Goal: Task Accomplishment & Management: Complete application form

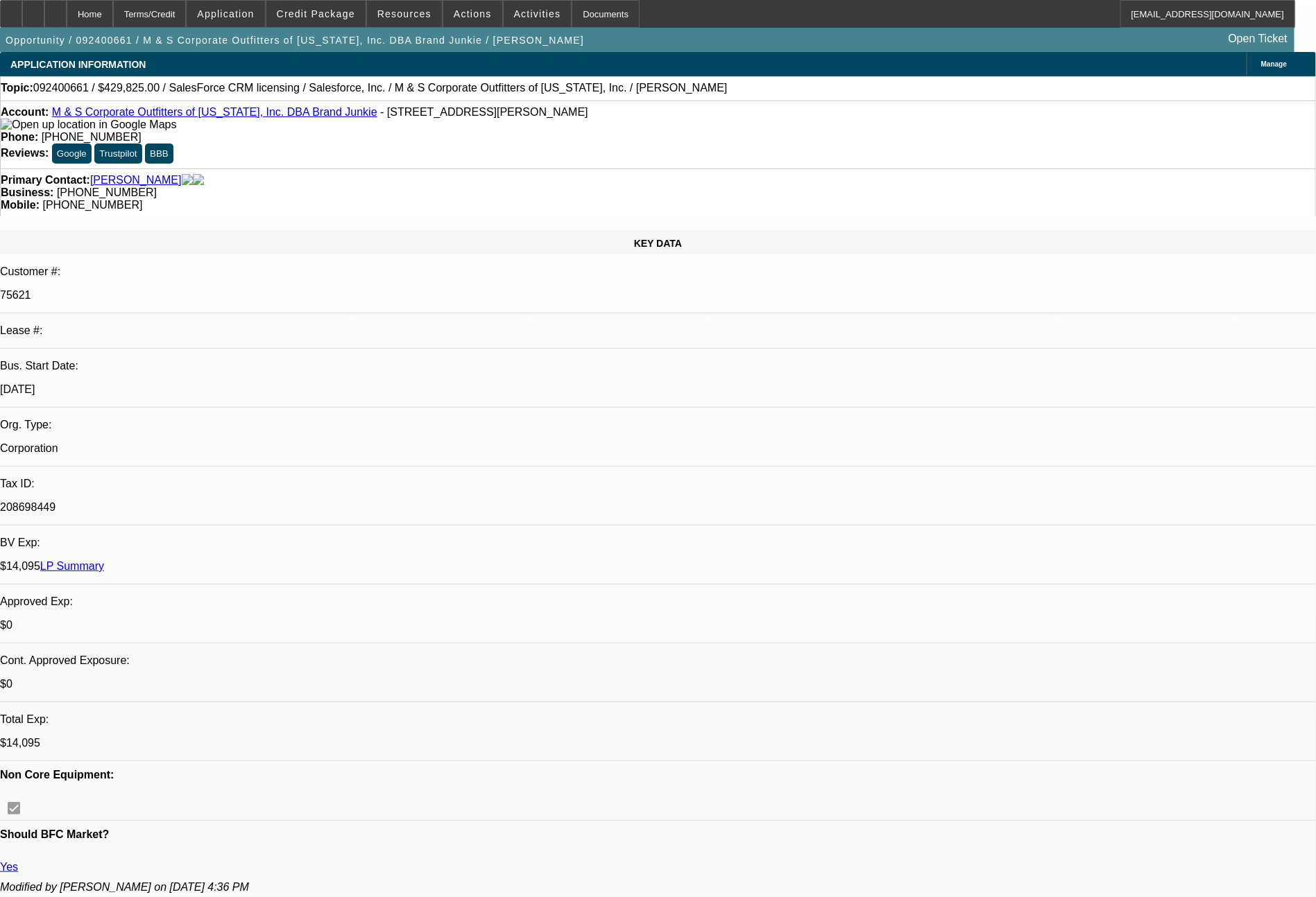
select select "0"
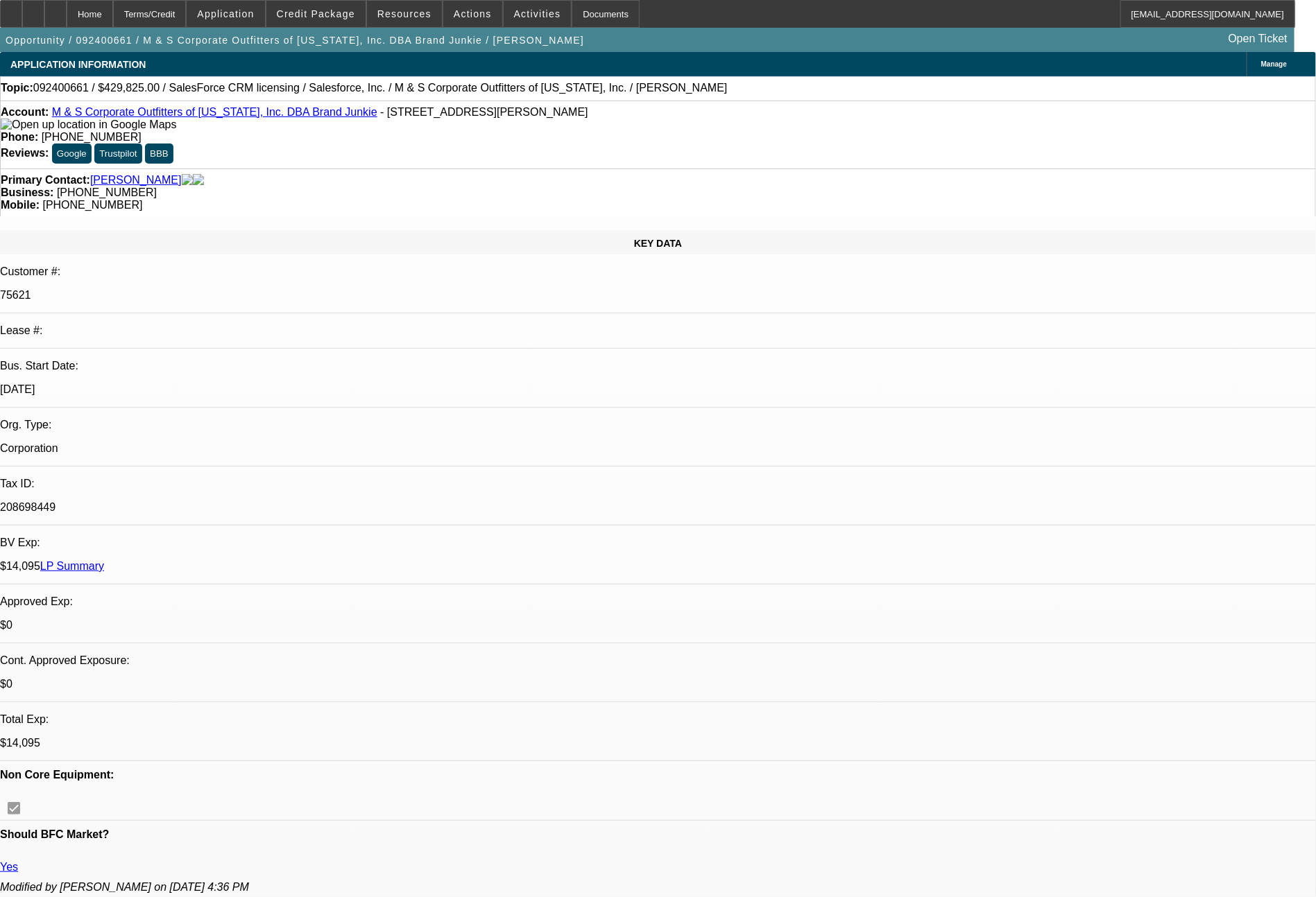
select select "0"
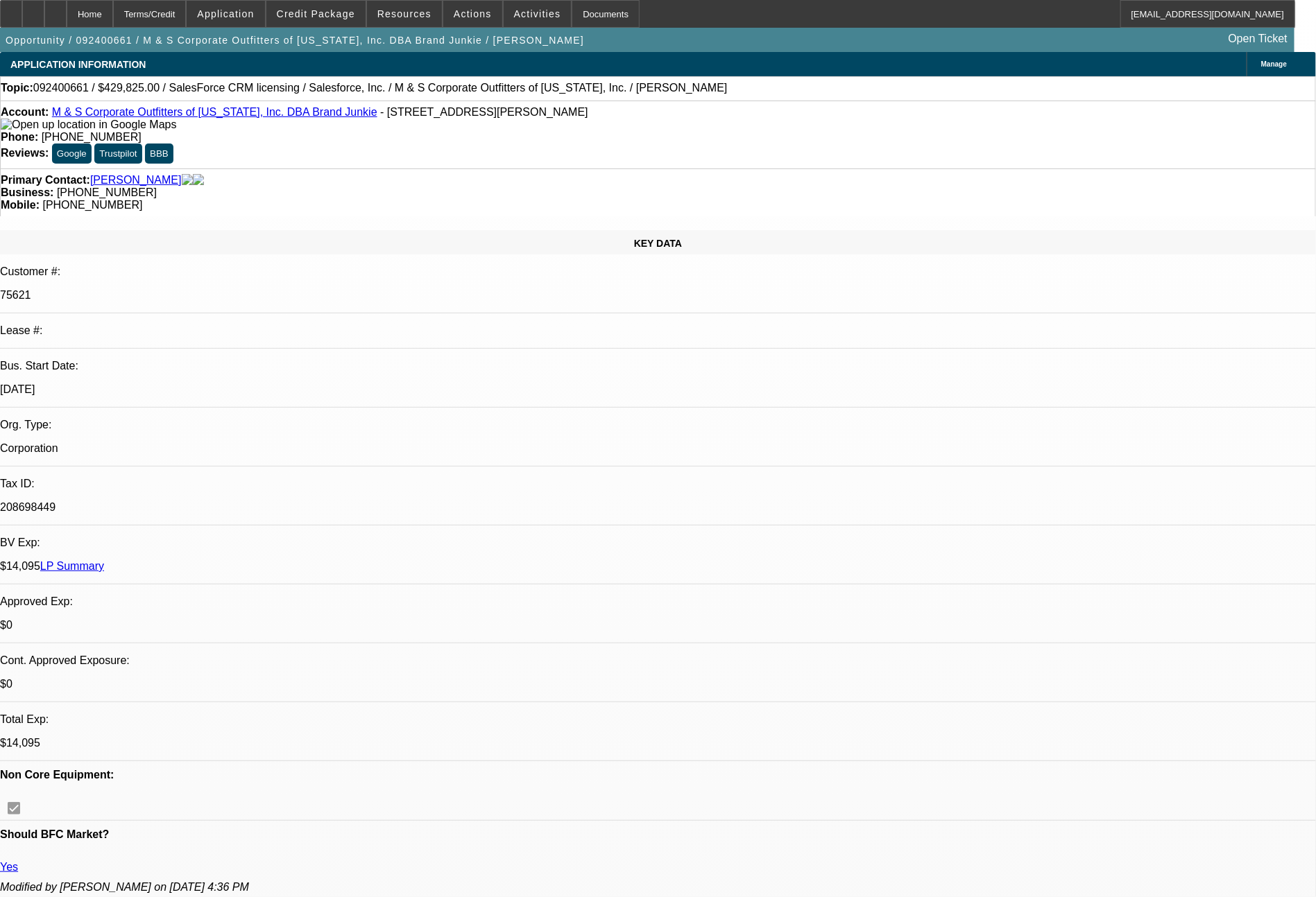
select select "0"
select select "1"
select select "6"
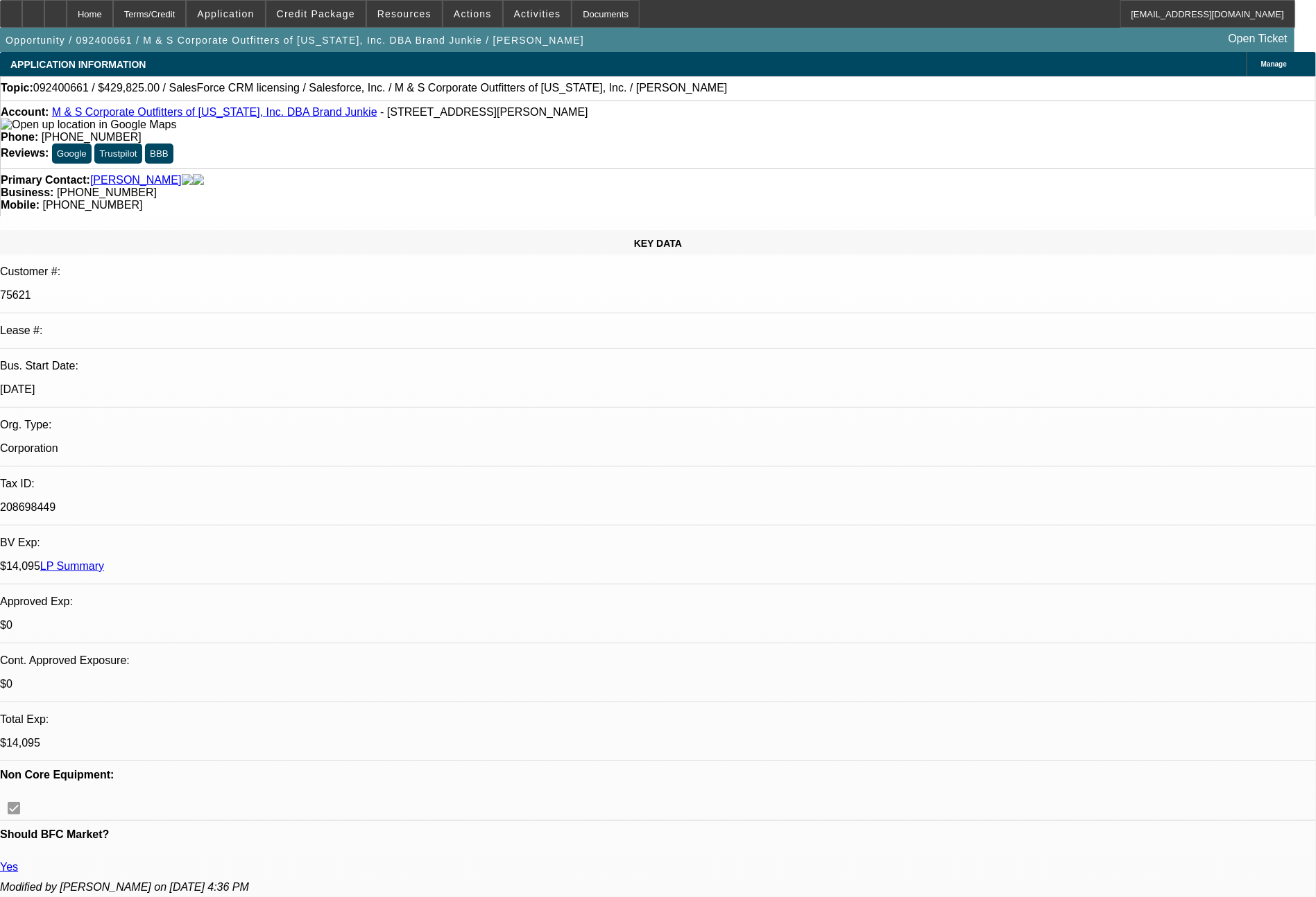
select select "1"
select select "6"
select select "1"
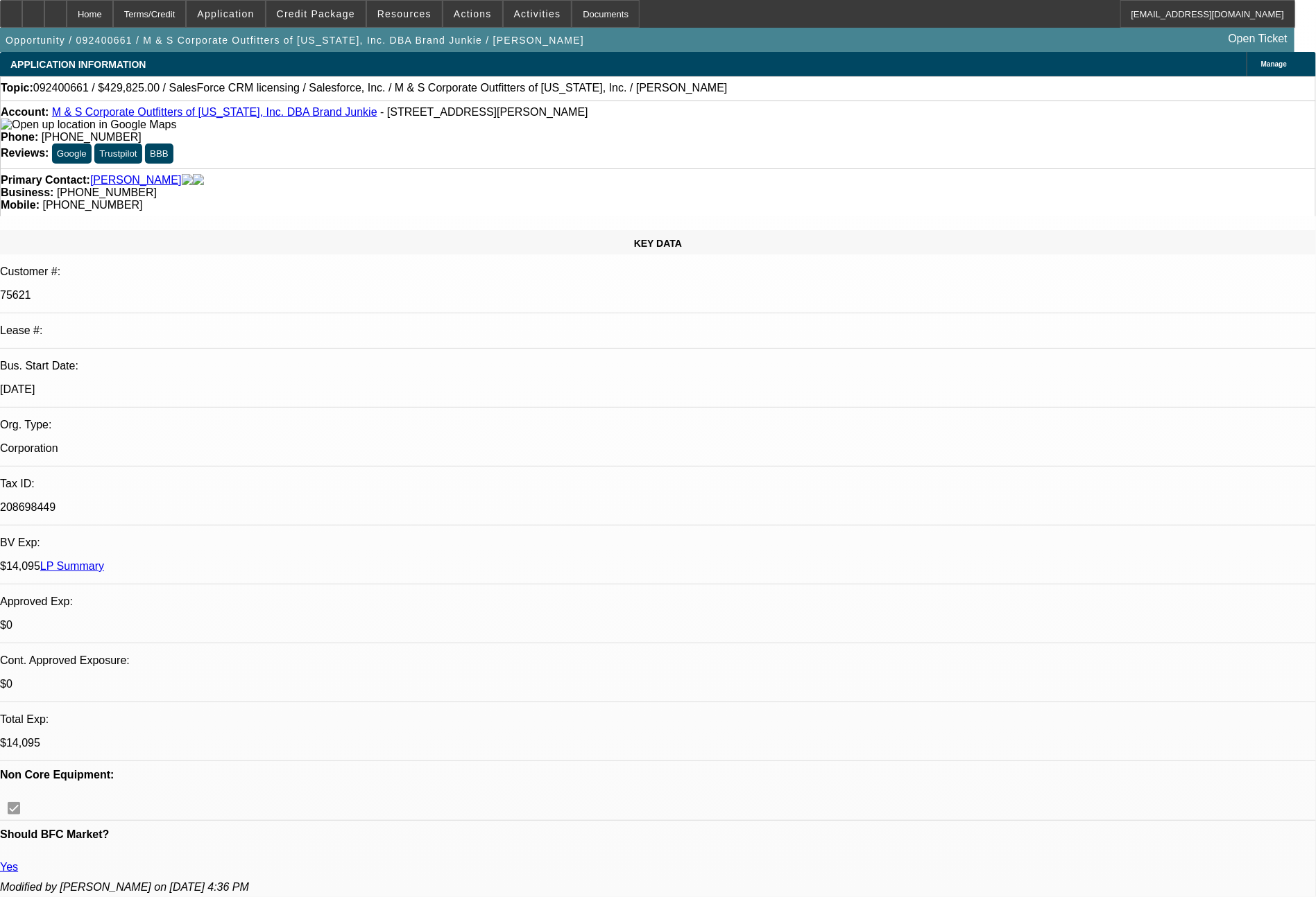
select select "6"
select select "1"
select select "6"
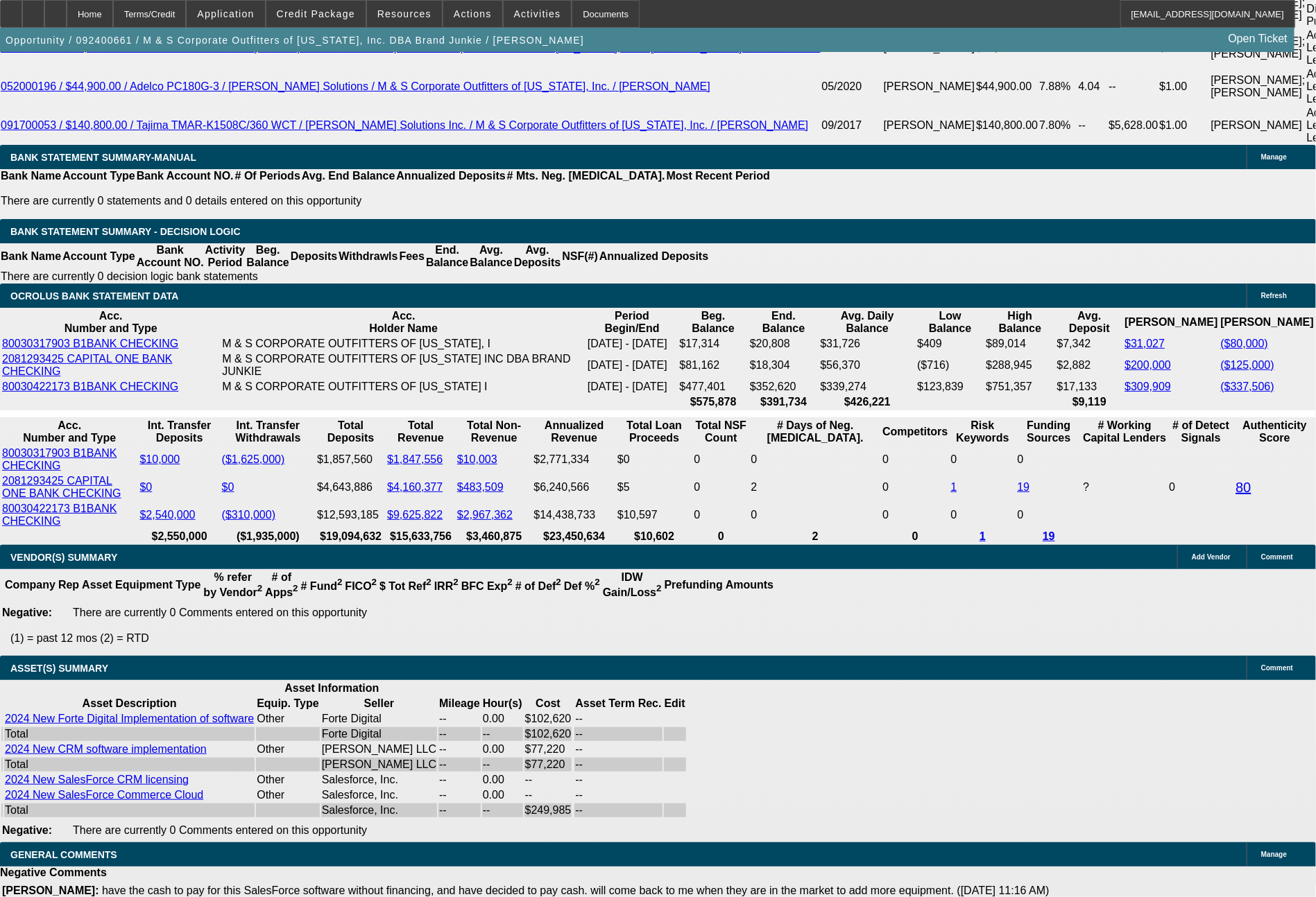
scroll to position [2716, 0]
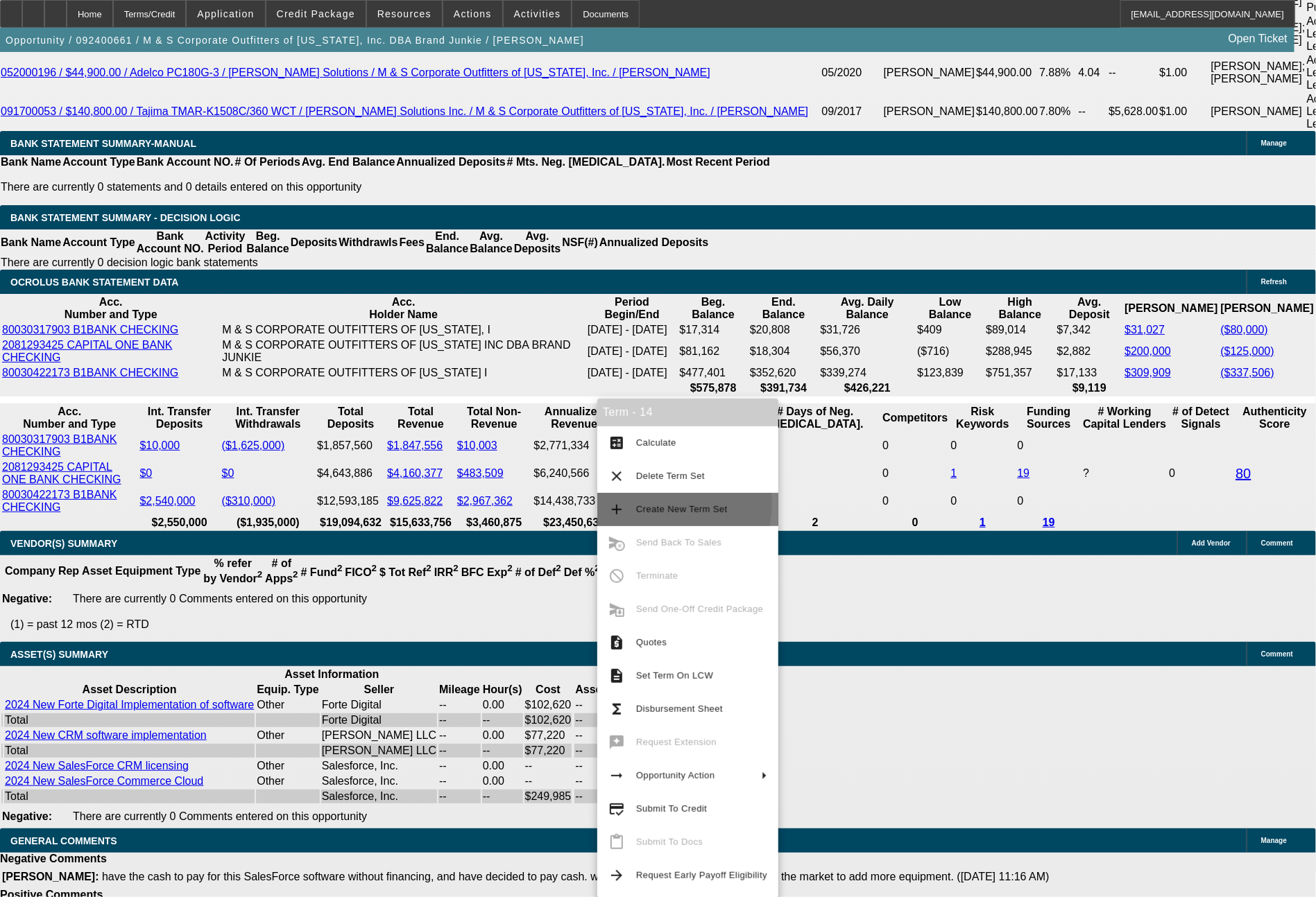
click at [673, 504] on span "Create New Term Set" at bounding box center [681, 508] width 92 height 10
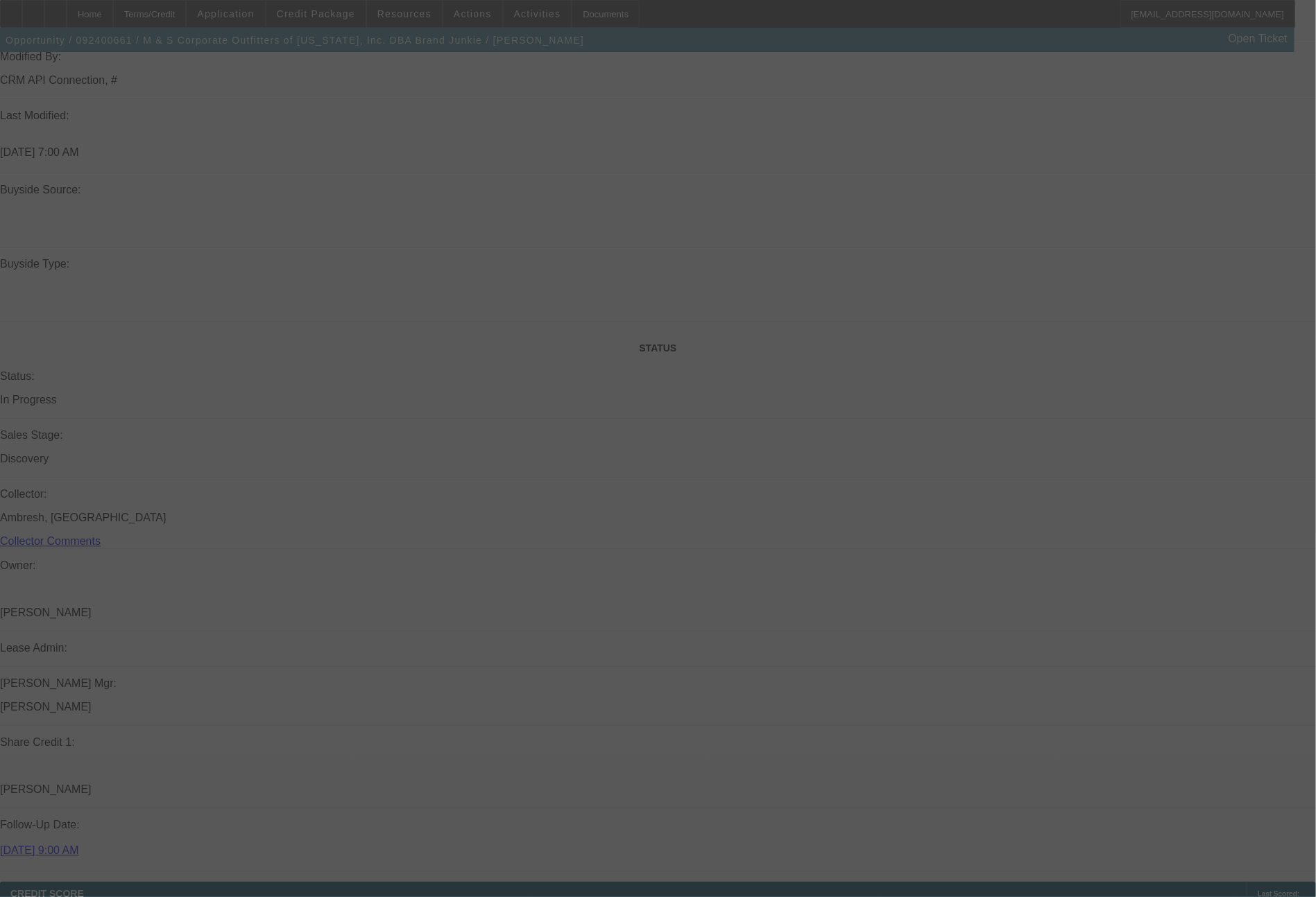
select select "0"
select select "6"
select select "0"
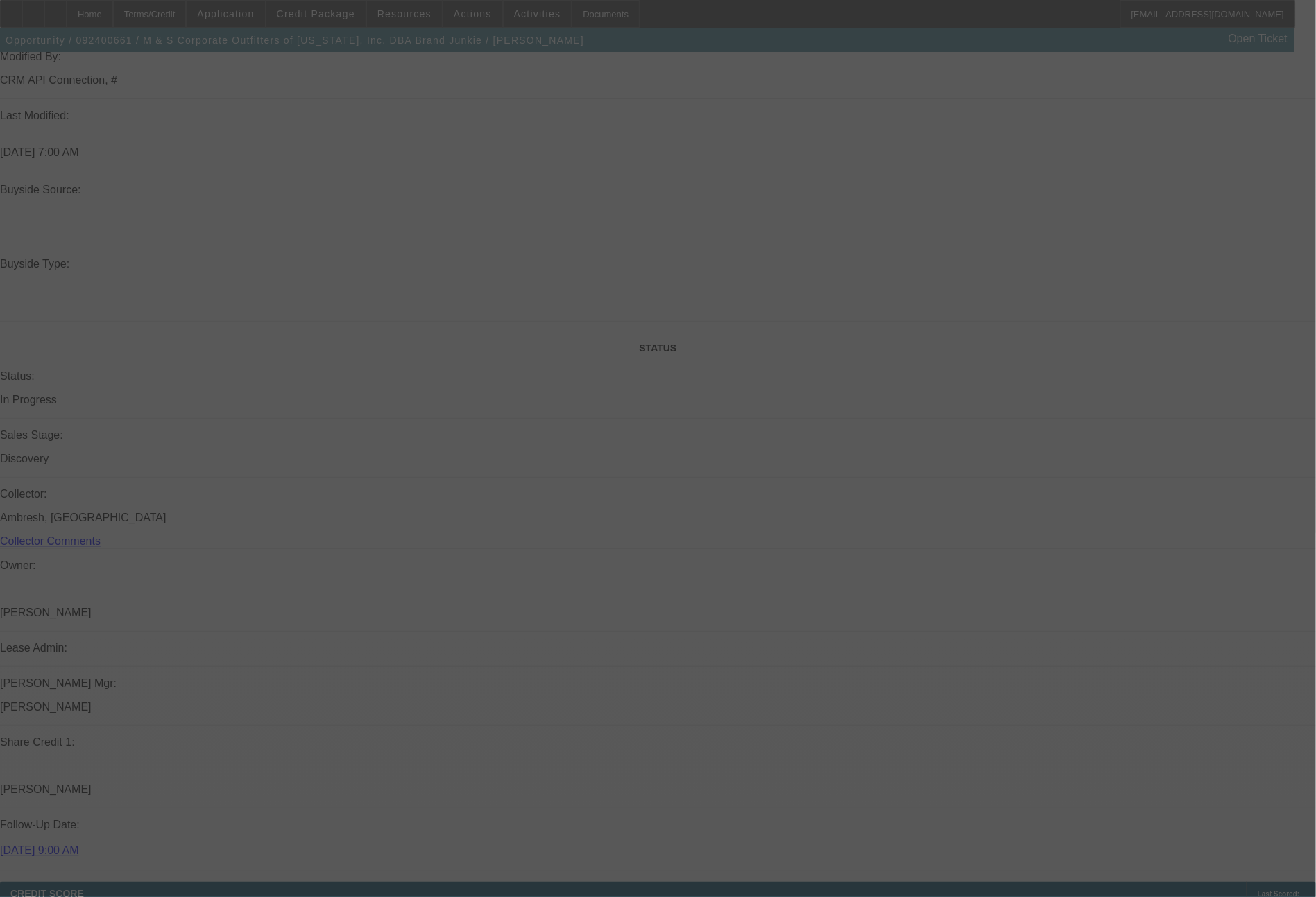
select select "0"
select select "6"
select select "0"
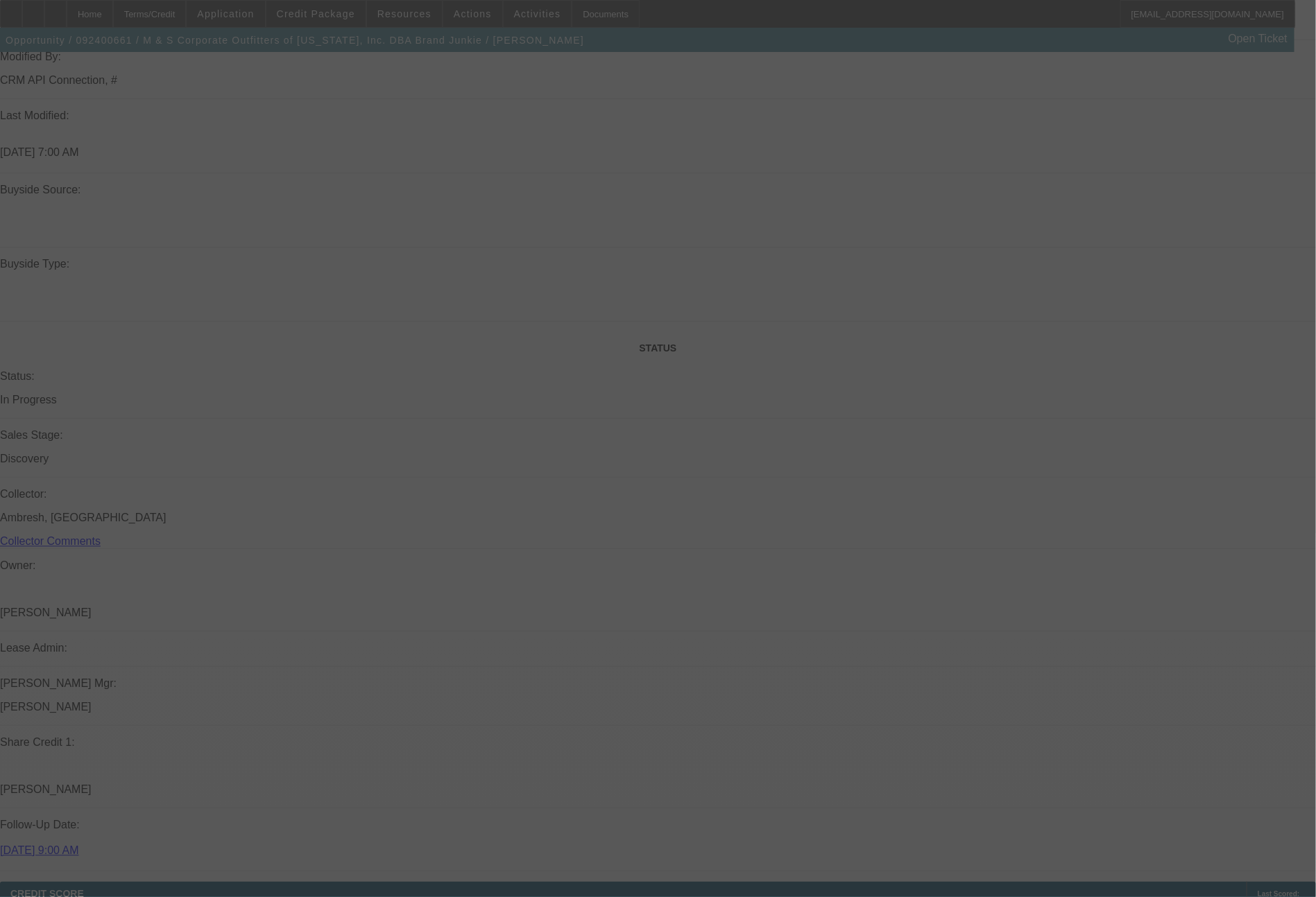
select select "0"
select select "6"
select select "0"
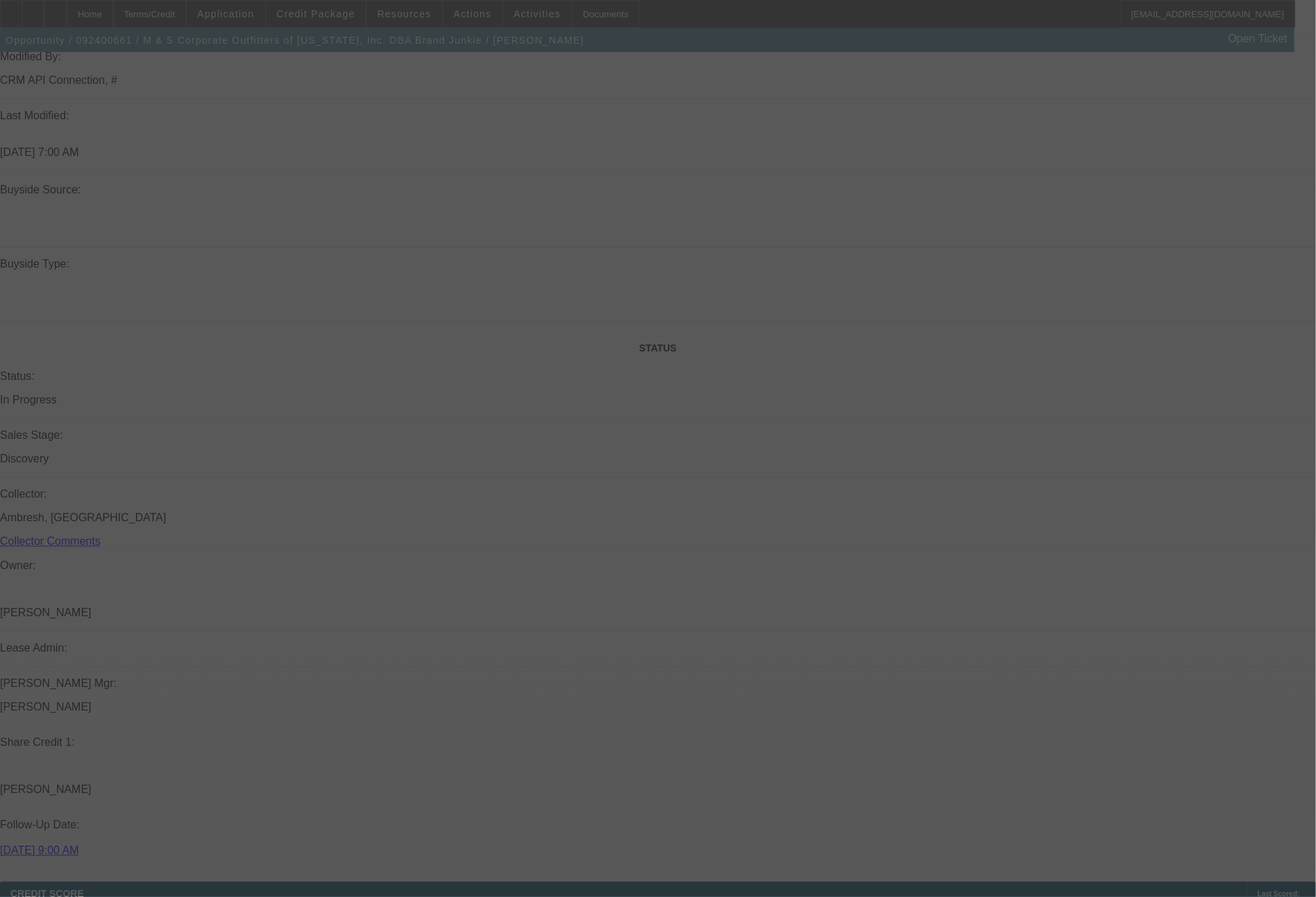
select select "6"
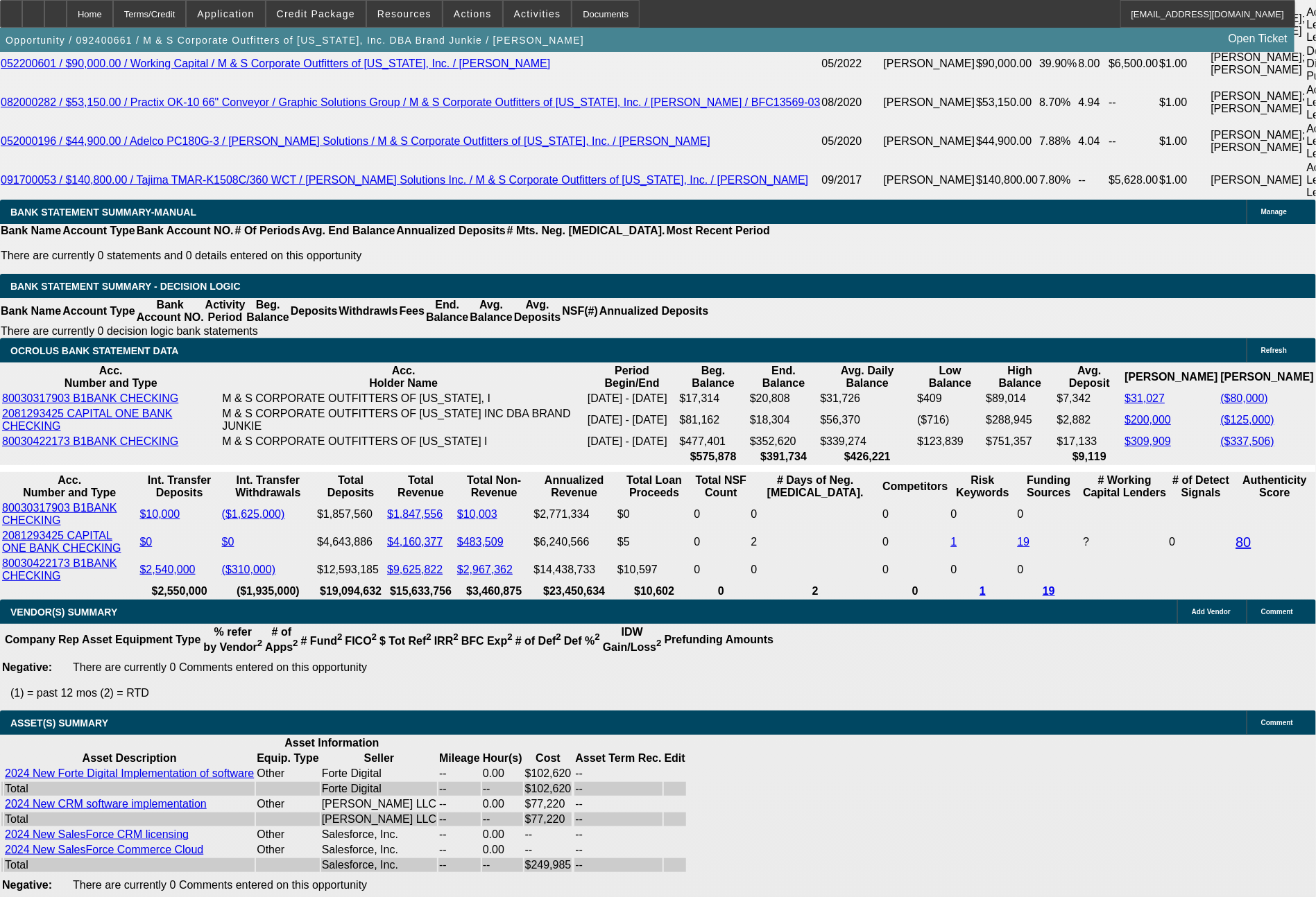
scroll to position [2703, 0]
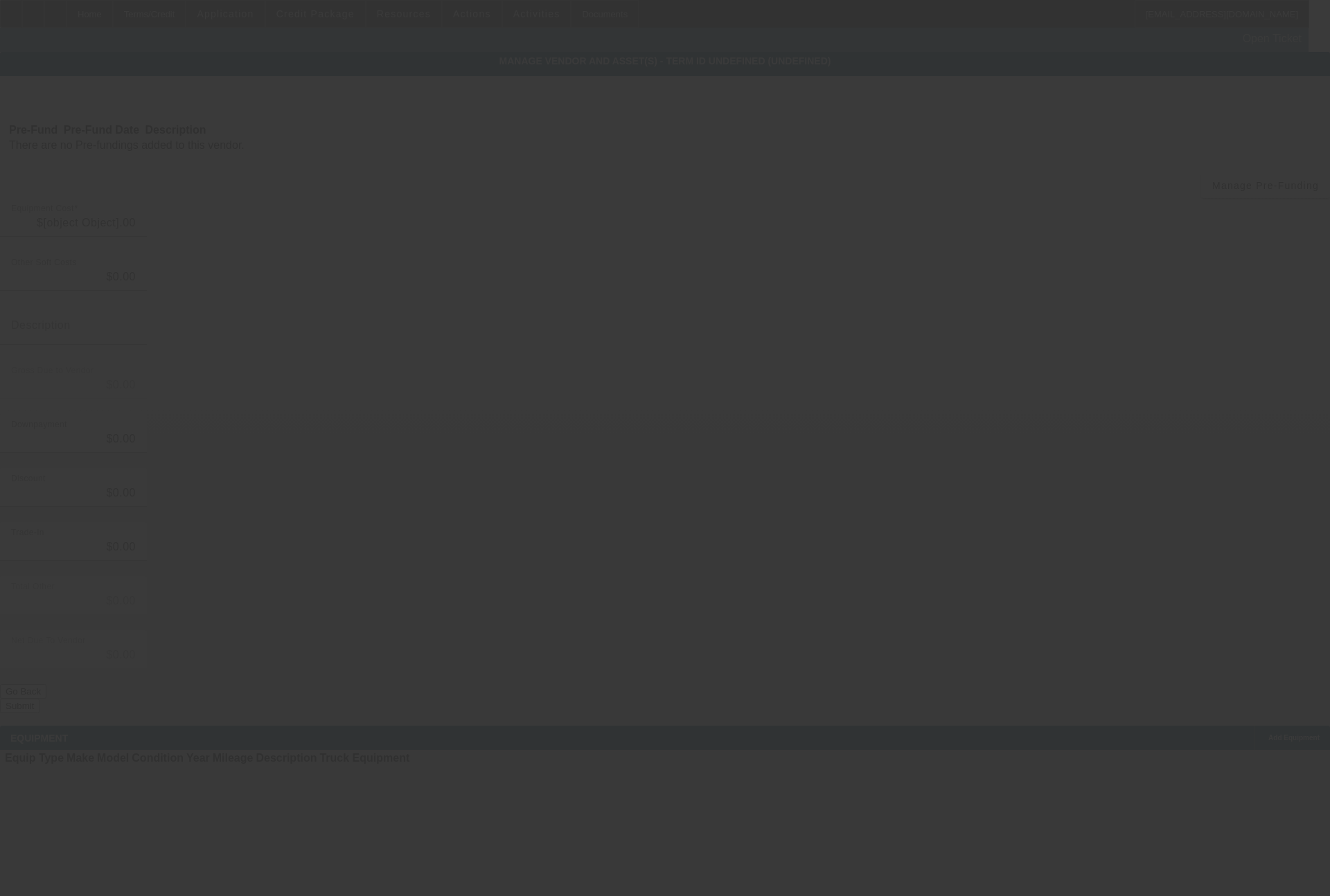
type input "$955,285.00"
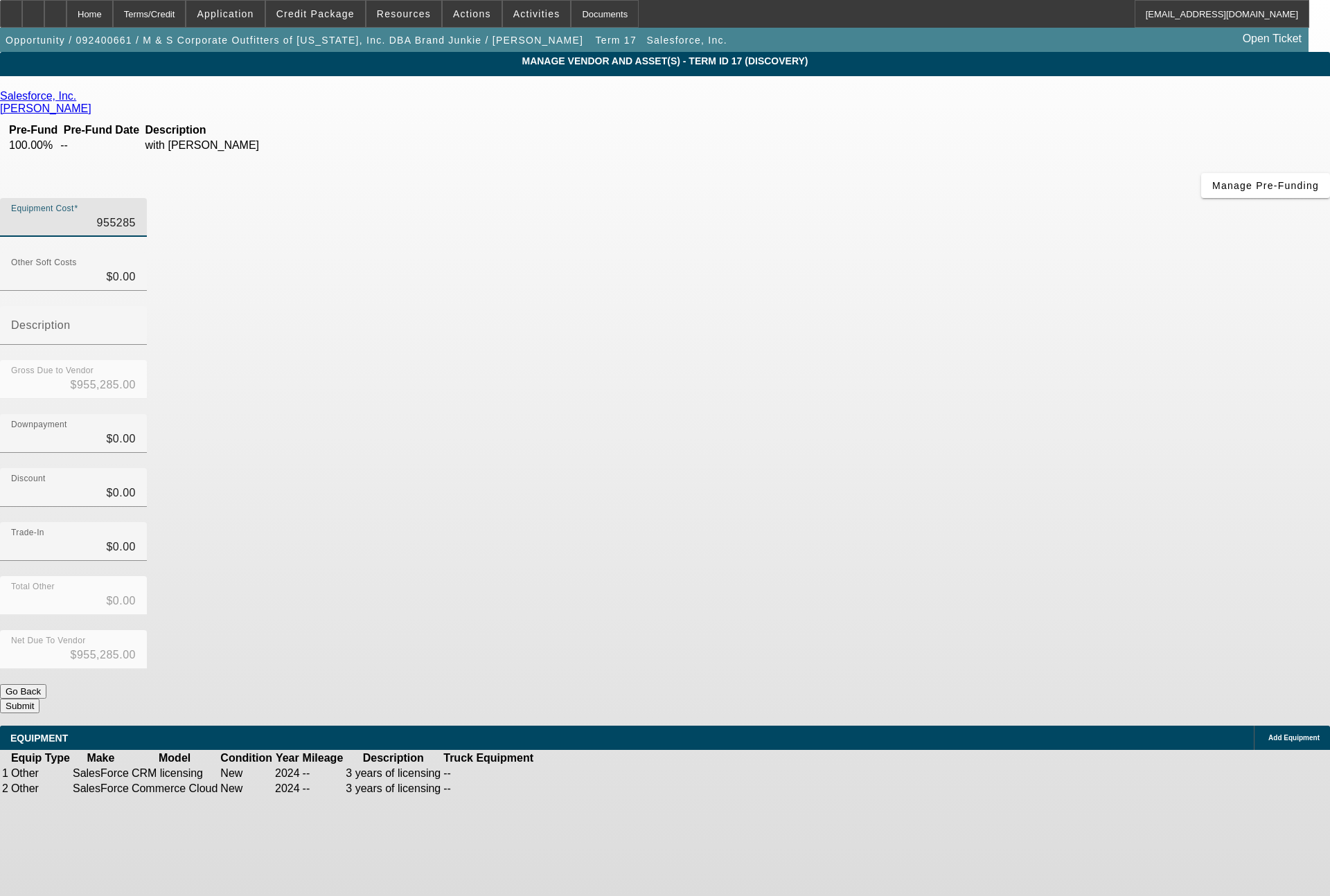
drag, startPoint x: 778, startPoint y: 119, endPoint x: 860, endPoint y: 127, distance: 82.4
click at [860, 198] on div "Equipment Cost 955285" at bounding box center [665, 225] width 1330 height 54
type input "4"
type input "$4.00"
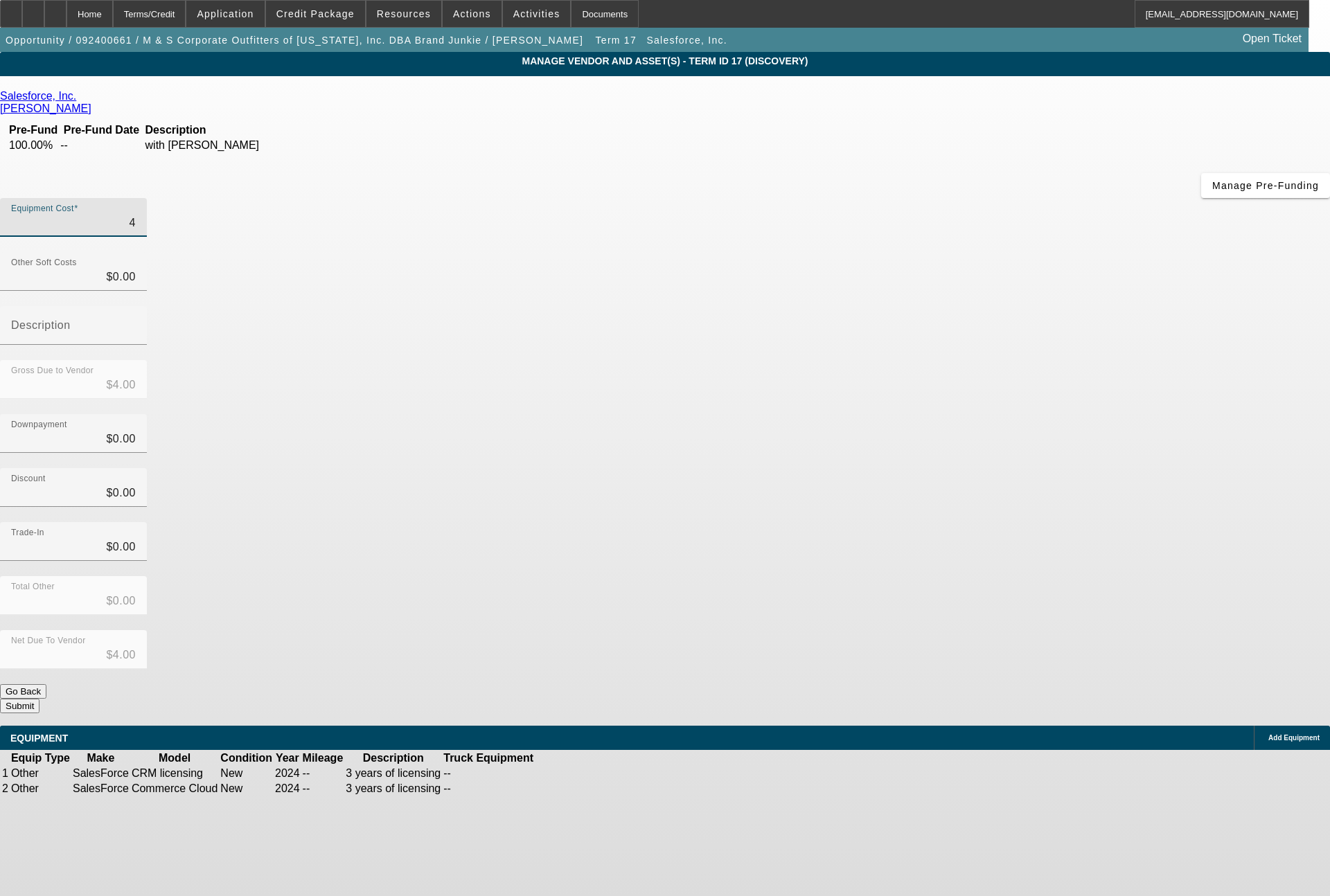
type input "47"
type input "$47.00"
type input "477"
type input "$477.00"
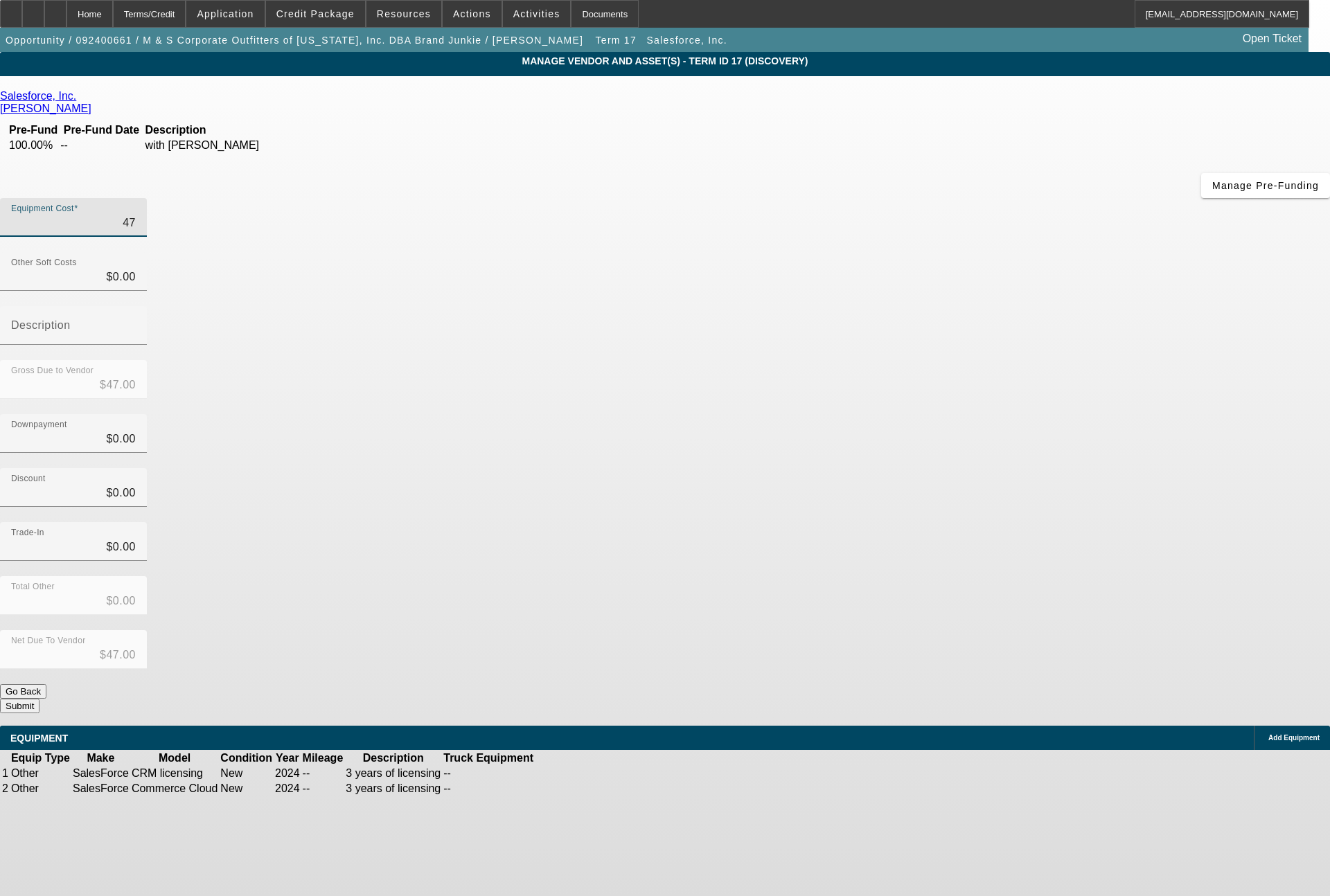
type input "$477.00"
type input "4776"
type input "$4,776.00"
type input "47764"
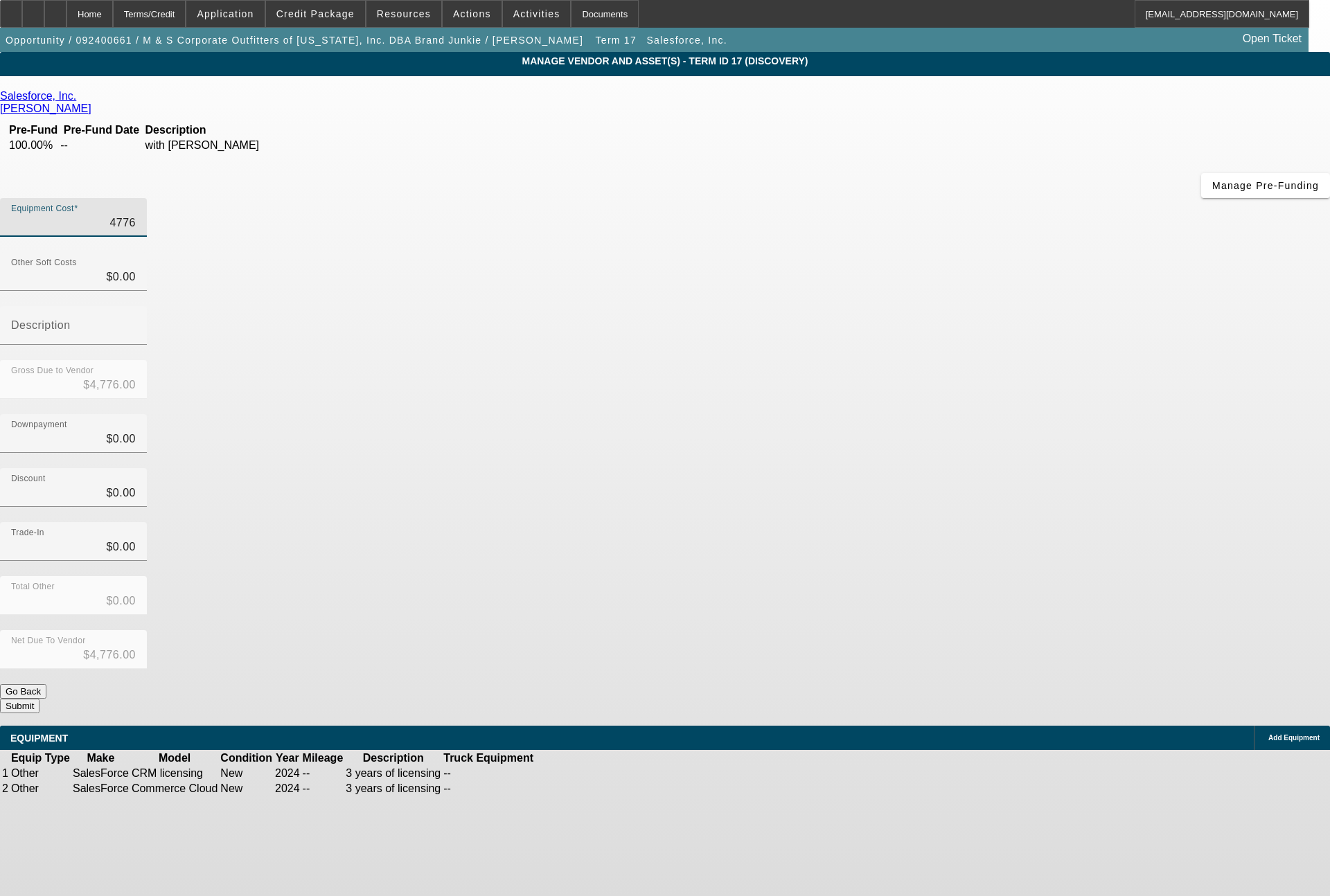
type input "$47,764.00"
type input "477642"
type input "$477,642.00"
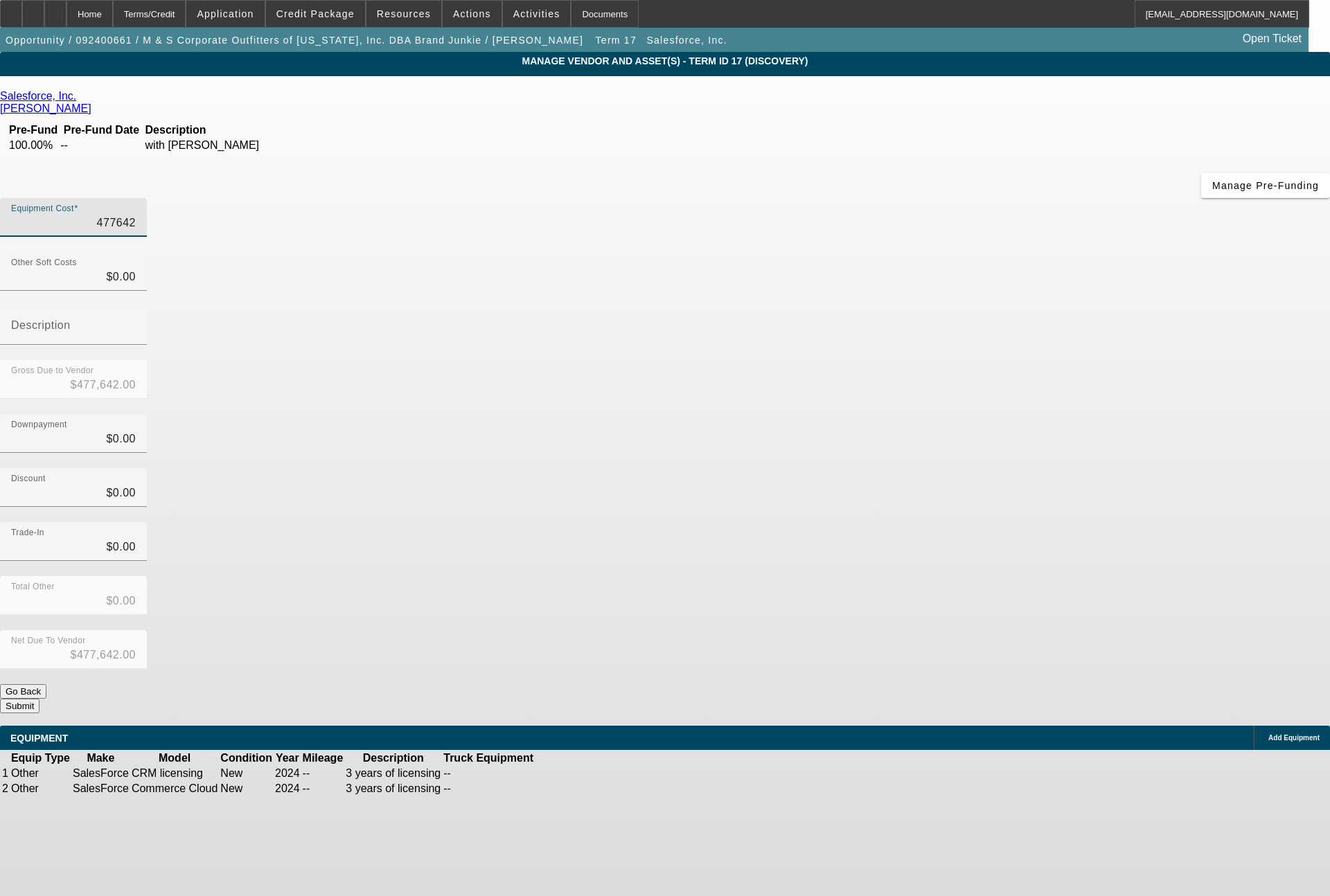
type input "$477,642.00"
click at [40, 698] on button "Submit" at bounding box center [20, 705] width 40 height 15
click at [174, 10] on div "Terms/Credit" at bounding box center [149, 13] width 73 height 27
click at [40, 698] on button "Submit" at bounding box center [20, 705] width 40 height 15
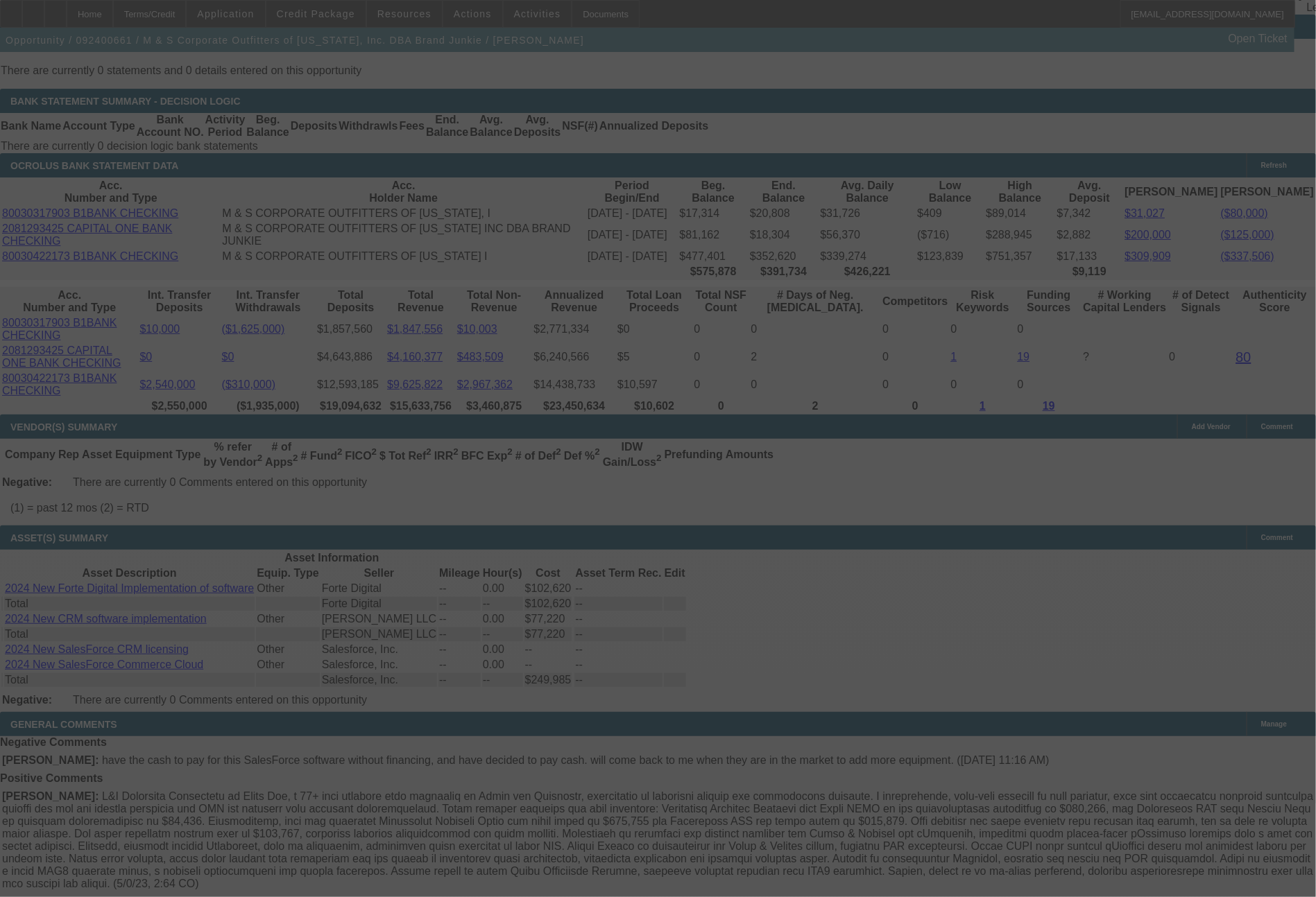
scroll to position [2894, 0]
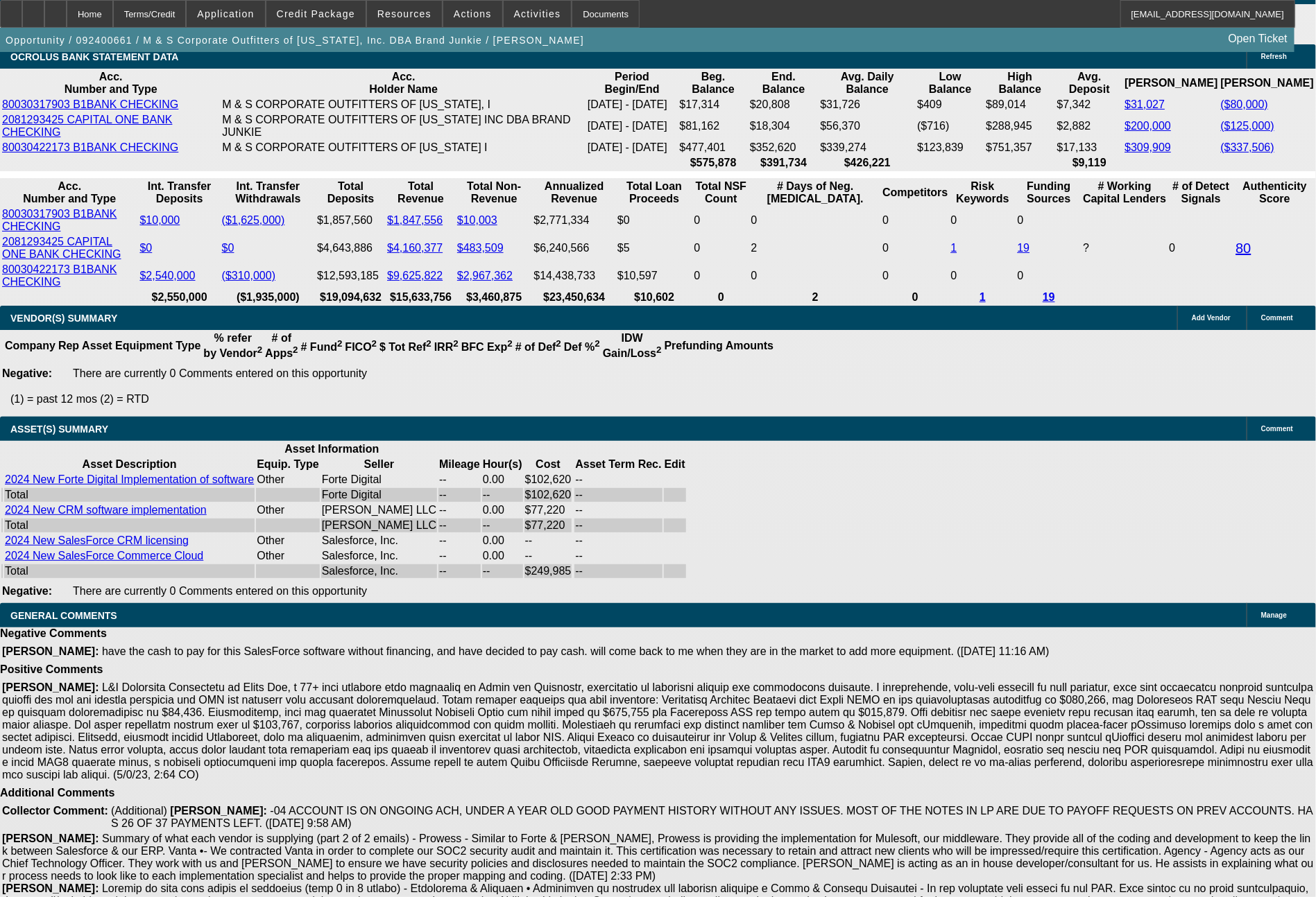
select select "0"
select select "6"
select select "0"
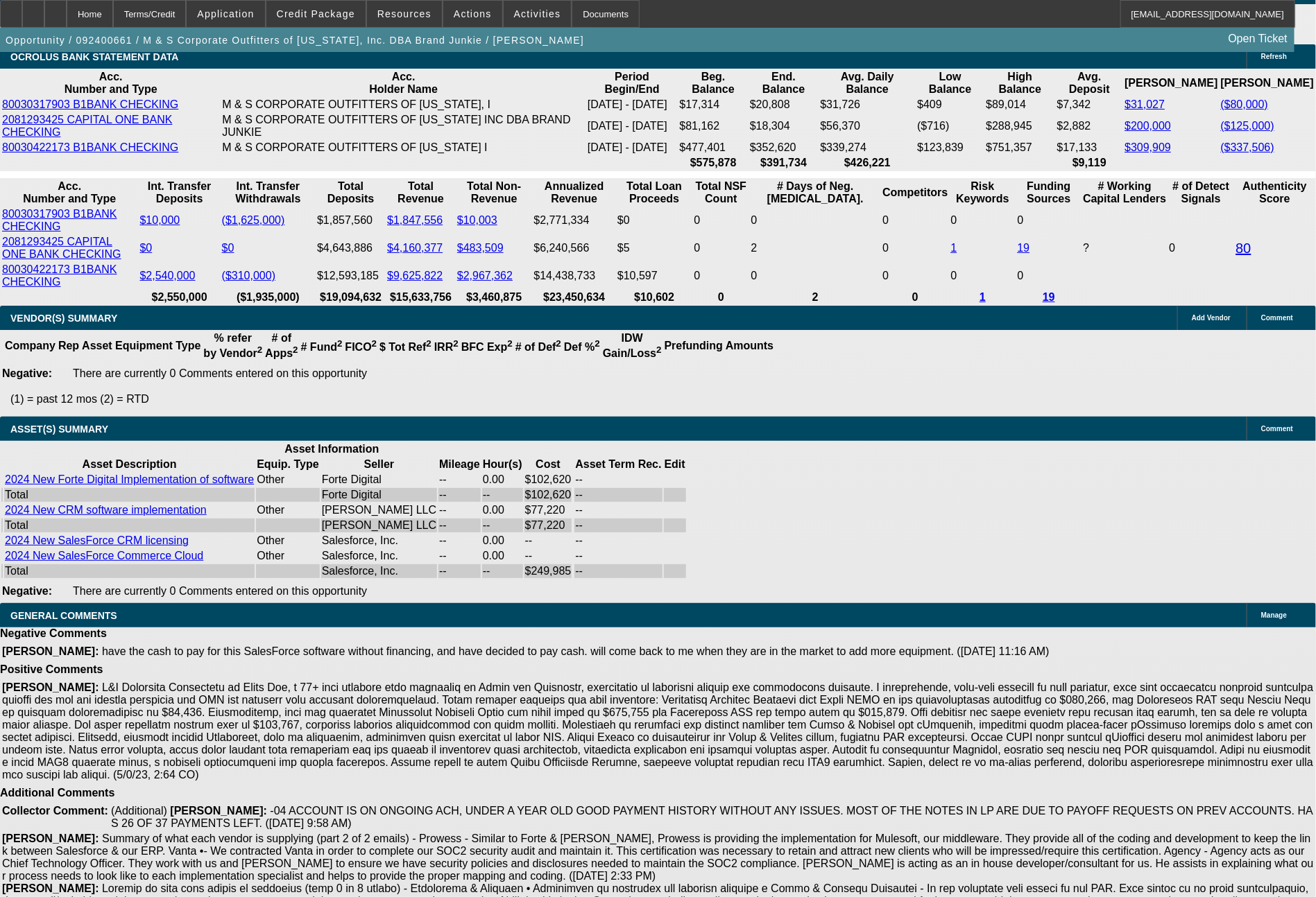
select select "0"
select select "6"
select select "0"
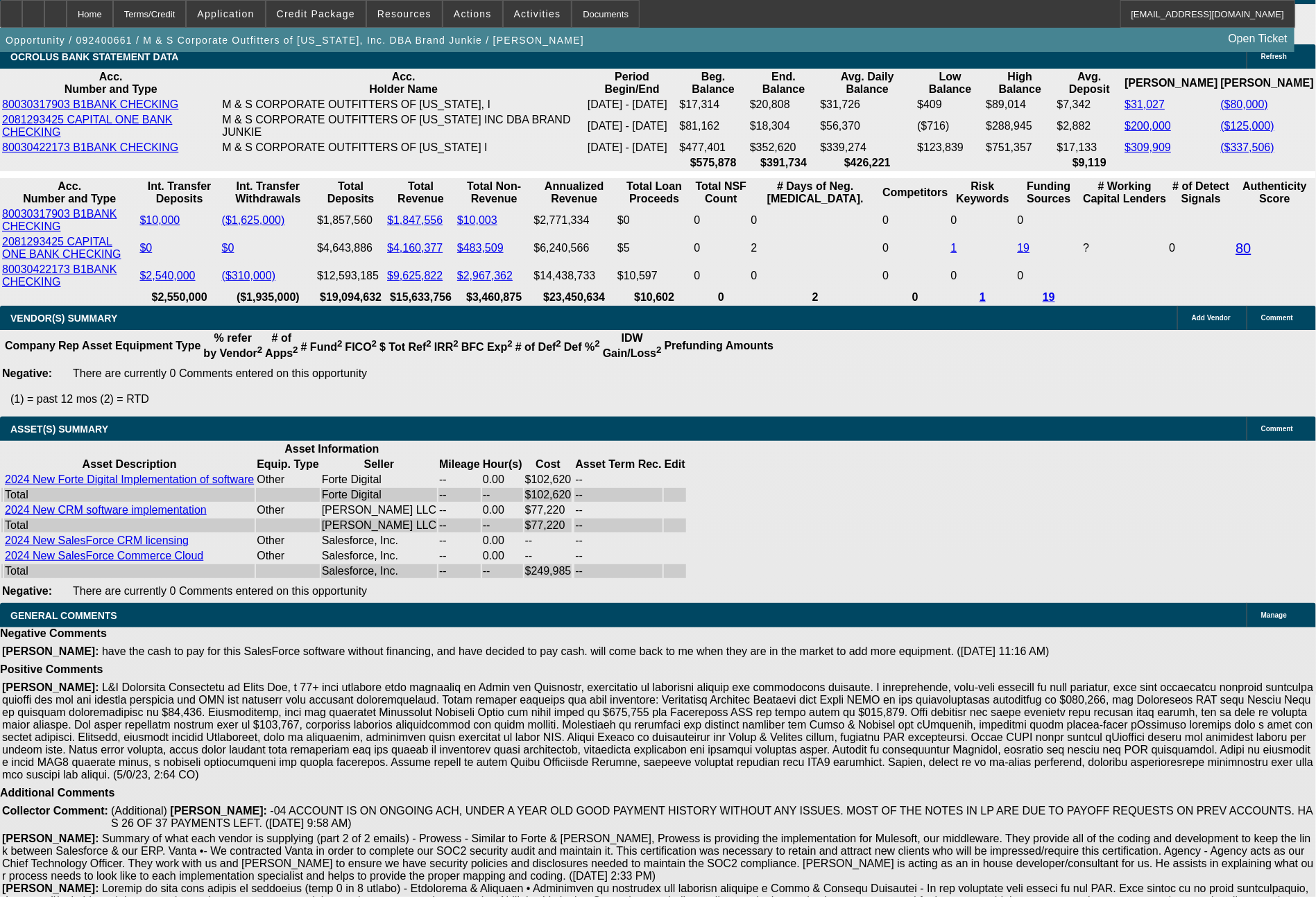
select select "0"
select select "6"
select select "0"
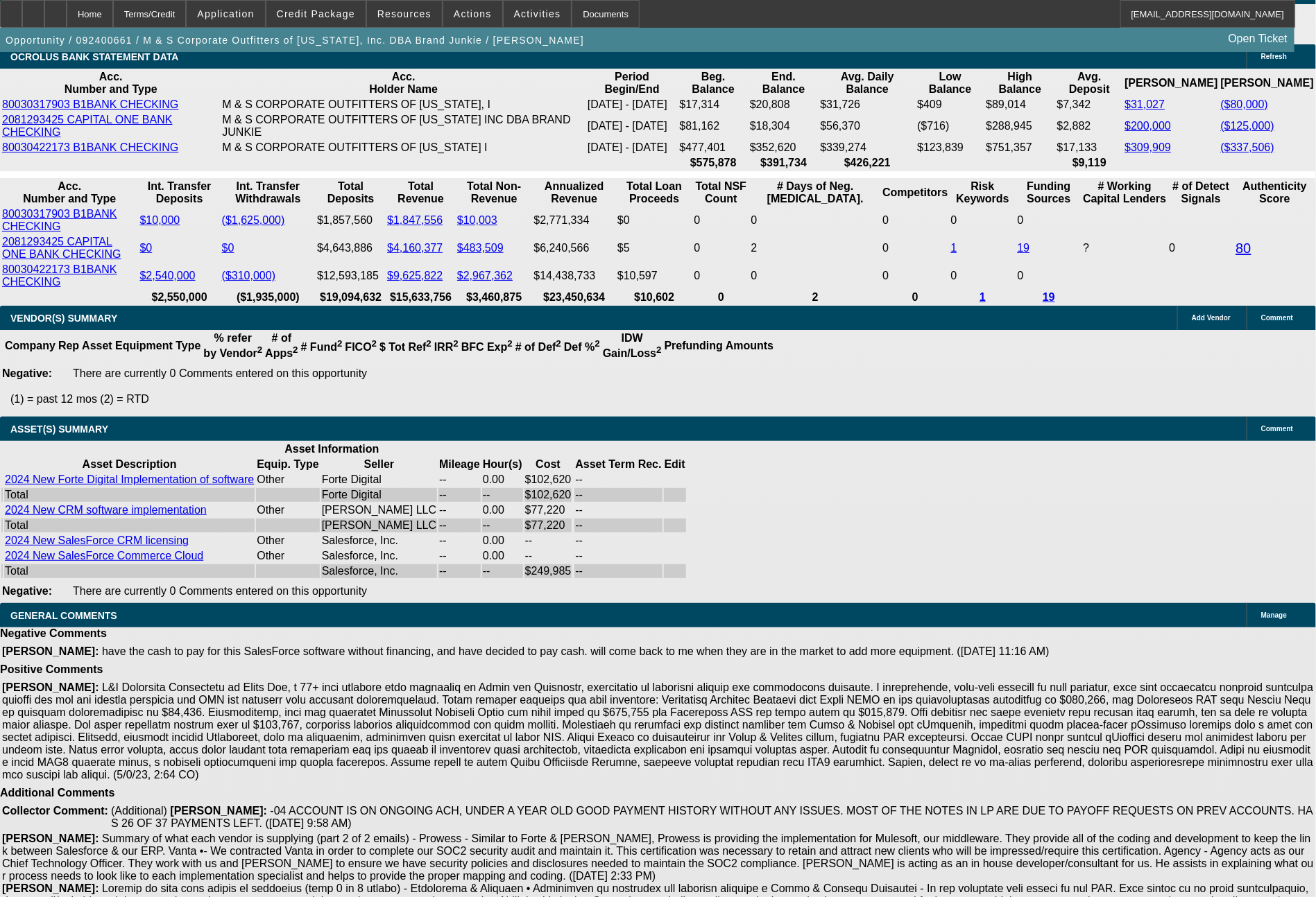
select select "6"
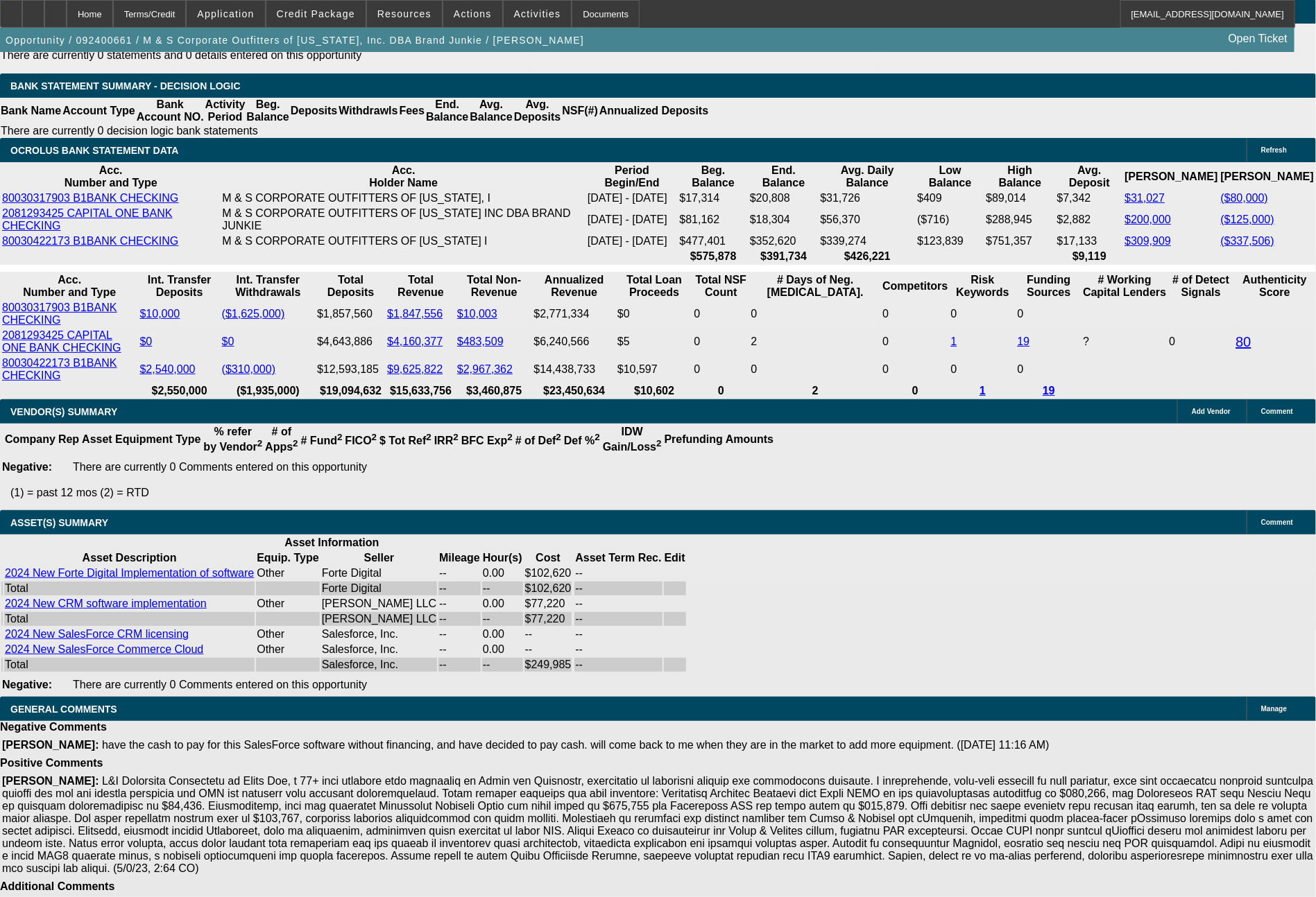
scroll to position [2953, 0]
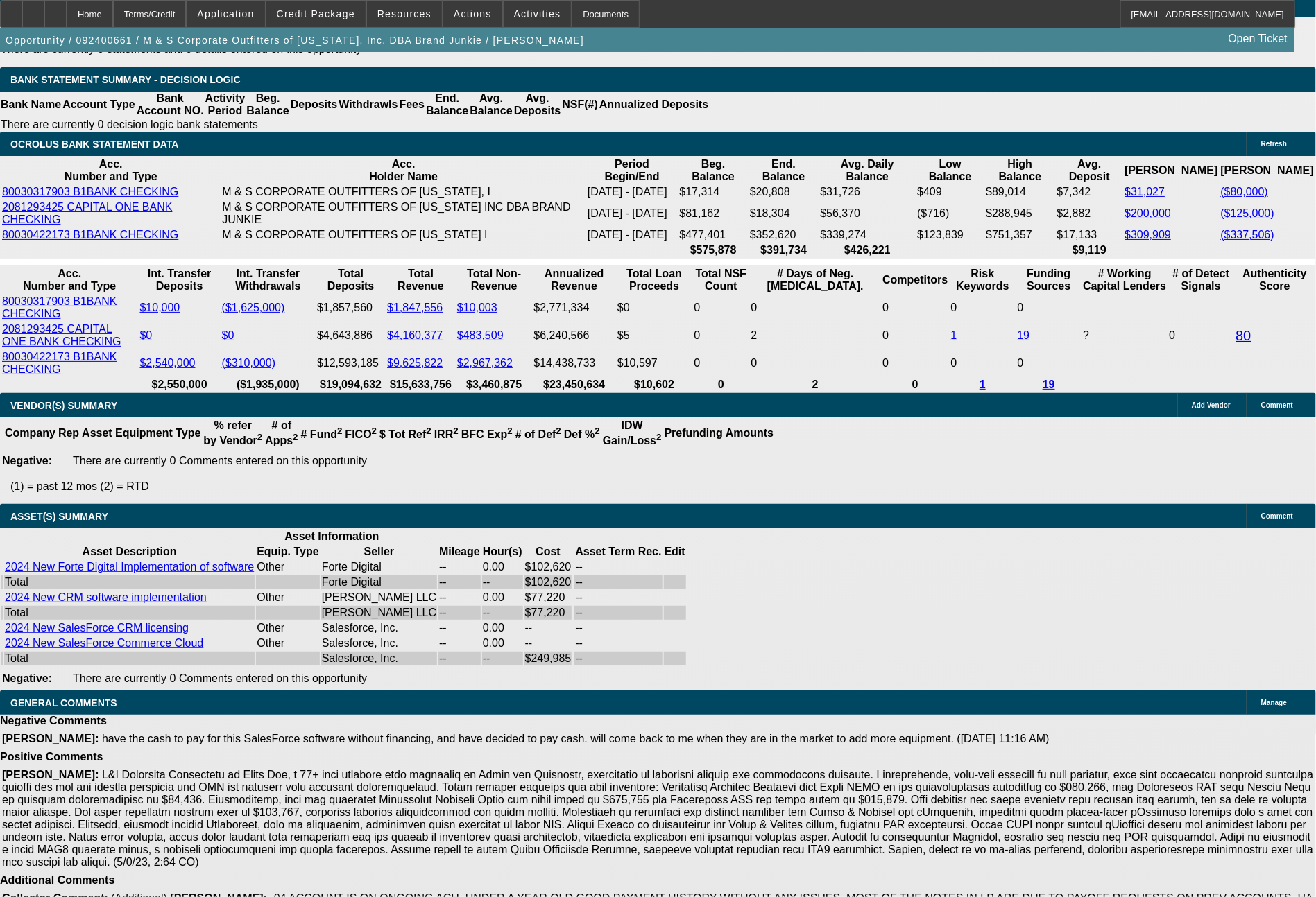
scroll to position [2875, 0]
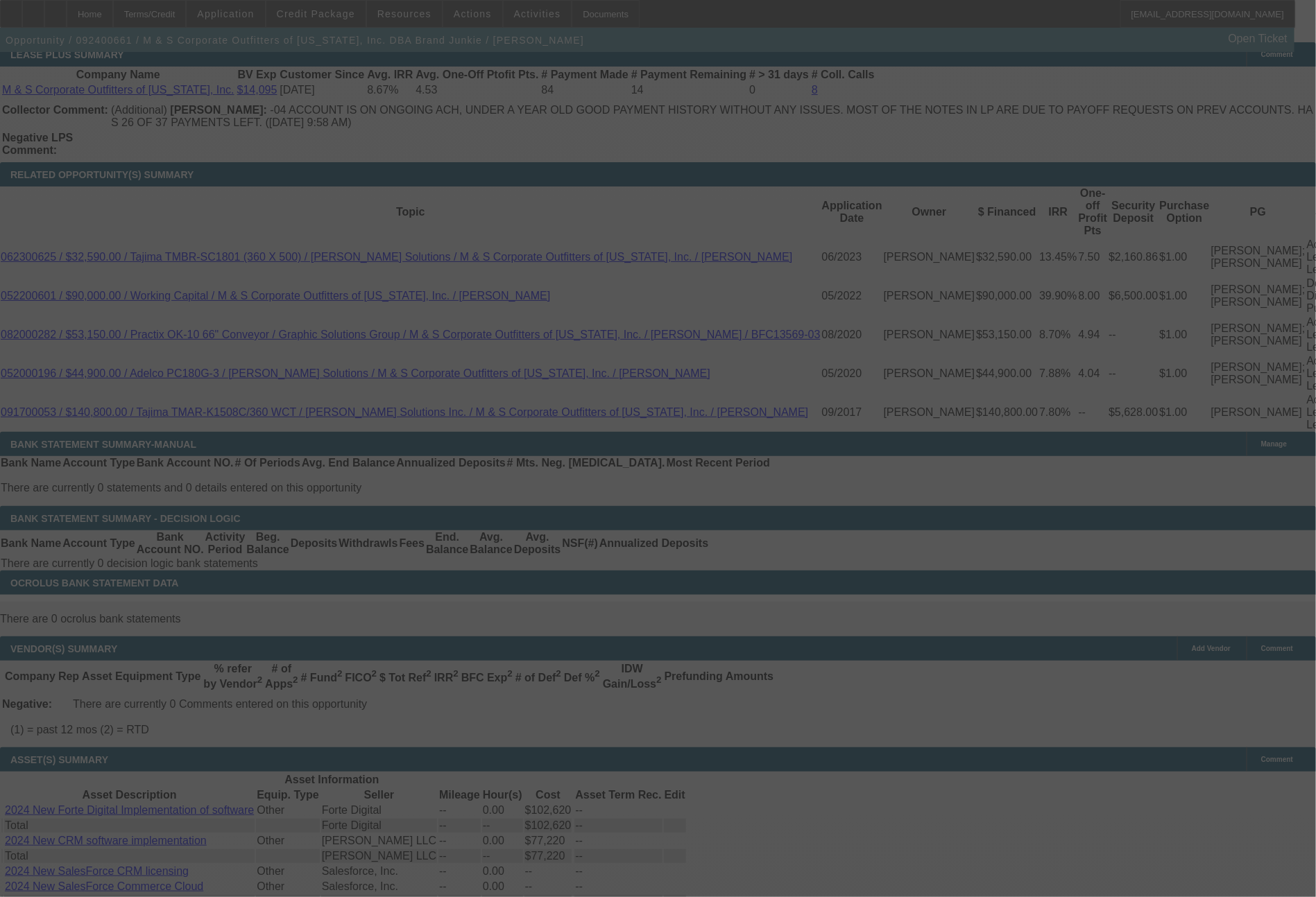
scroll to position [2502, 0]
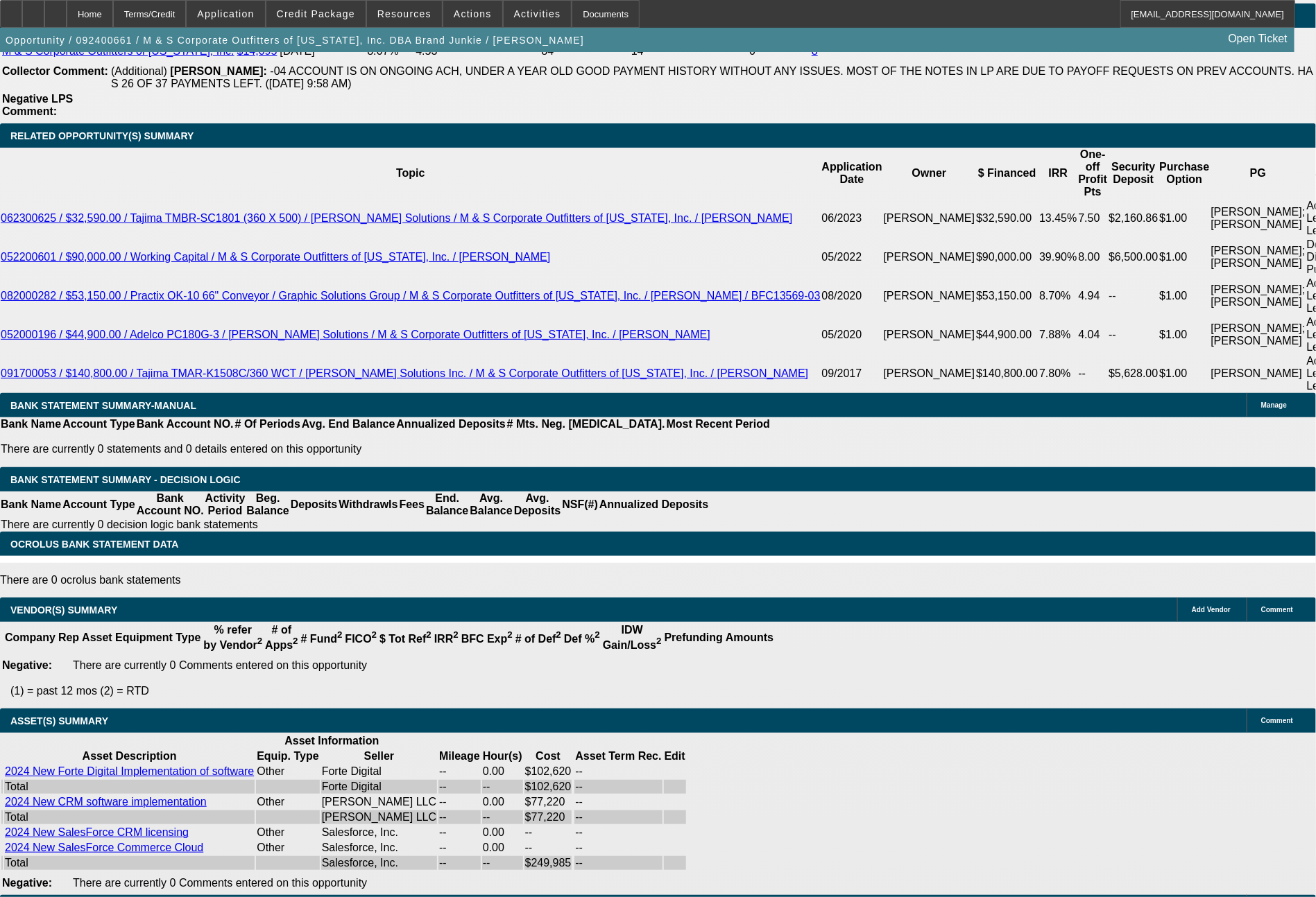
select select "0"
select select "6"
select select "0"
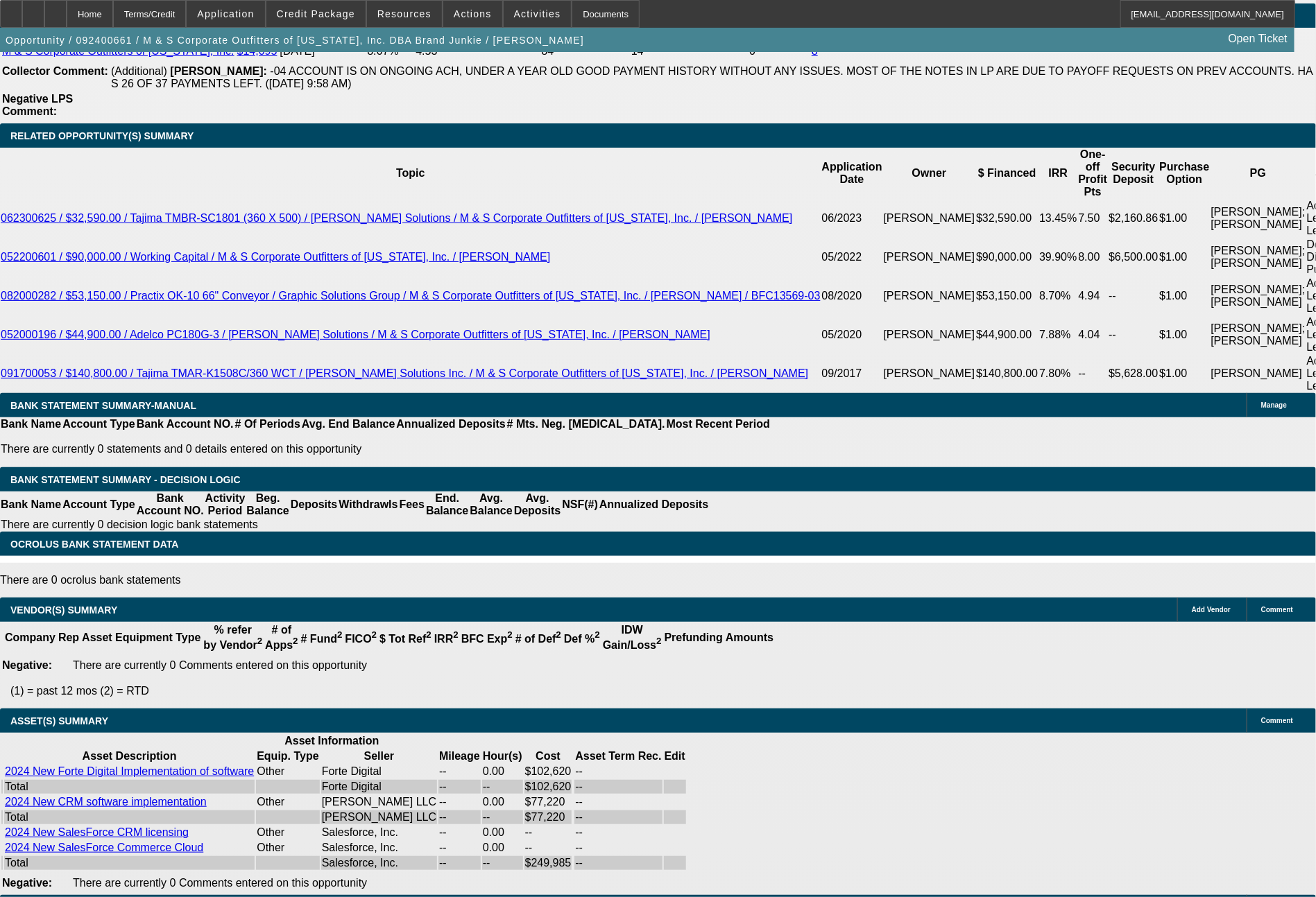
select select "0"
select select "6"
select select "0"
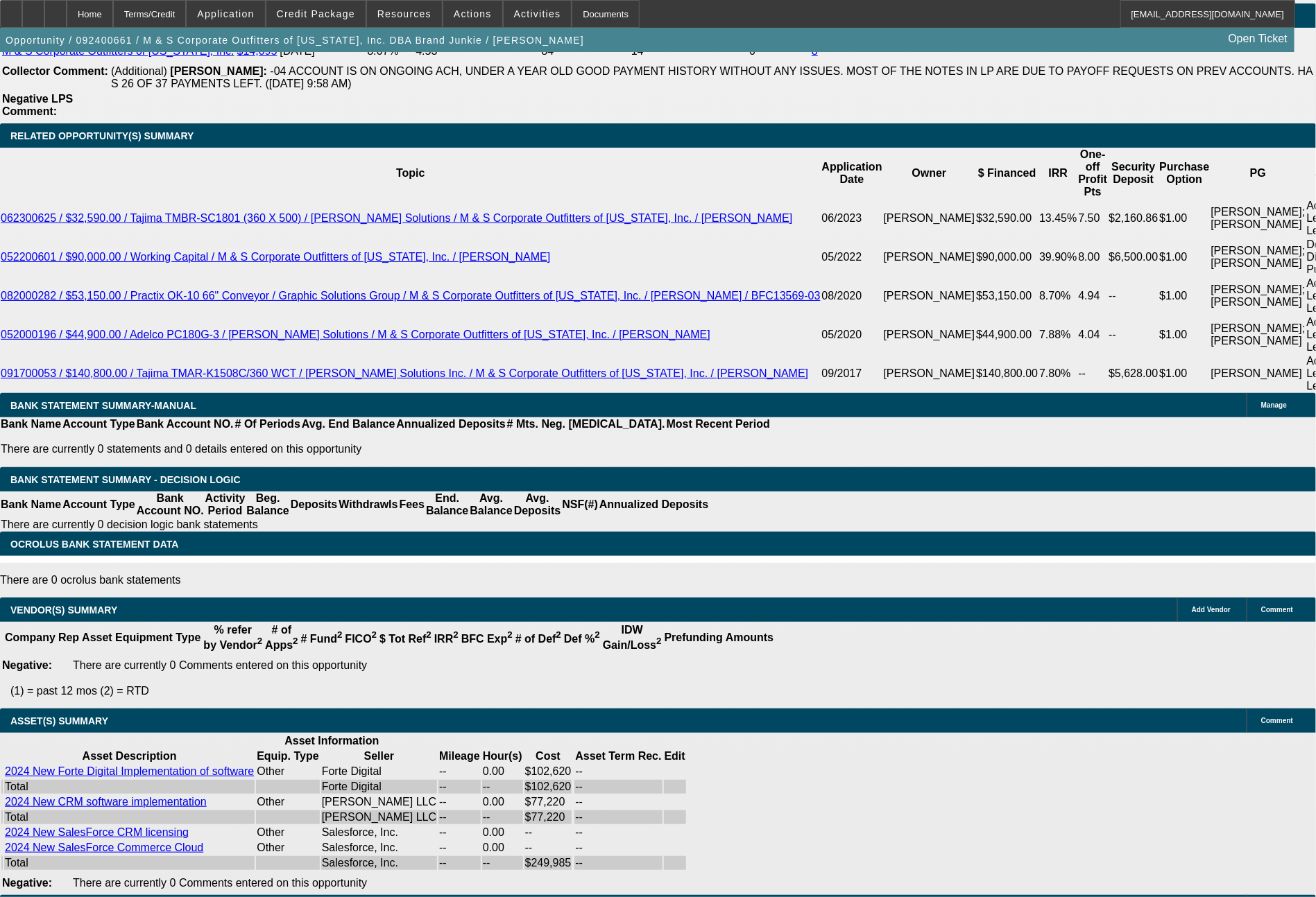
select select "0"
select select "6"
select select "0"
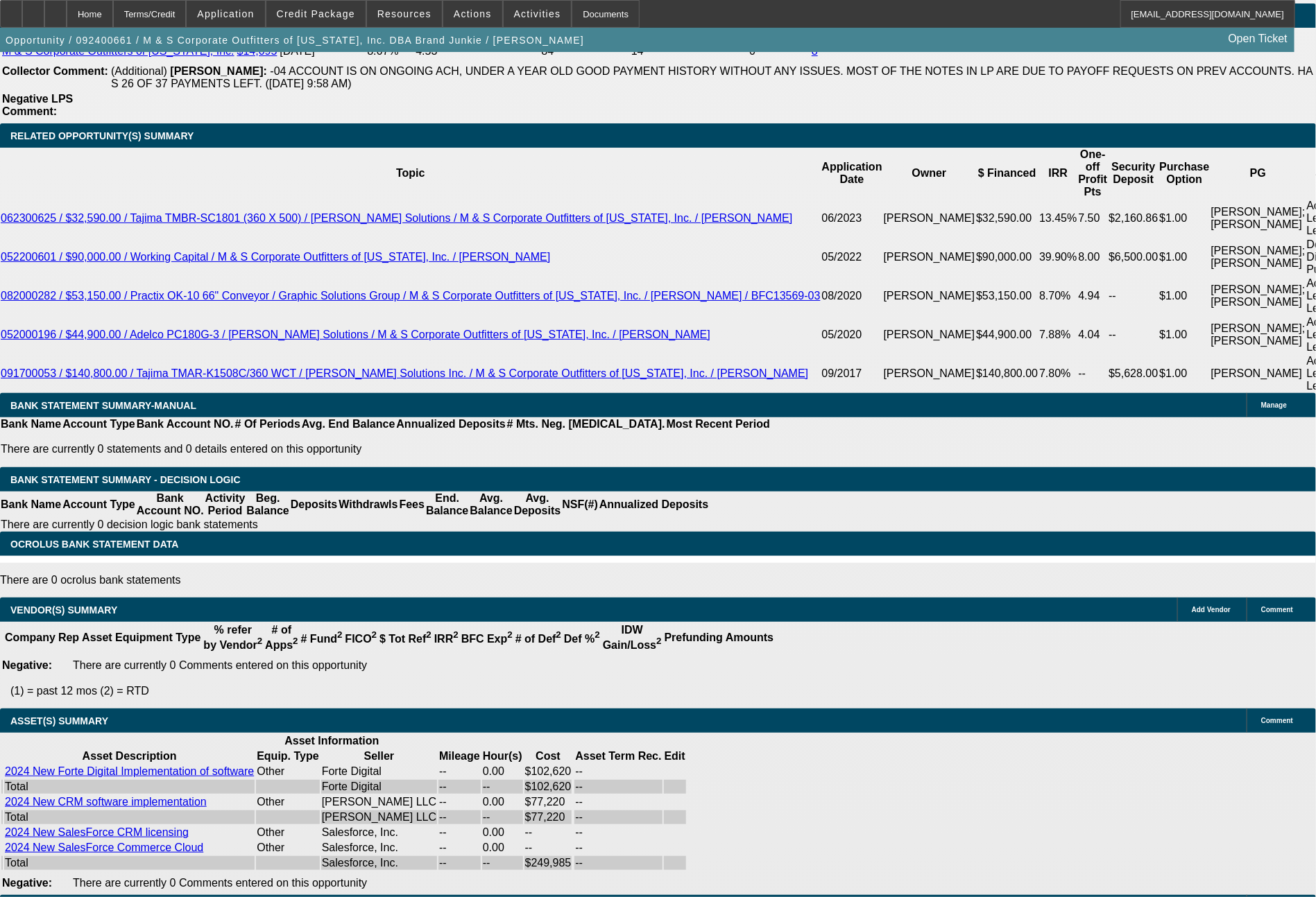
select select "6"
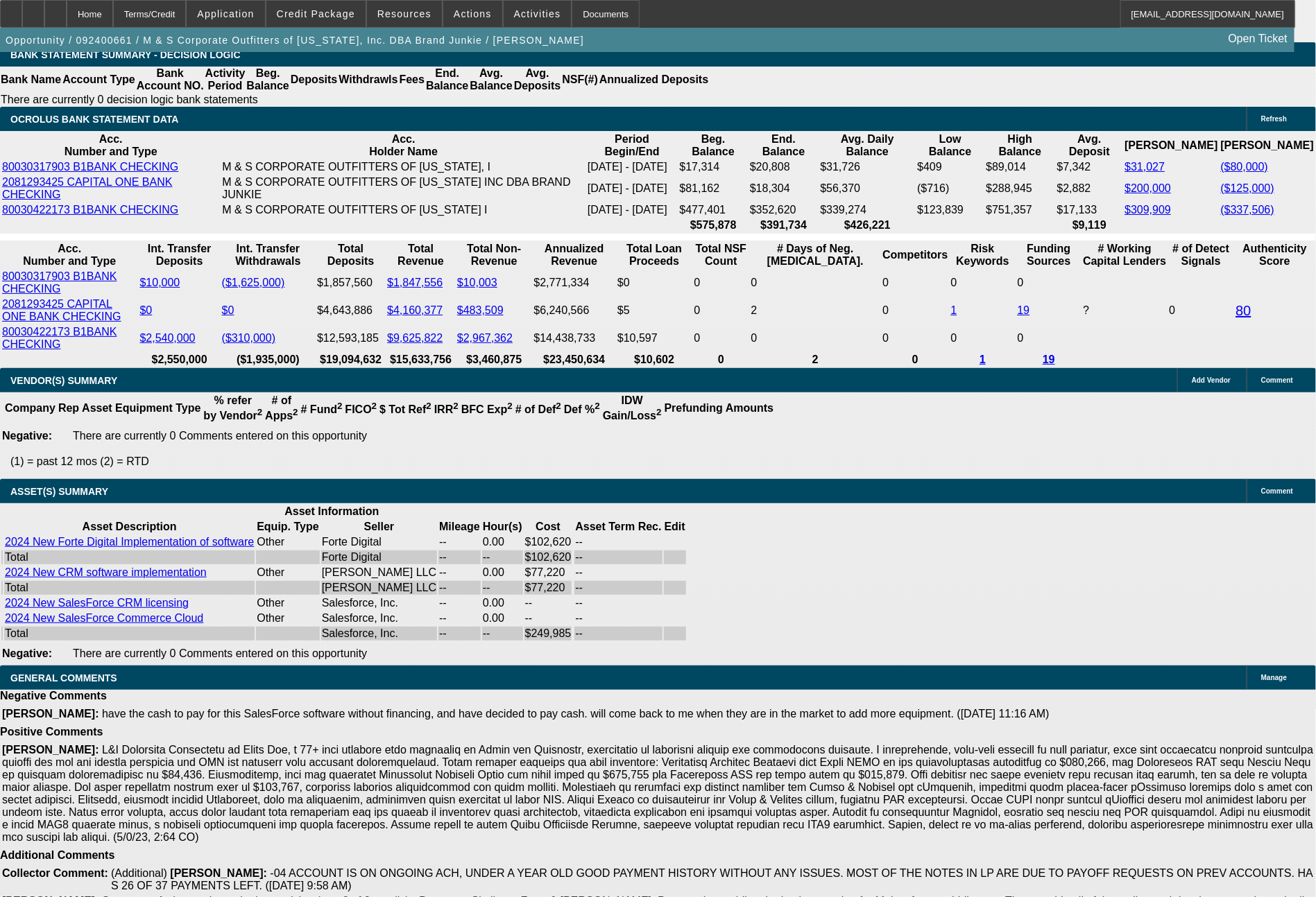
scroll to position [2874, 0]
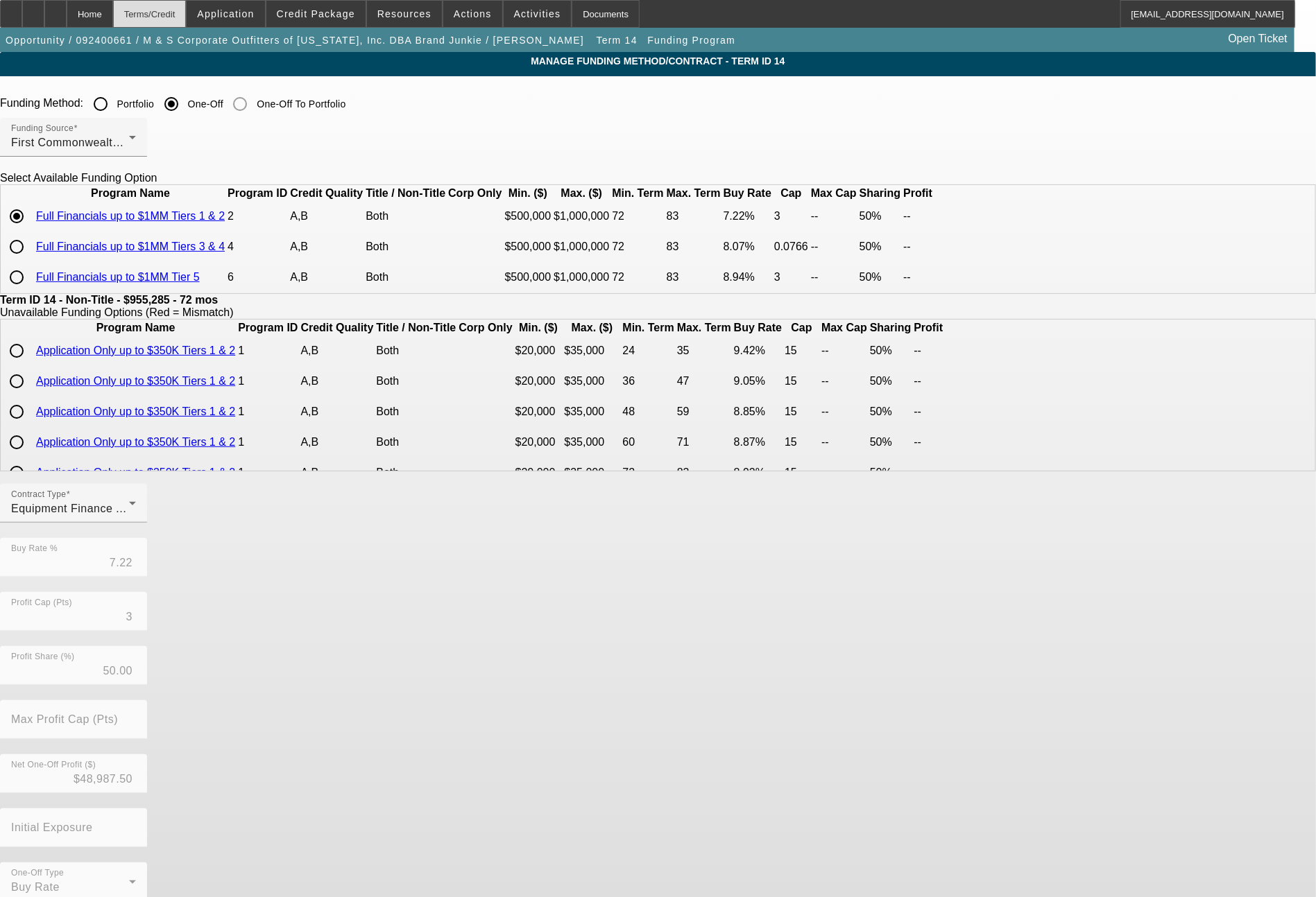
click at [178, 17] on div "Terms/Credit" at bounding box center [149, 13] width 74 height 27
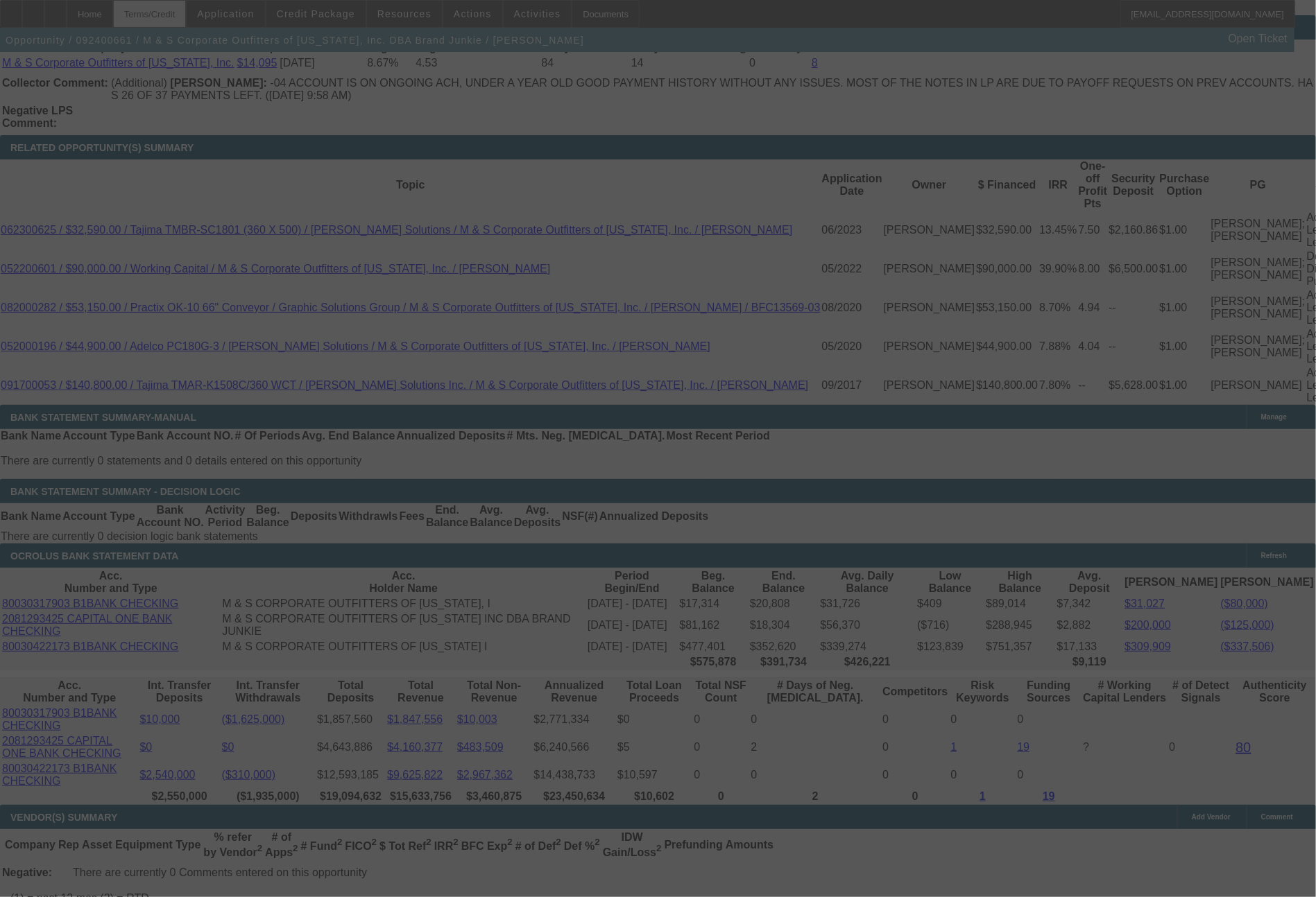
scroll to position [2369, 0]
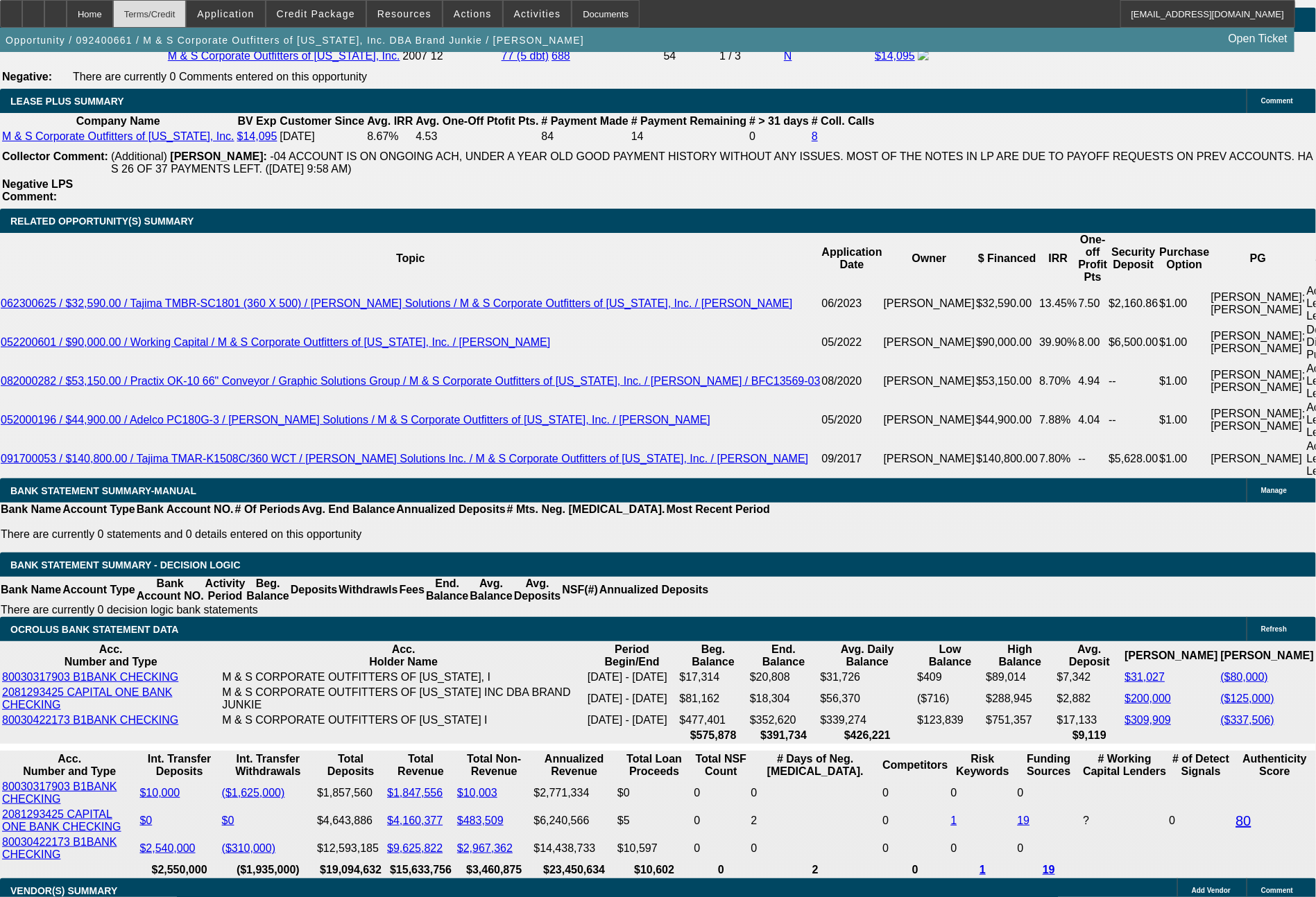
select select "0"
select select "6"
select select "0"
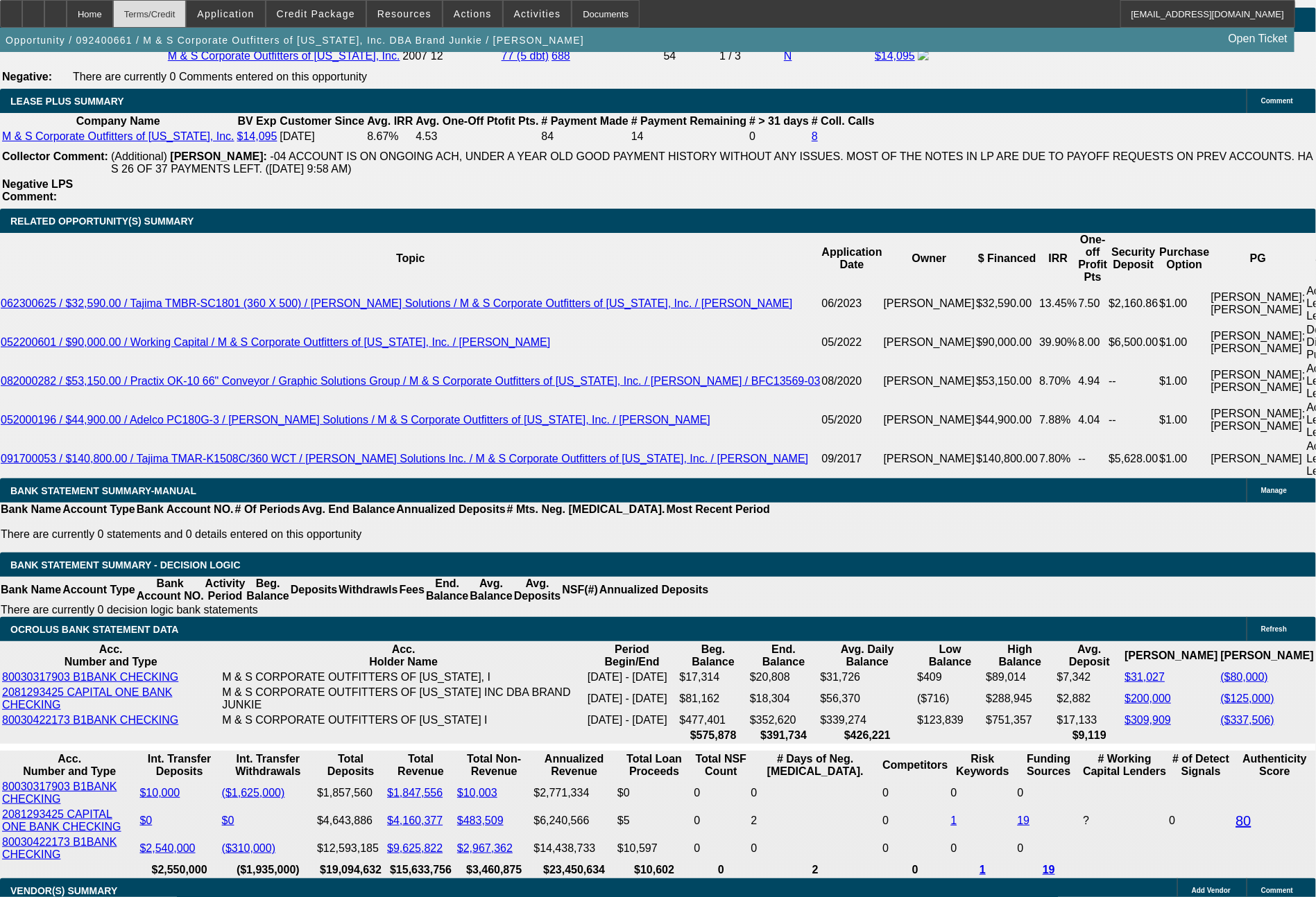
select select "0"
select select "6"
select select "0"
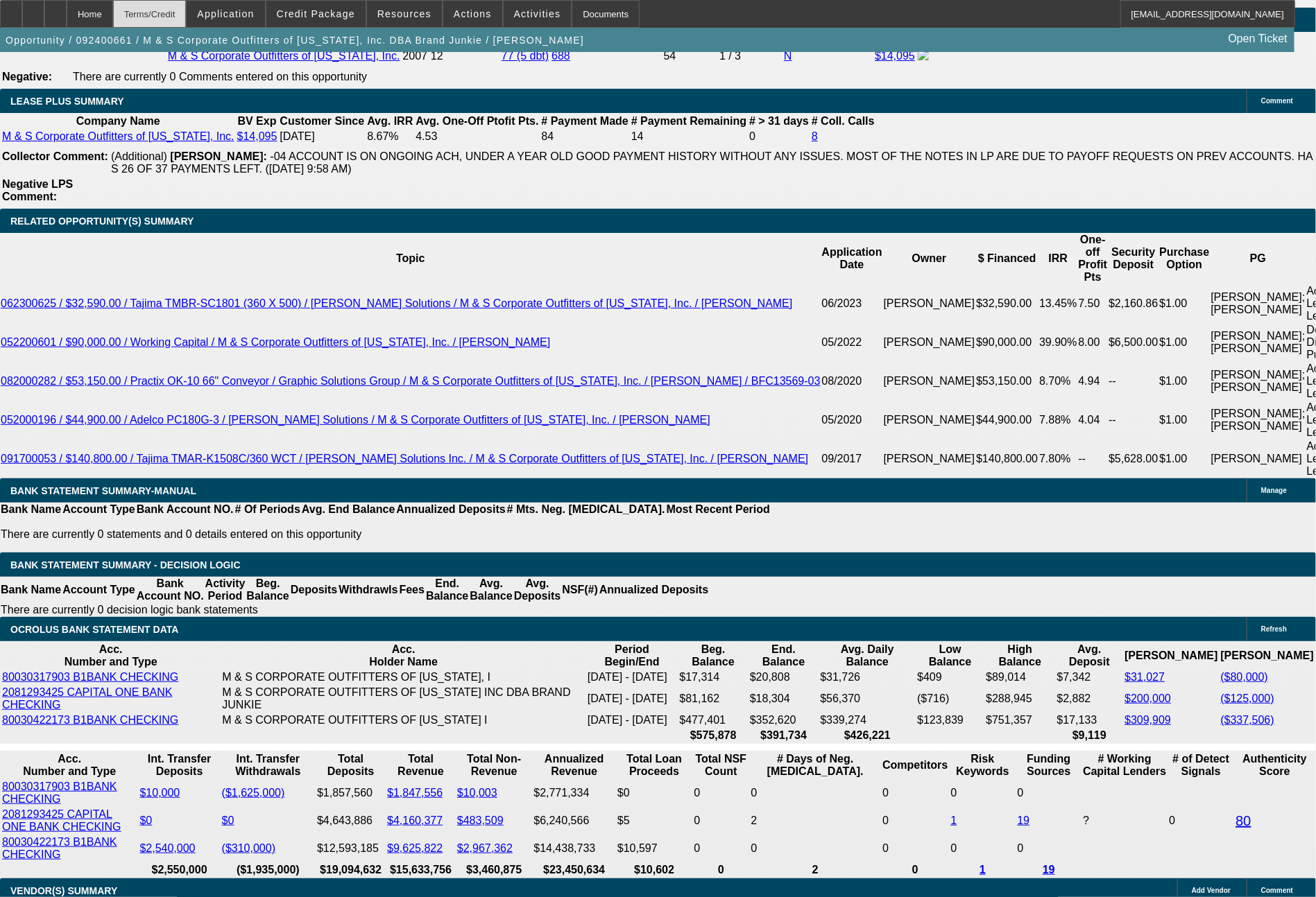
select select "0"
select select "6"
select select "0"
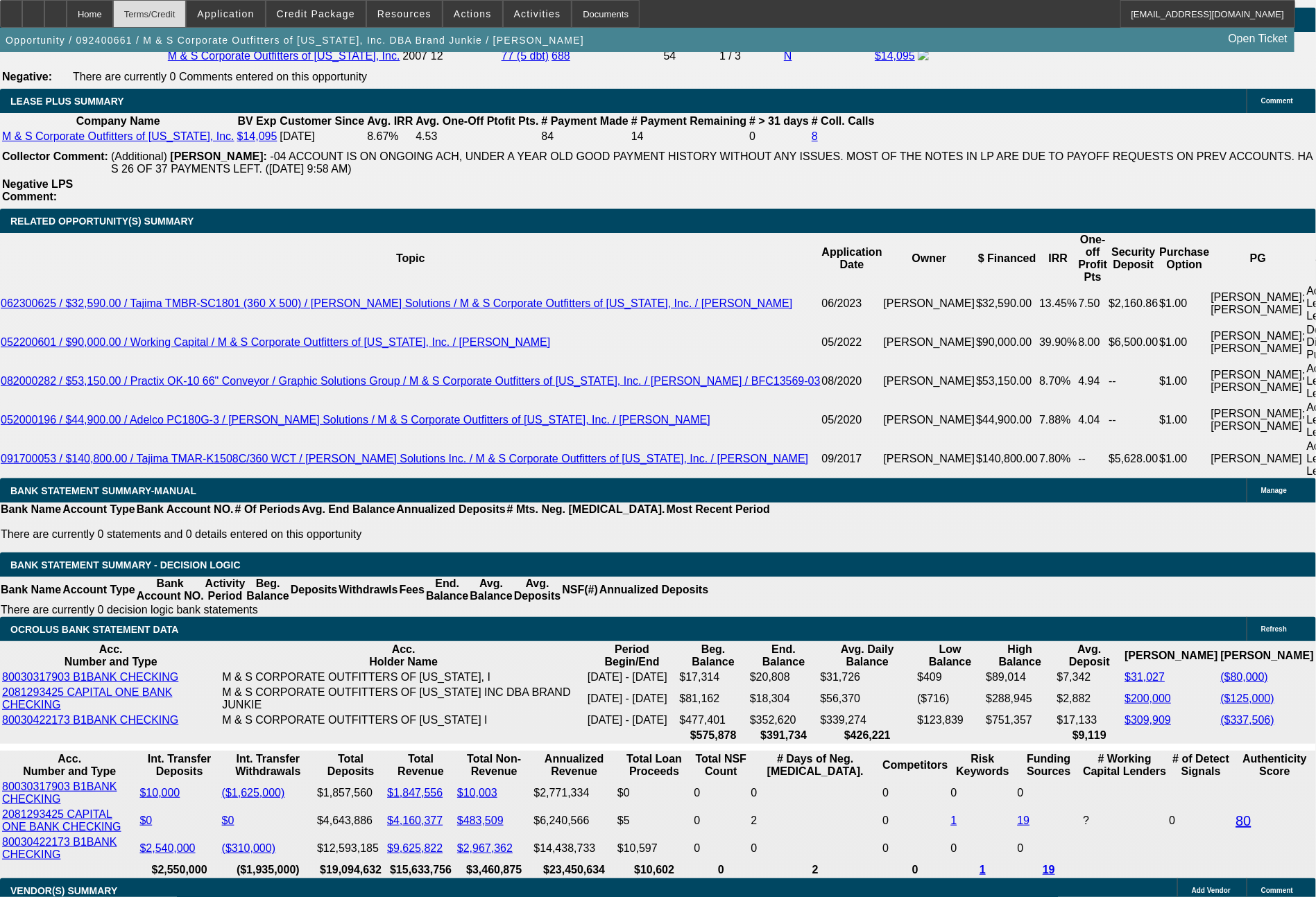
select select "6"
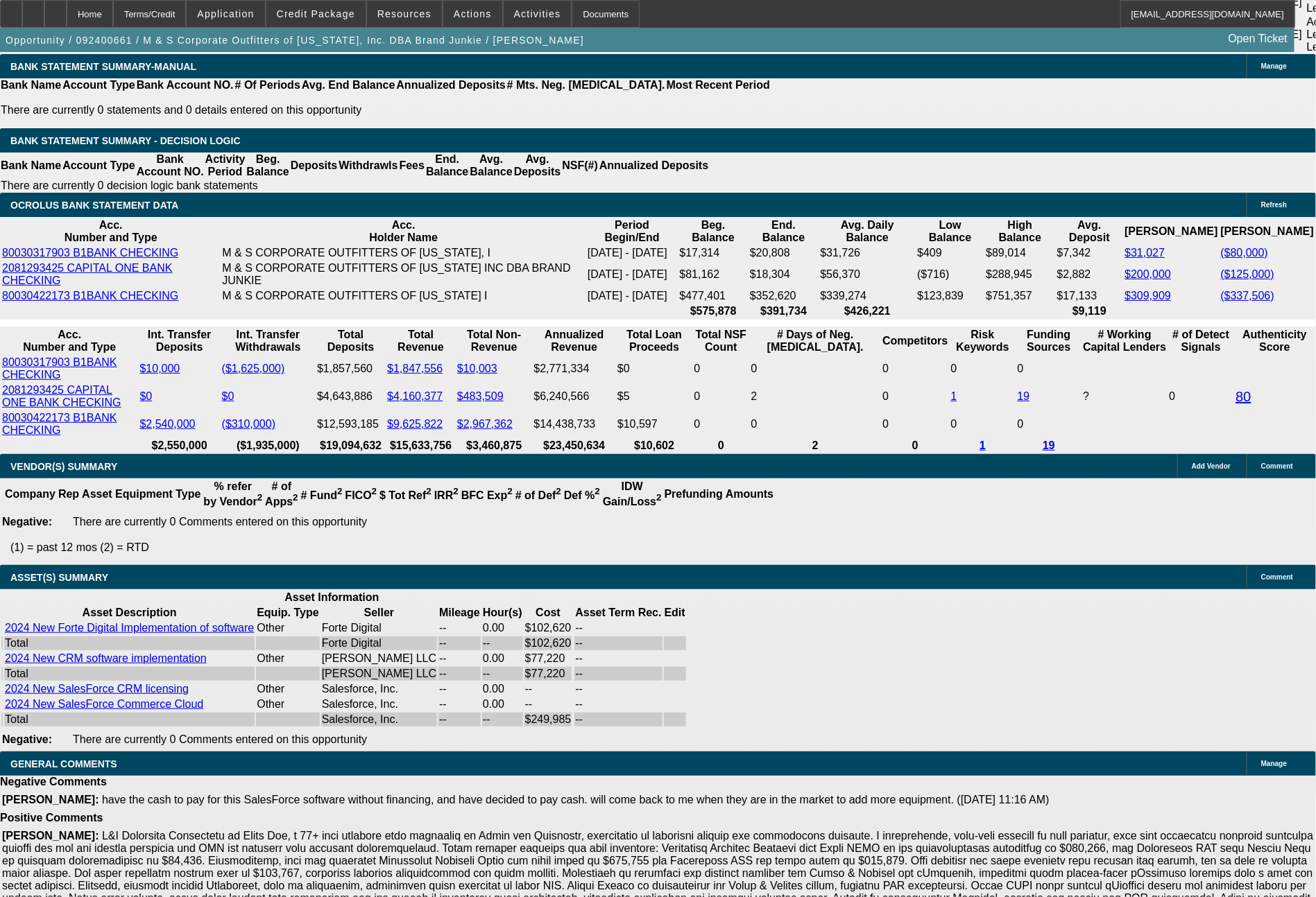
scroll to position [2876, 0]
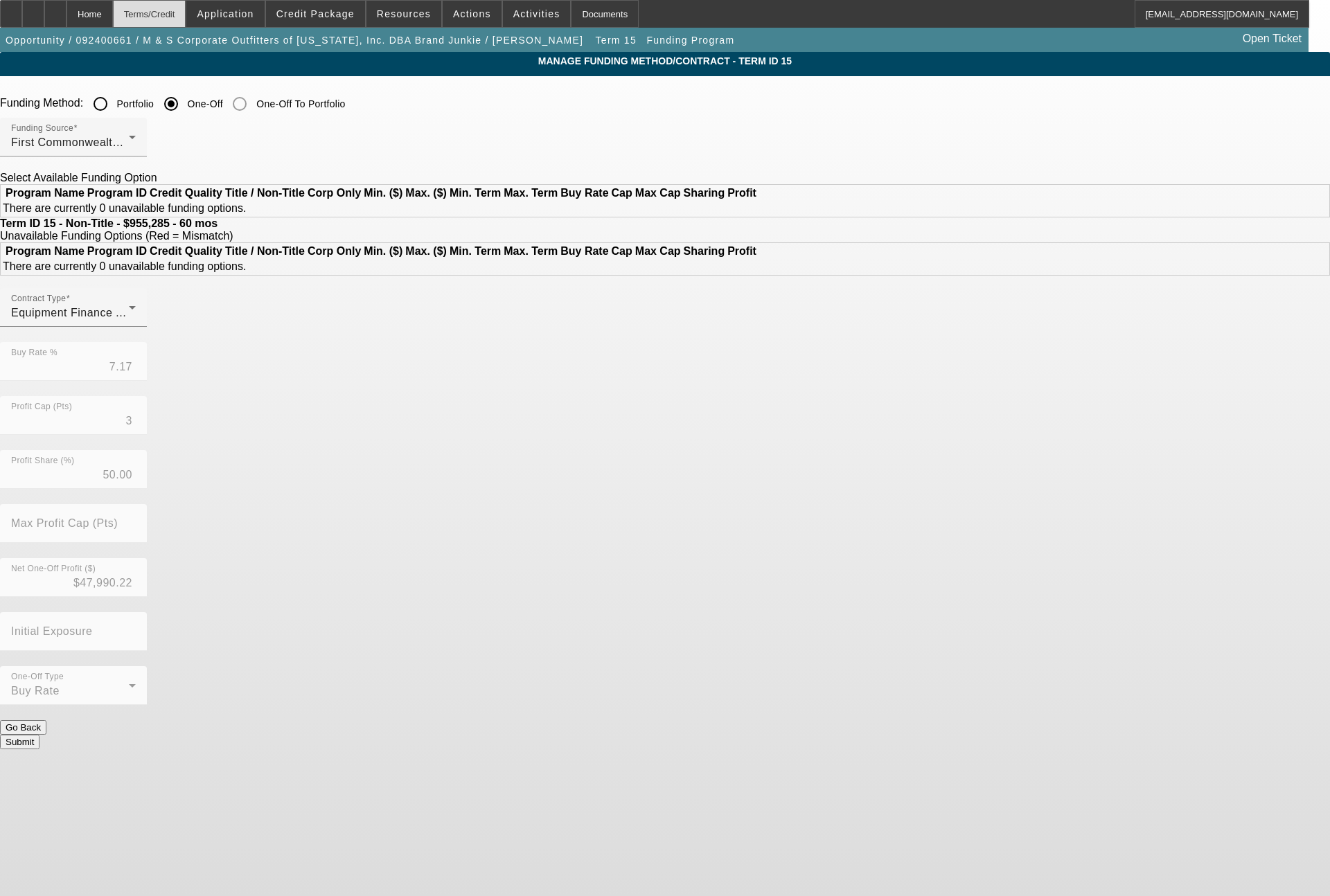
click at [186, 7] on div "Terms/Credit" at bounding box center [149, 13] width 73 height 27
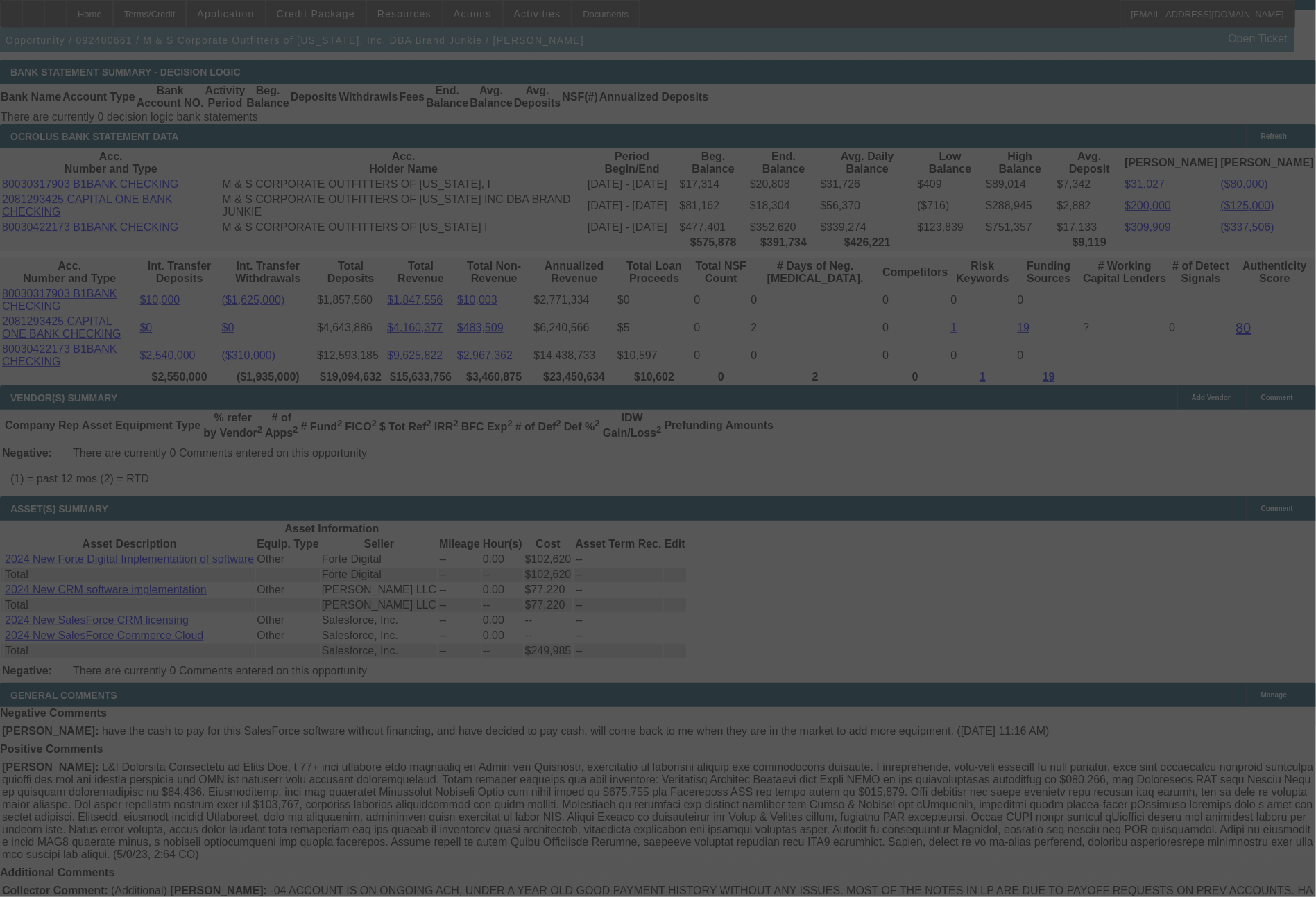
scroll to position [2875, 0]
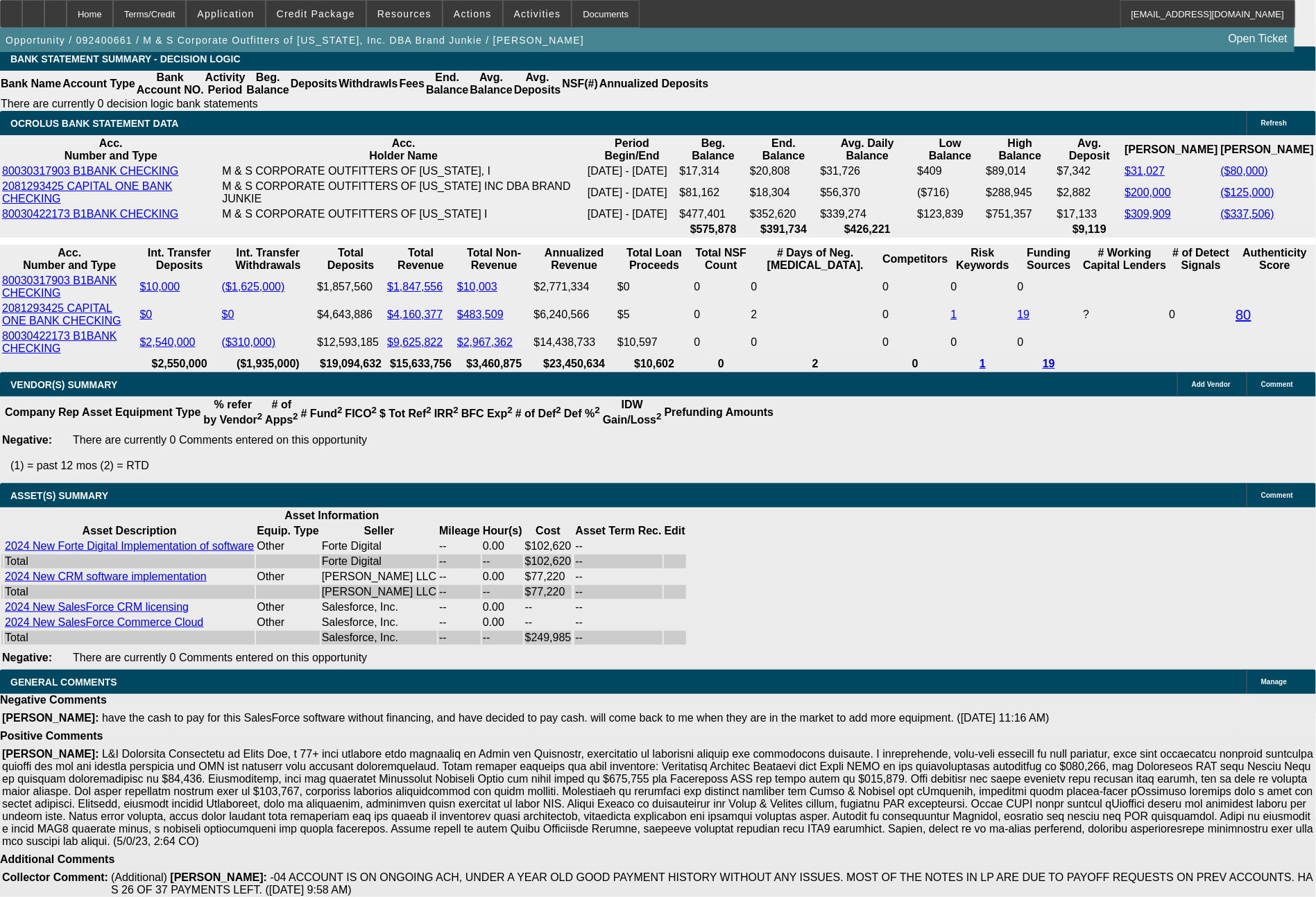
select select "0"
select select "6"
select select "0"
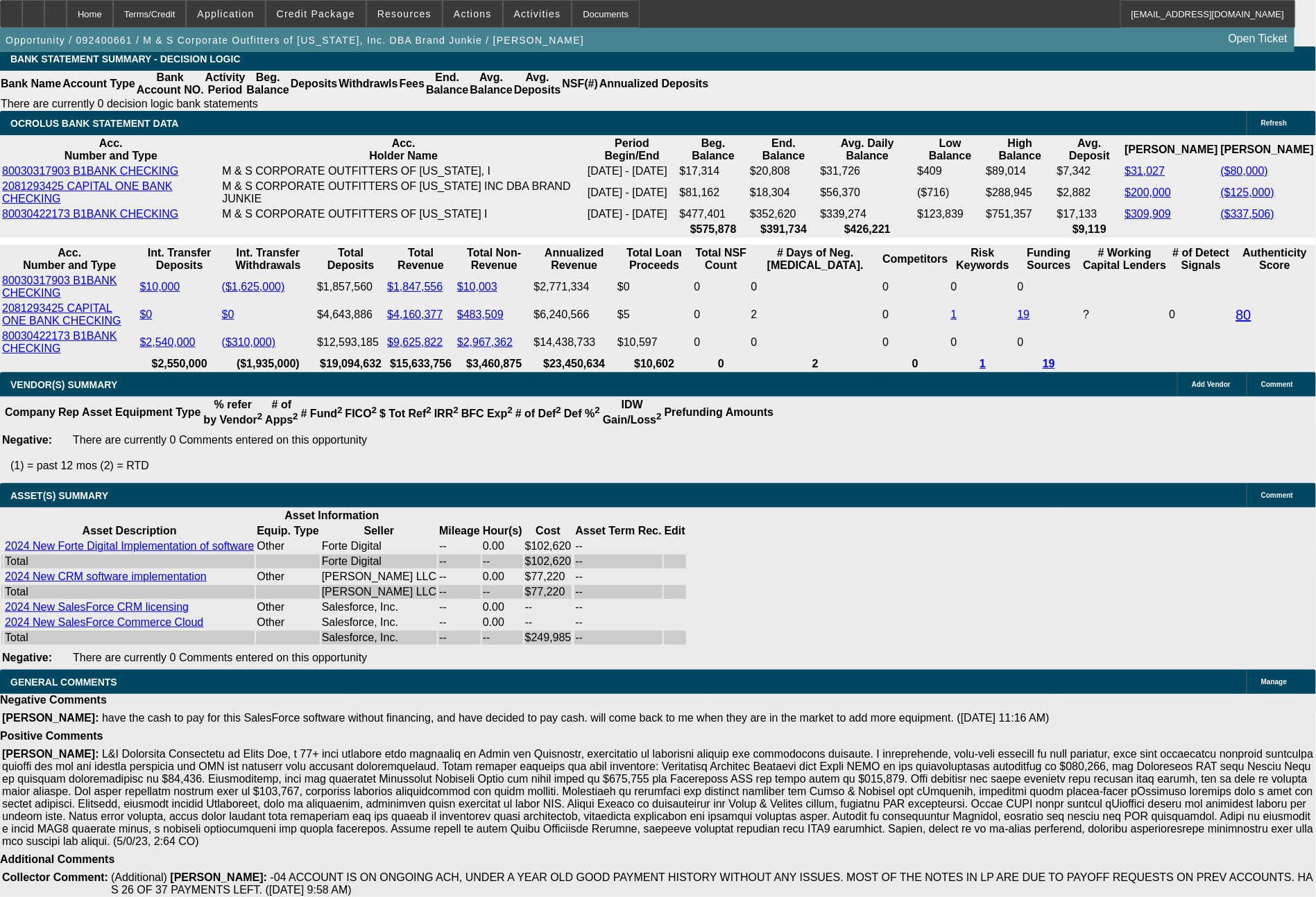
select select "0"
select select "6"
select select "0"
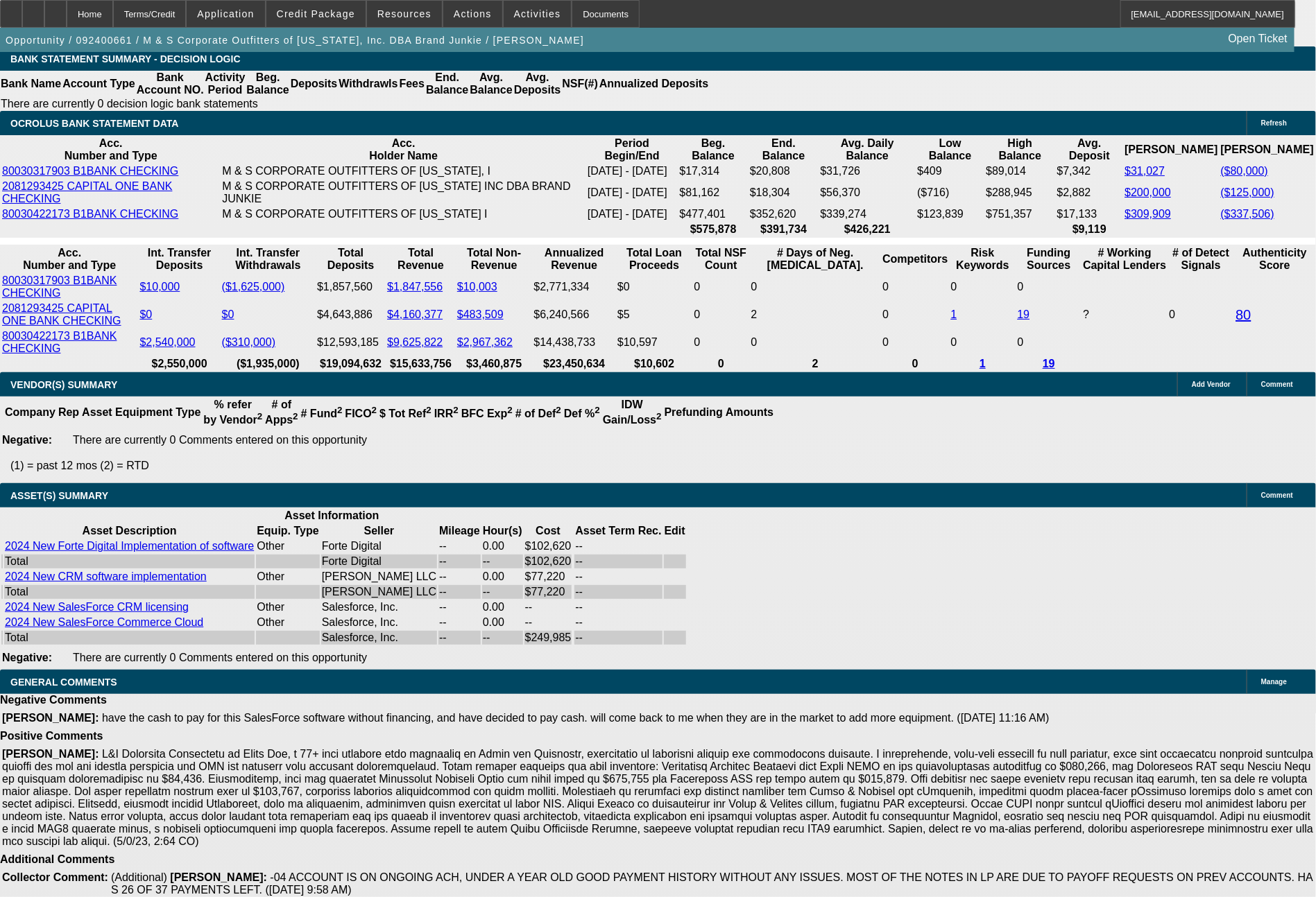
select select "0"
select select "6"
select select "0"
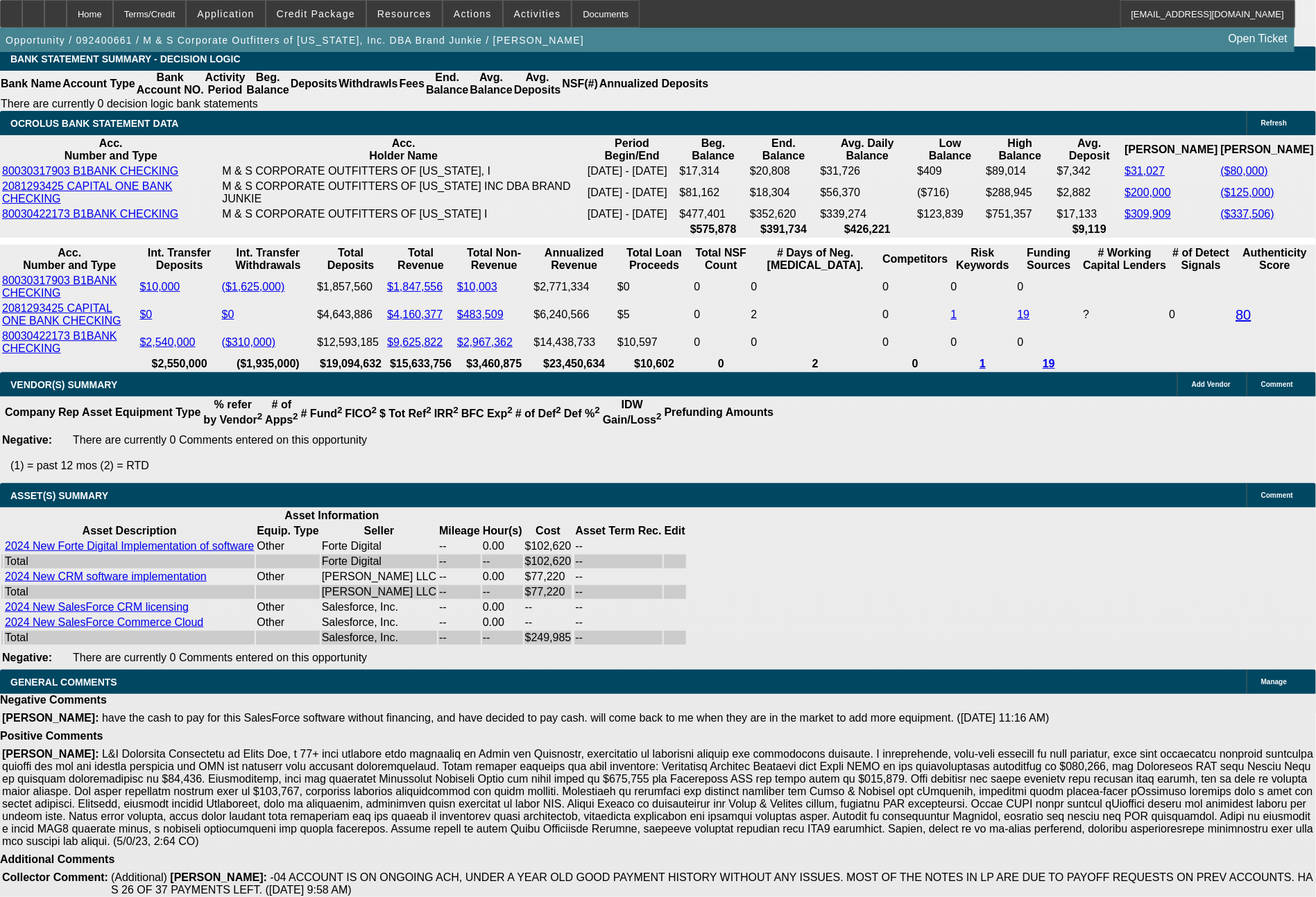
select select "6"
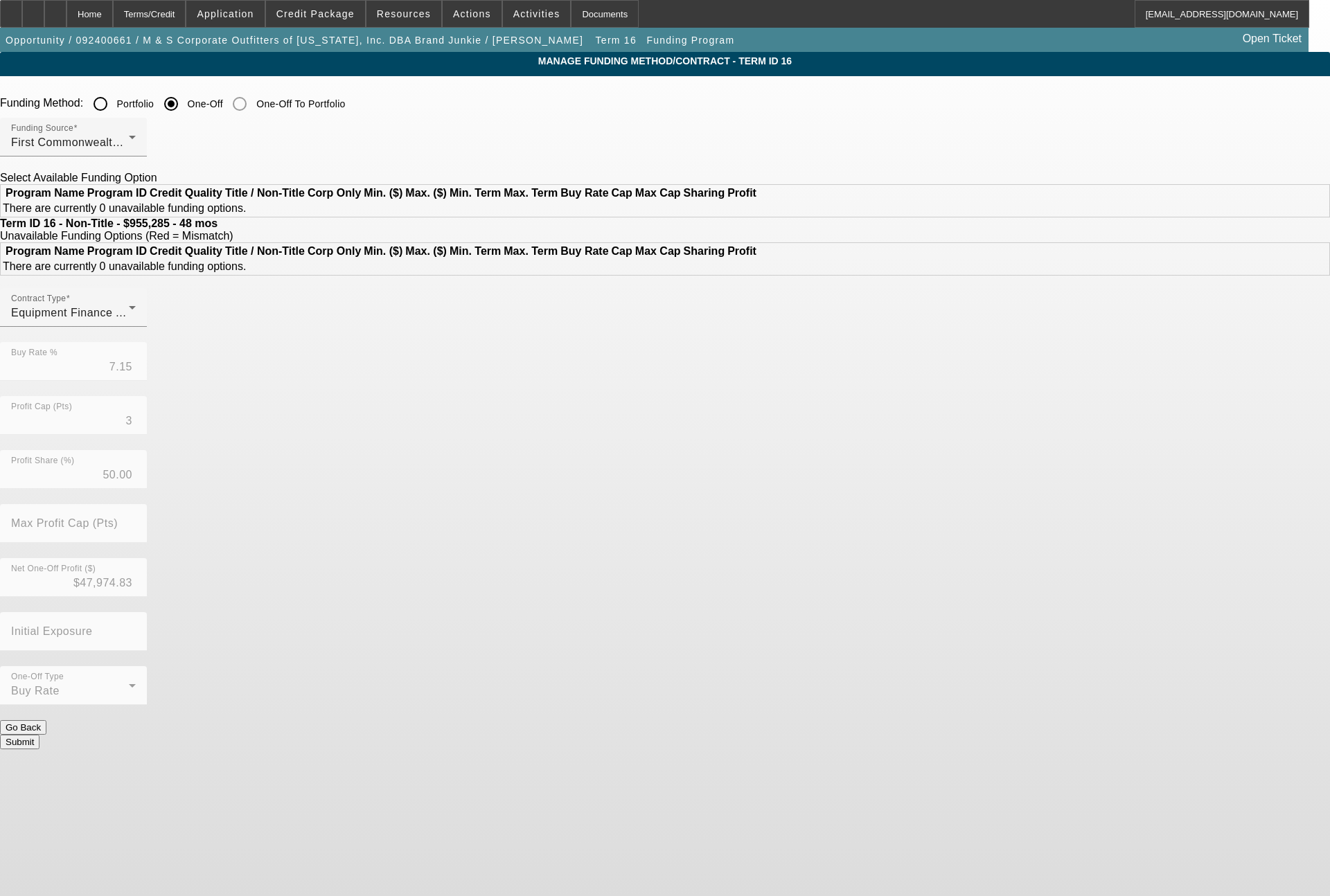
click at [186, 10] on div "Terms/Credit" at bounding box center [149, 13] width 73 height 27
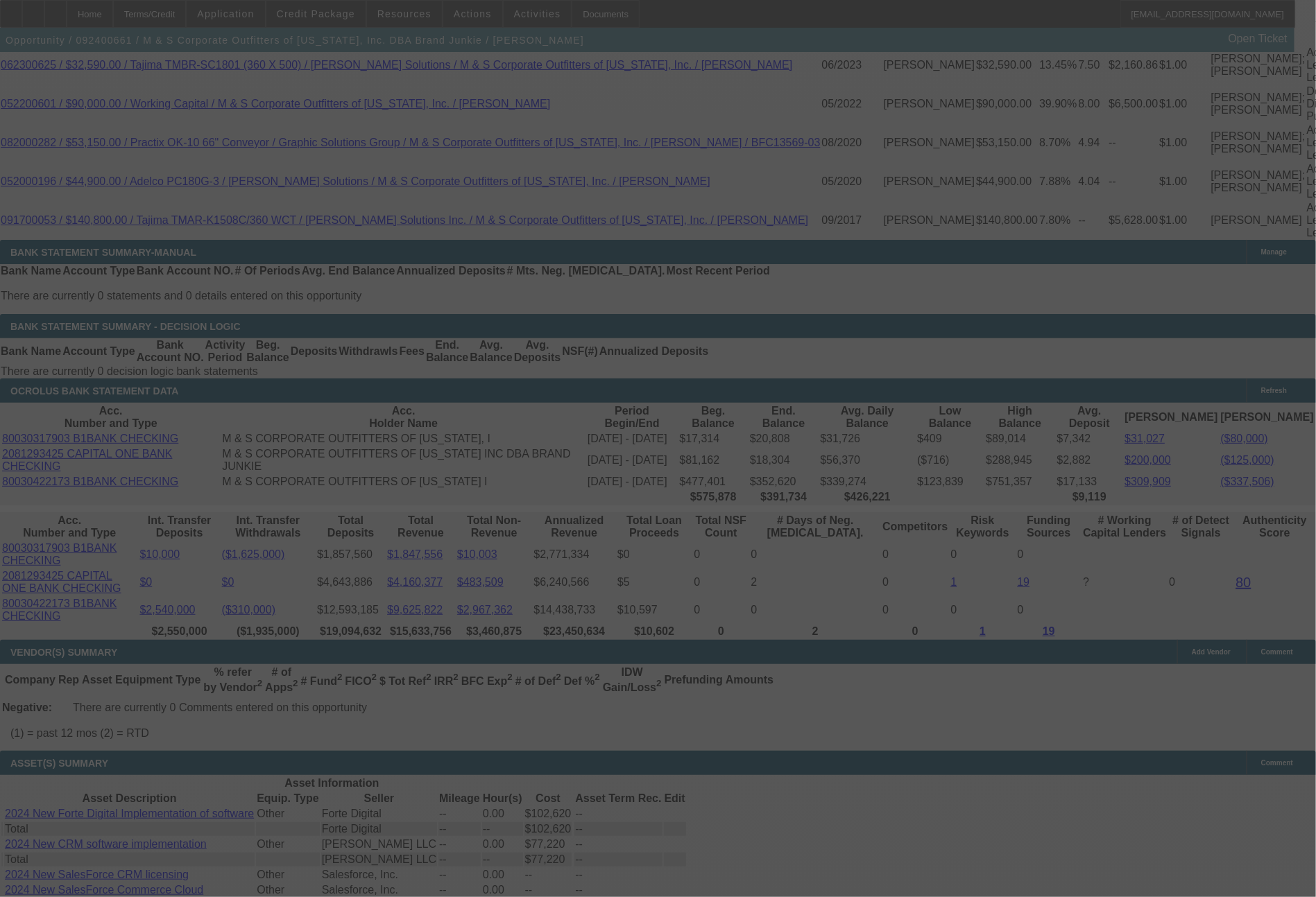
scroll to position [2687, 0]
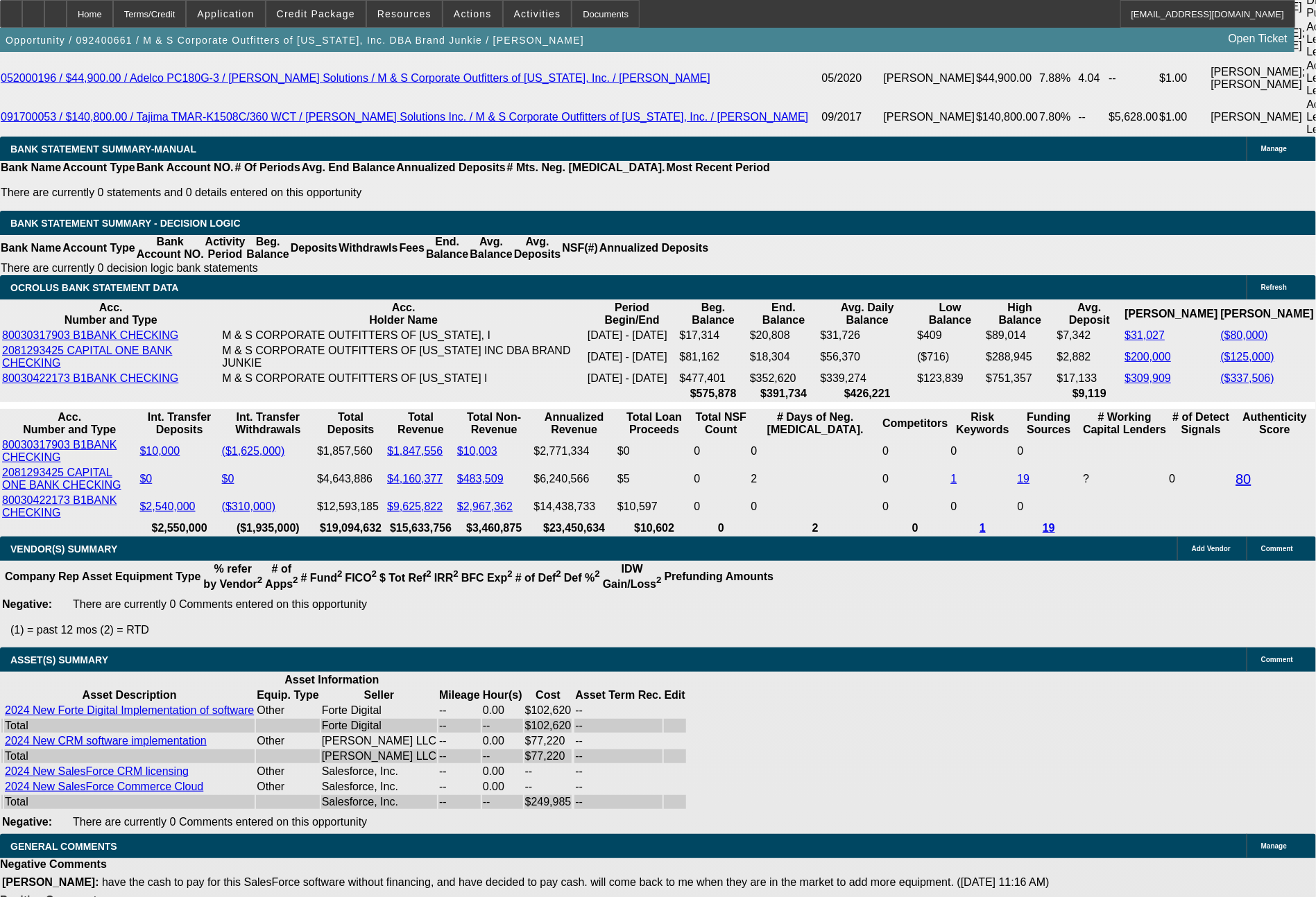
select select "0"
select select "6"
select select "0"
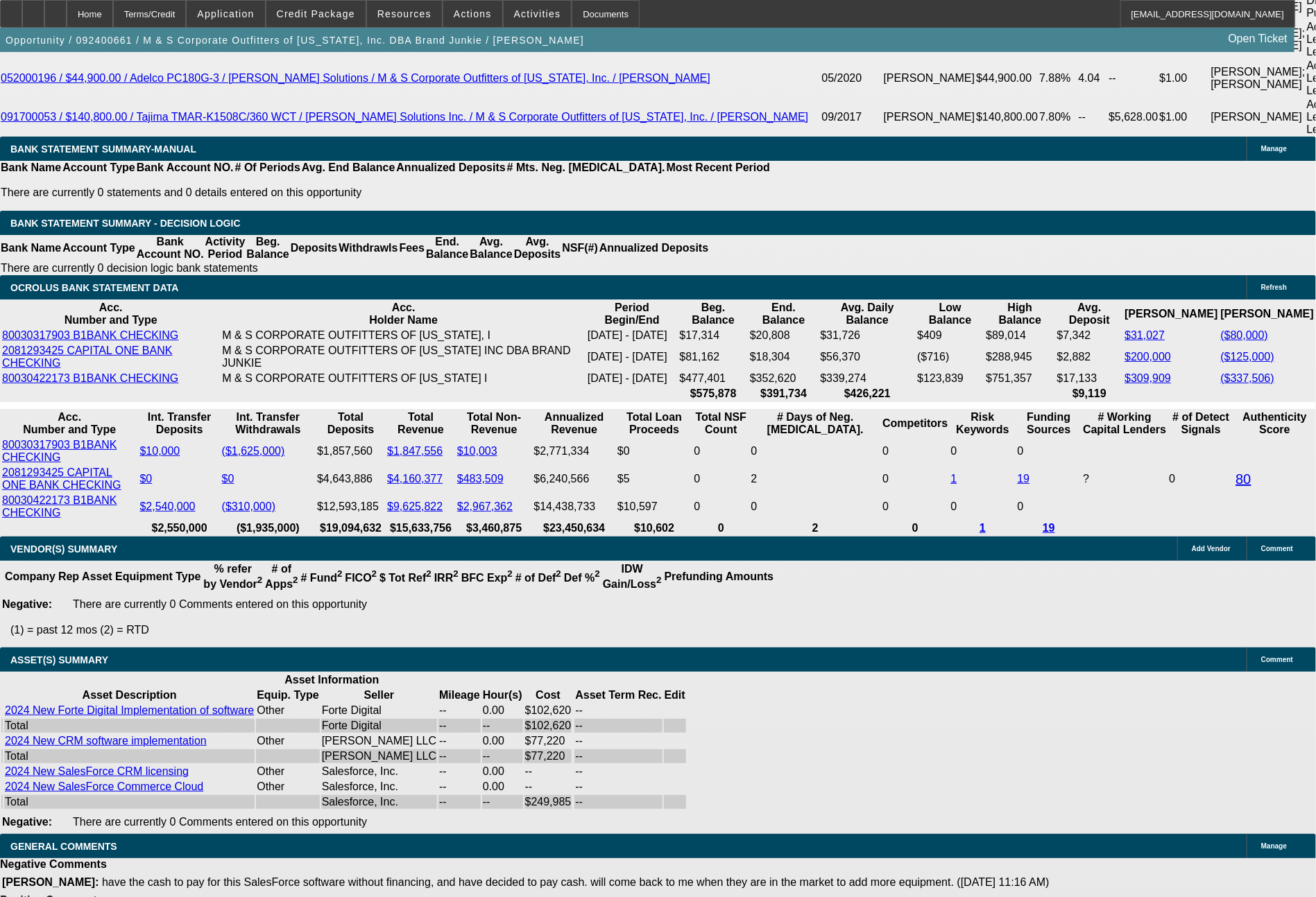
select select "0"
select select "6"
select select "0"
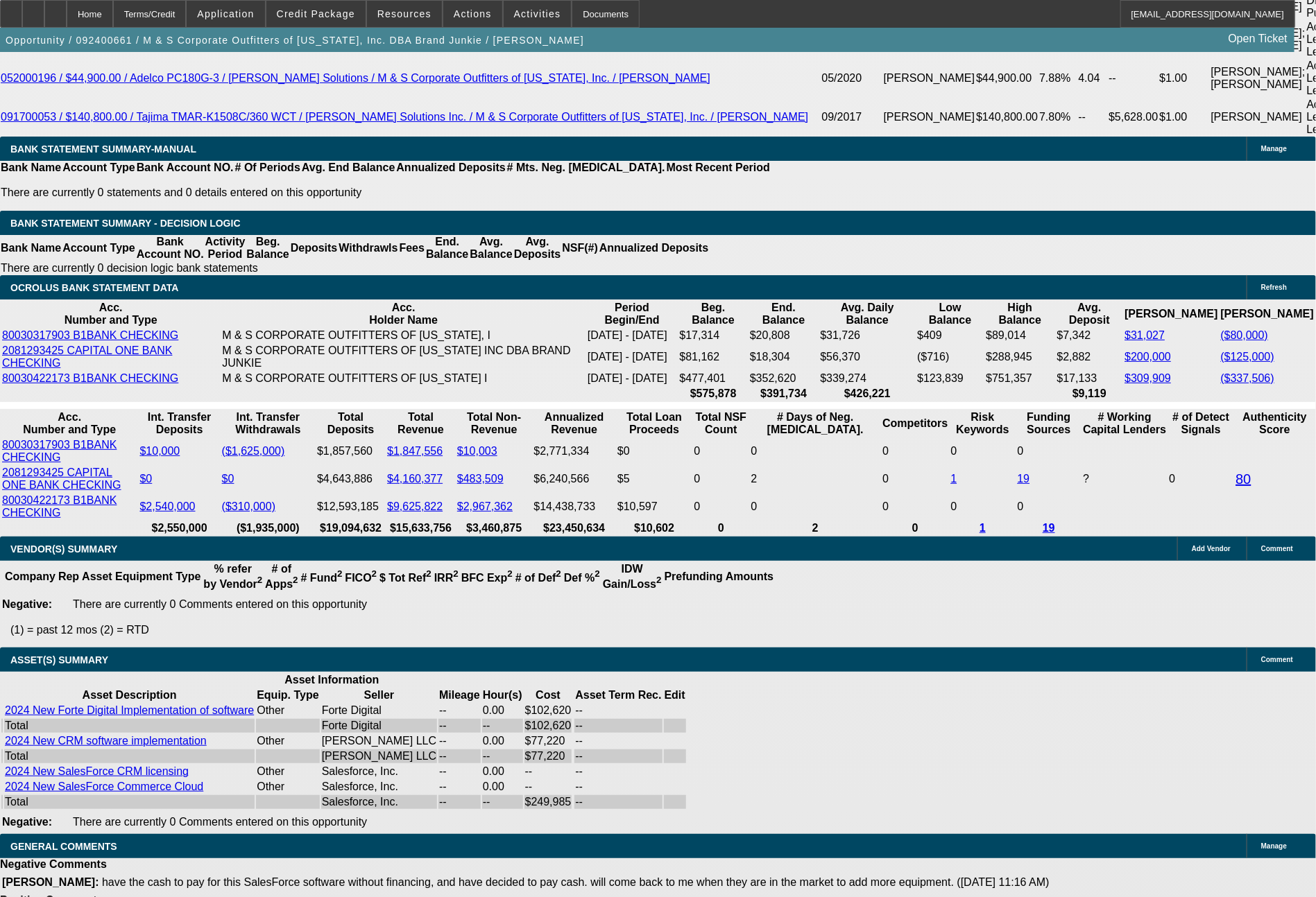
select select "0"
select select "6"
select select "0"
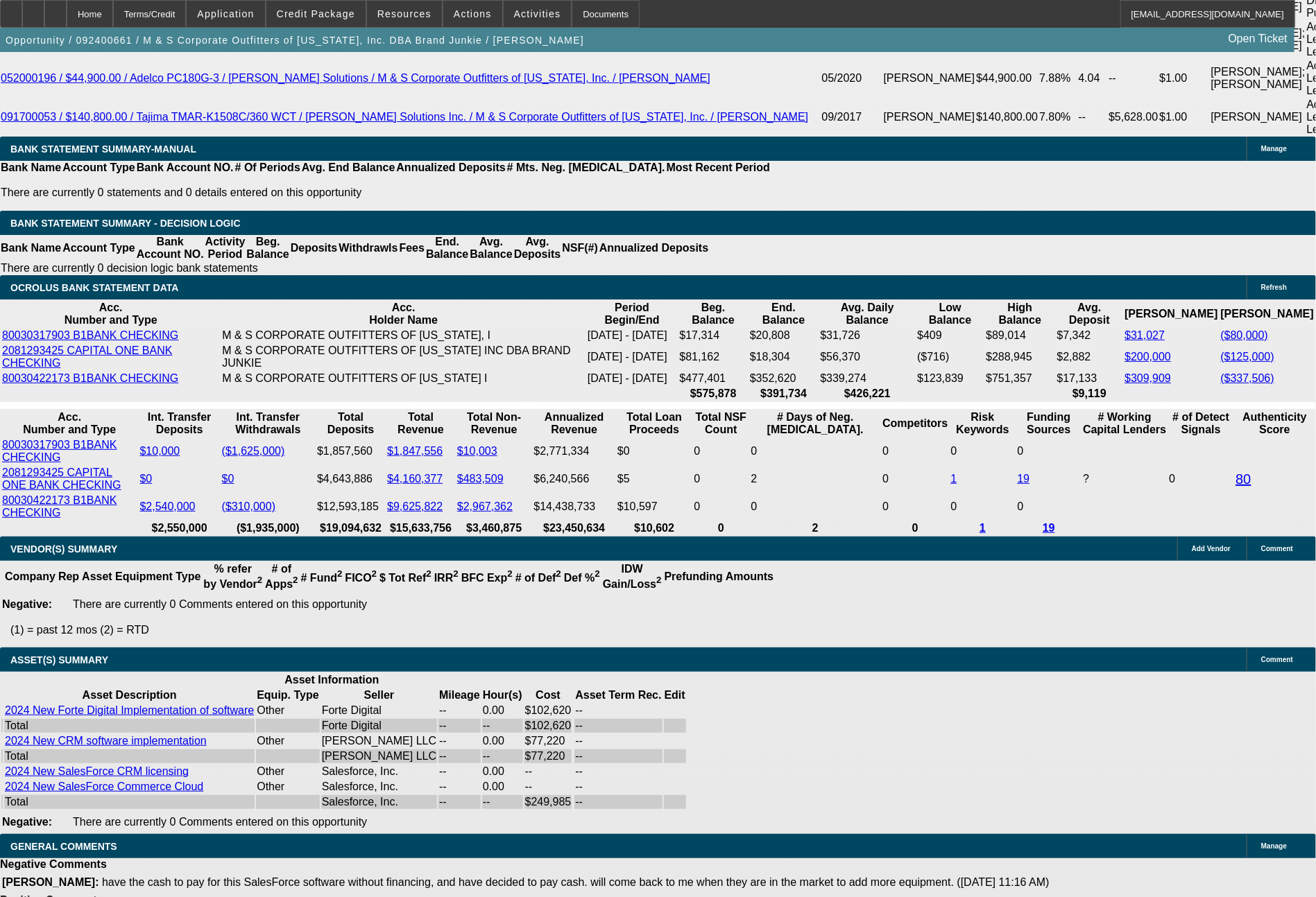
select select "6"
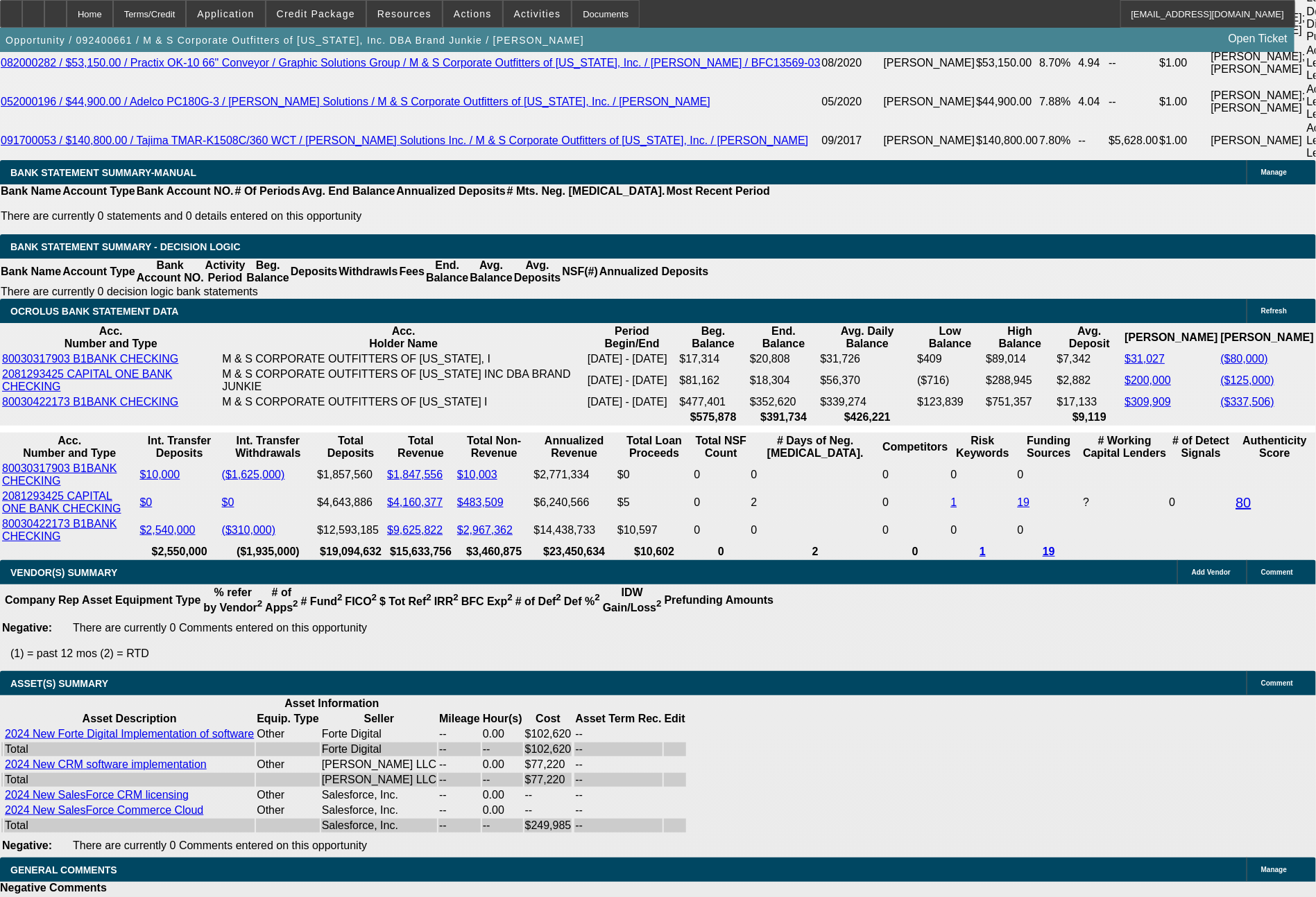
scroll to position [2751, 0]
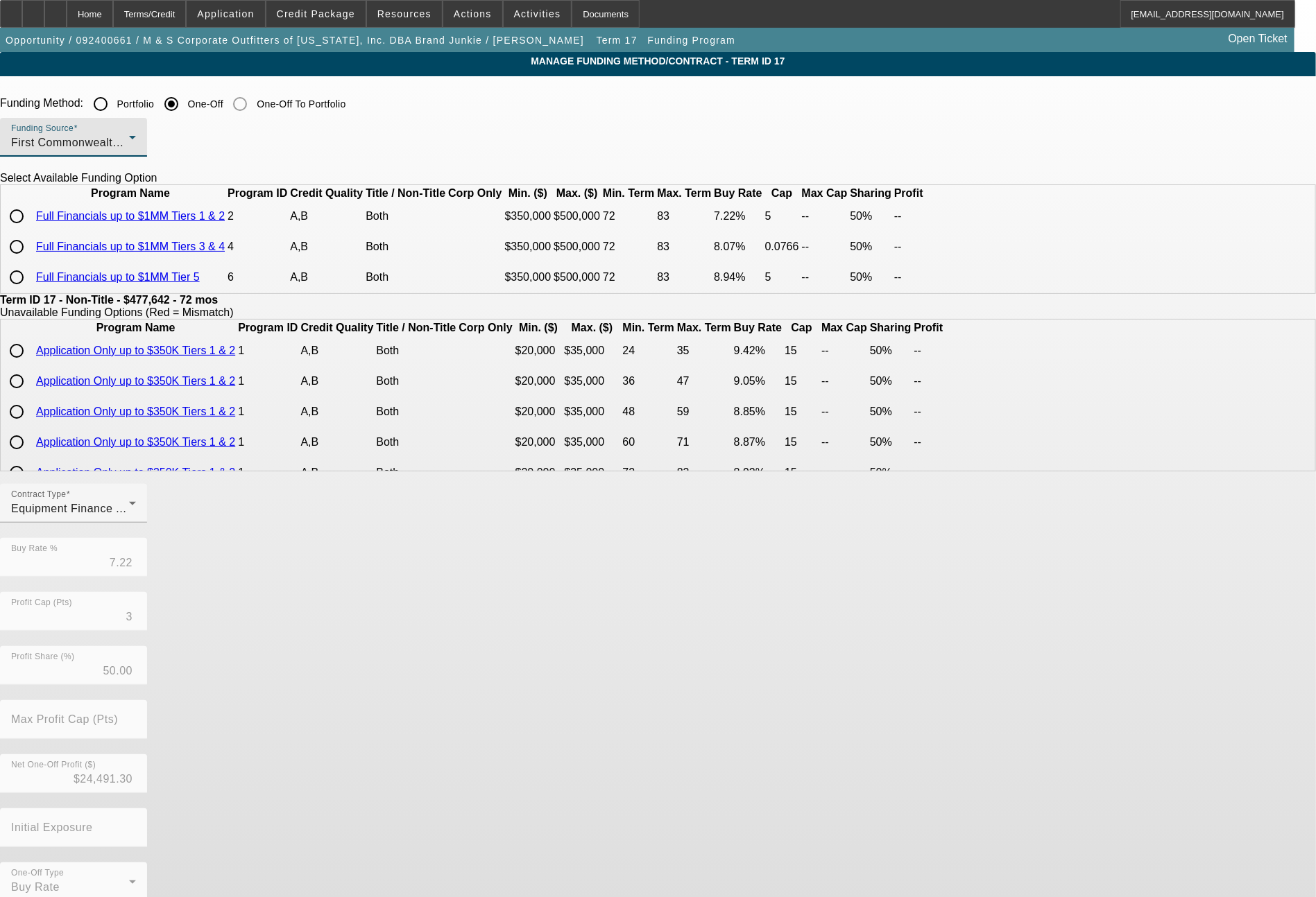
click at [224, 140] on span "First Commonwealth Equipment Finance" at bounding box center [117, 142] width 213 height 12
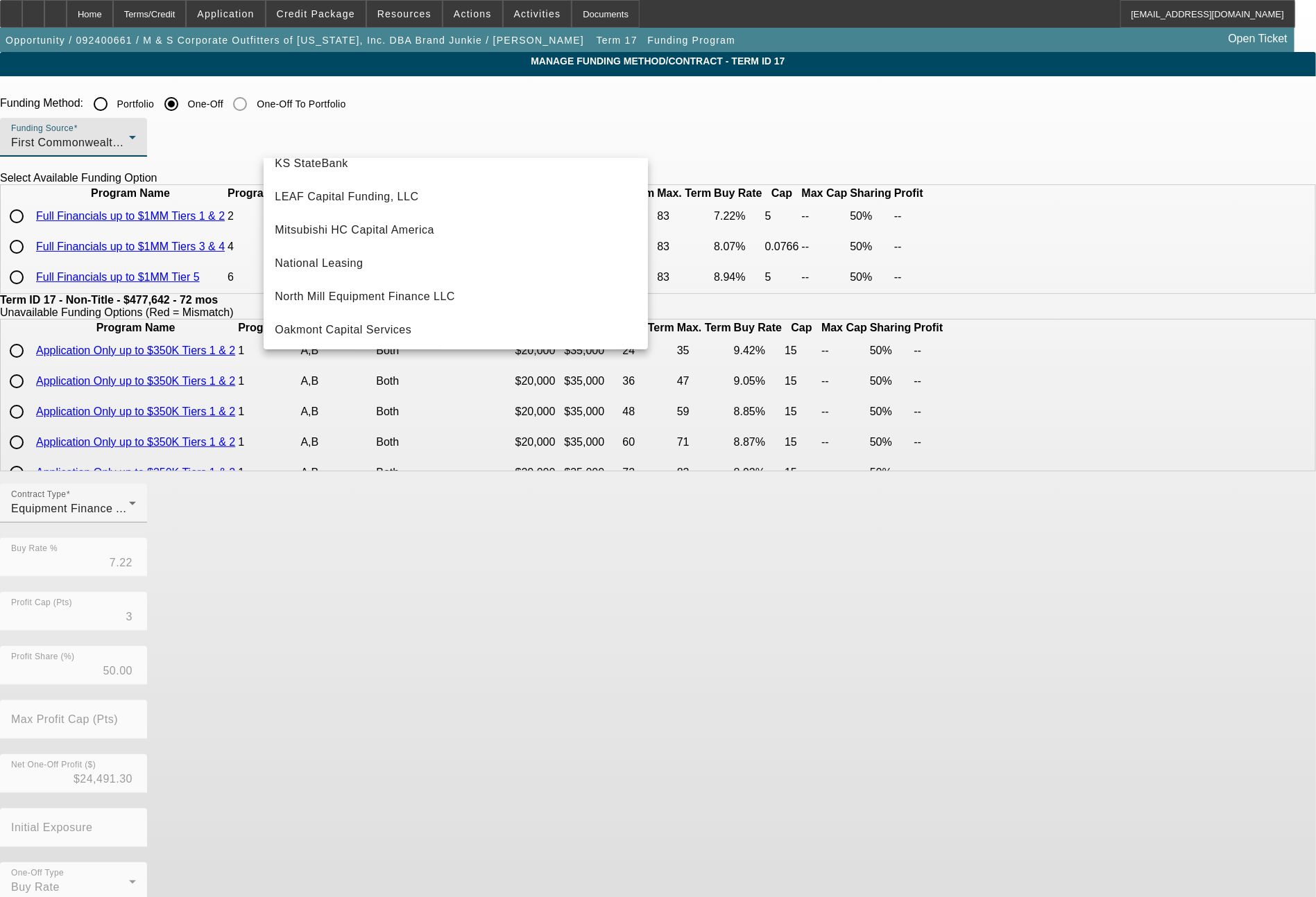
scroll to position [393, 0]
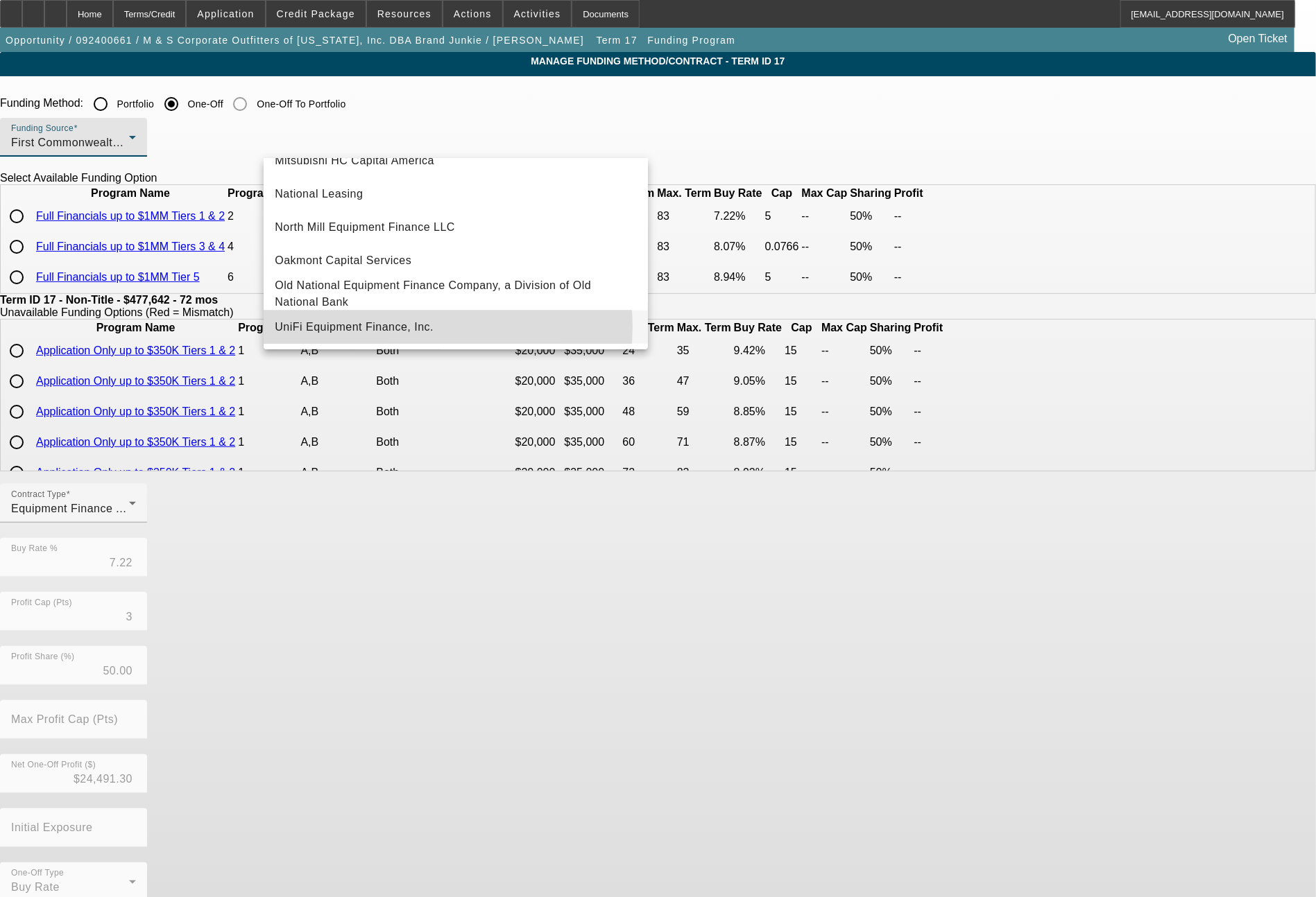
click at [421, 327] on span "UniFi Equipment Finance, Inc." at bounding box center [354, 327] width 159 height 16
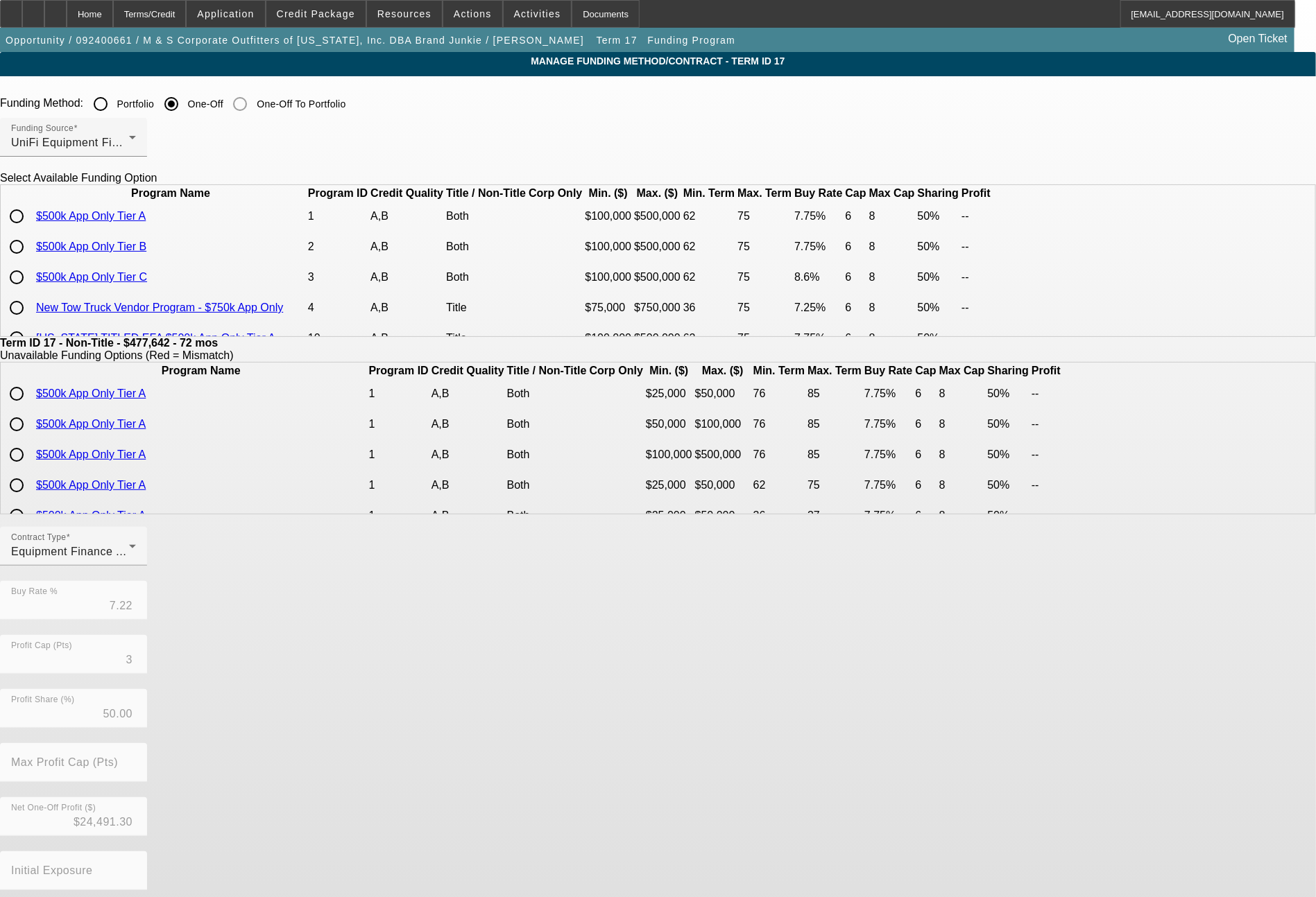
click at [31, 260] on input "radio" at bounding box center [16, 246] width 27 height 27
radio input "true"
type input "7.75"
type input "6"
type input "8"
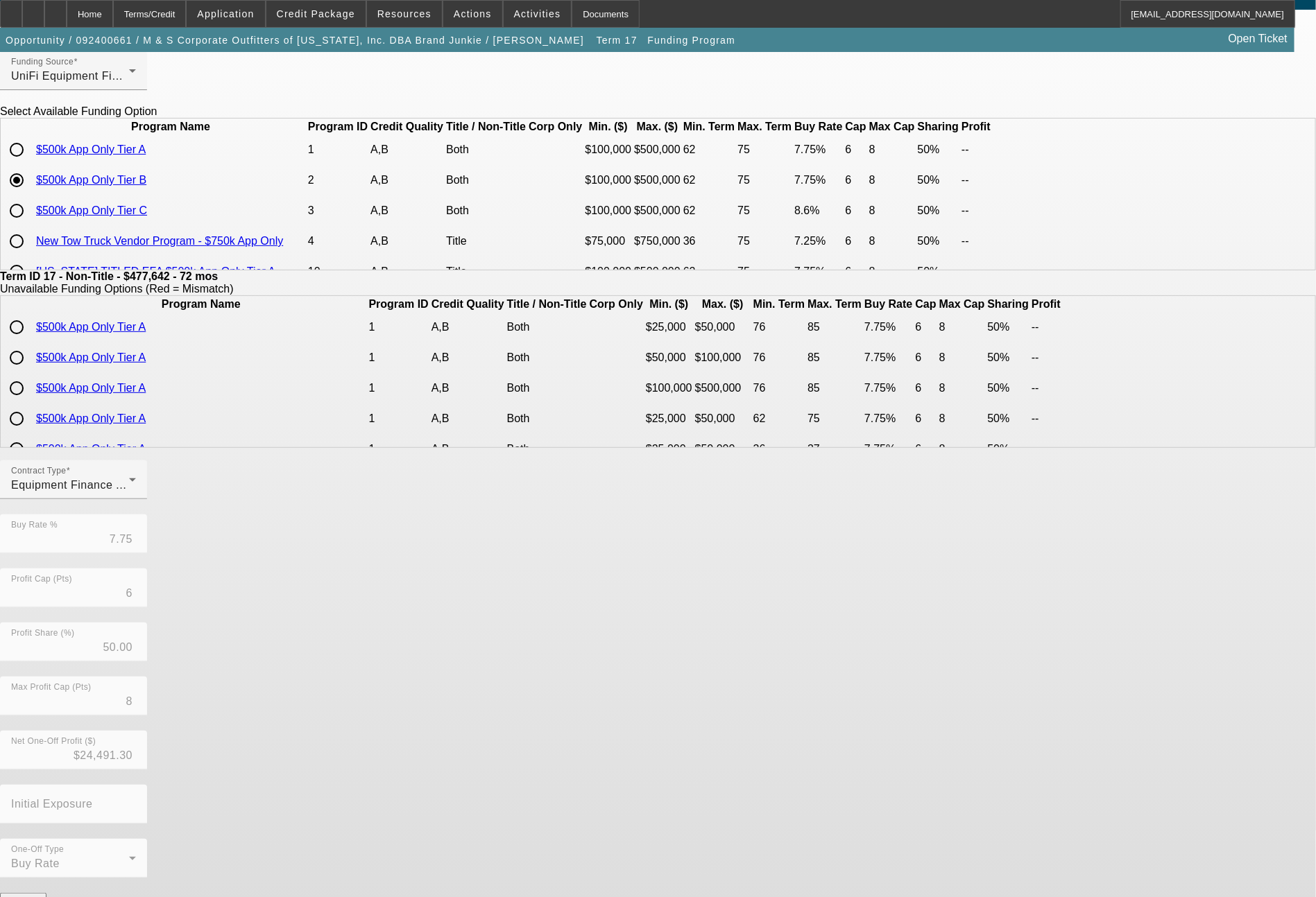
scroll to position [67, 0]
click at [40, 896] on button "Submit" at bounding box center [20, 914] width 40 height 15
type input "7.22"
type input "3"
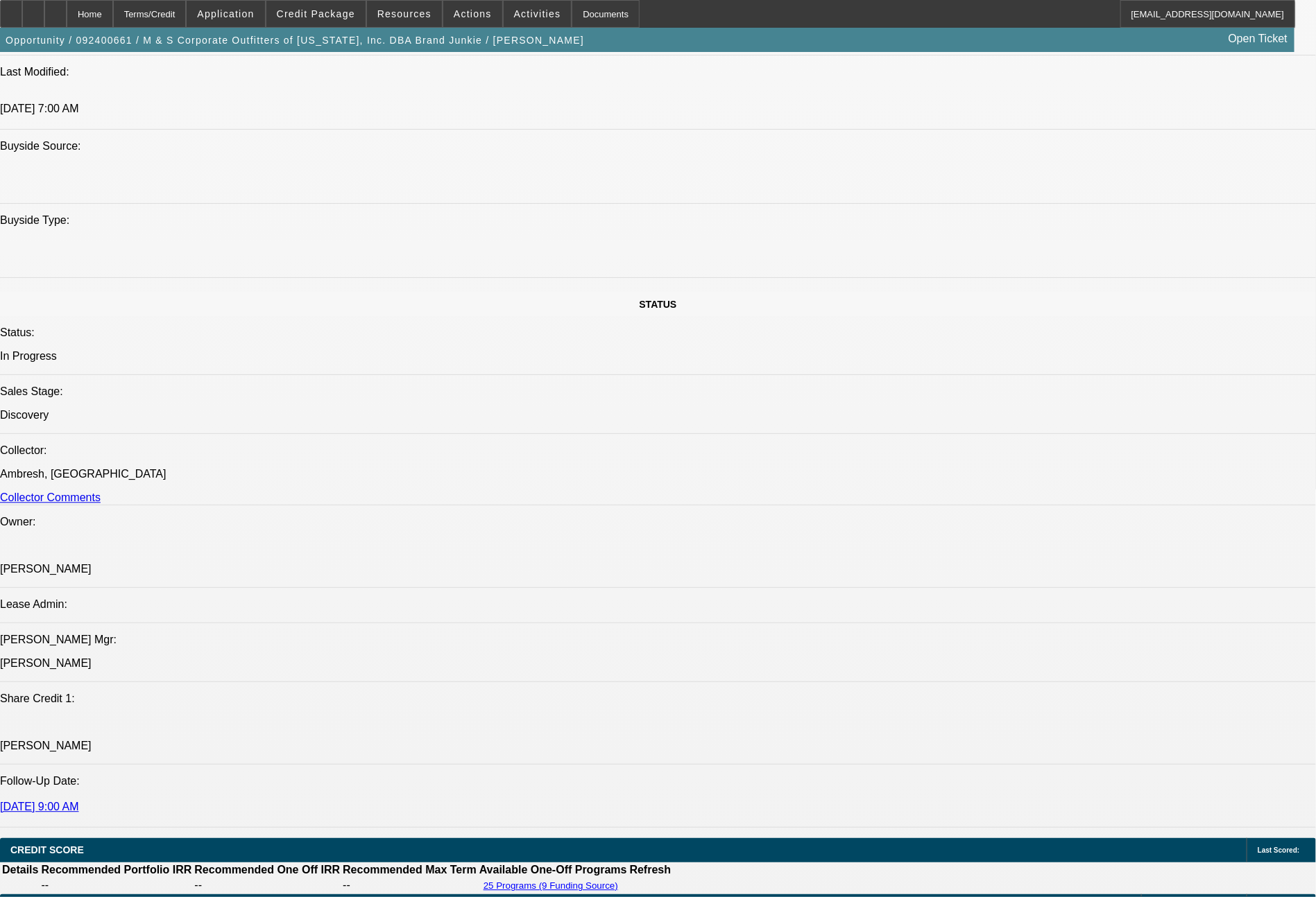
select select "0"
select select "6"
select select "0"
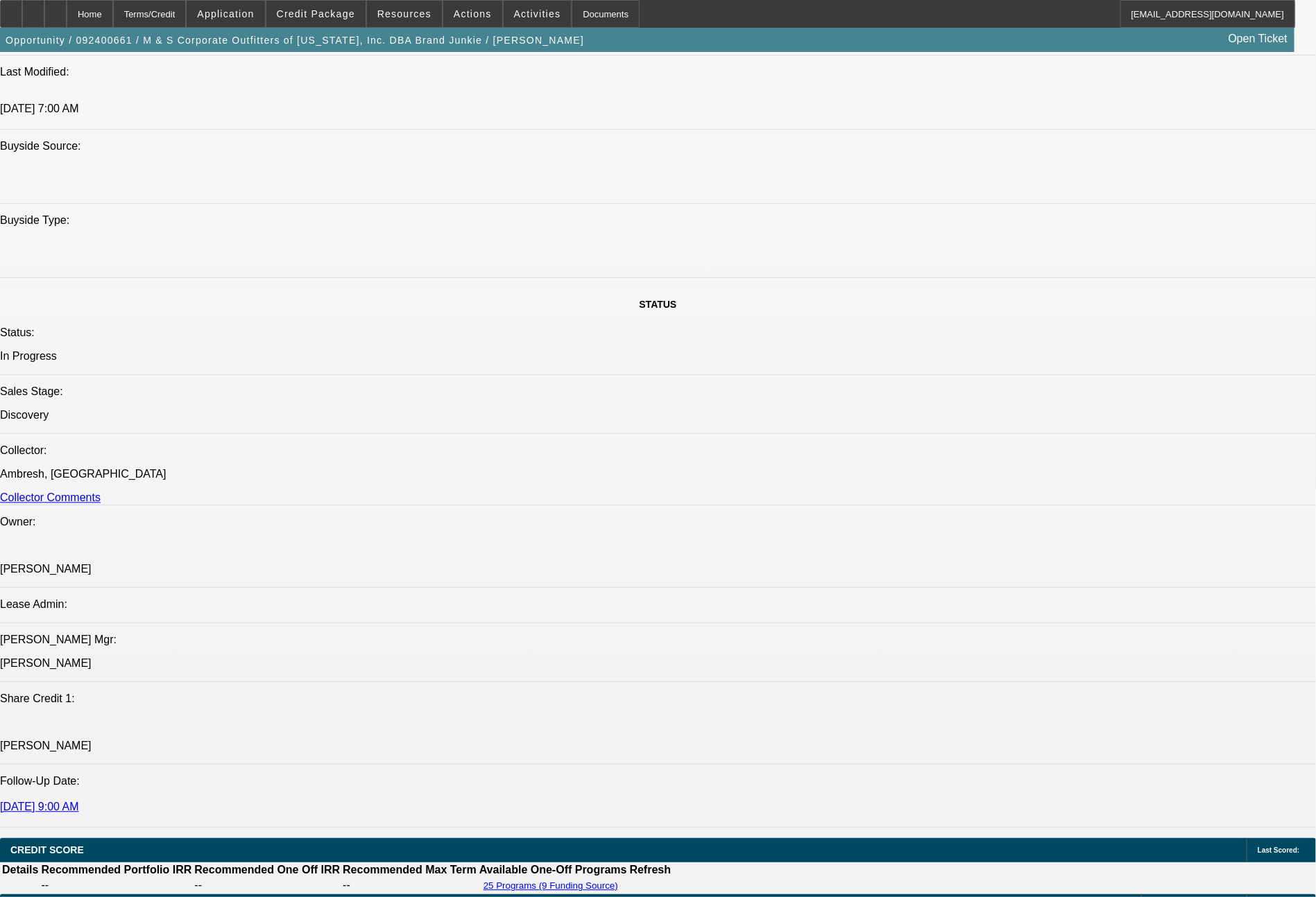
select select "0"
select select "6"
select select "0"
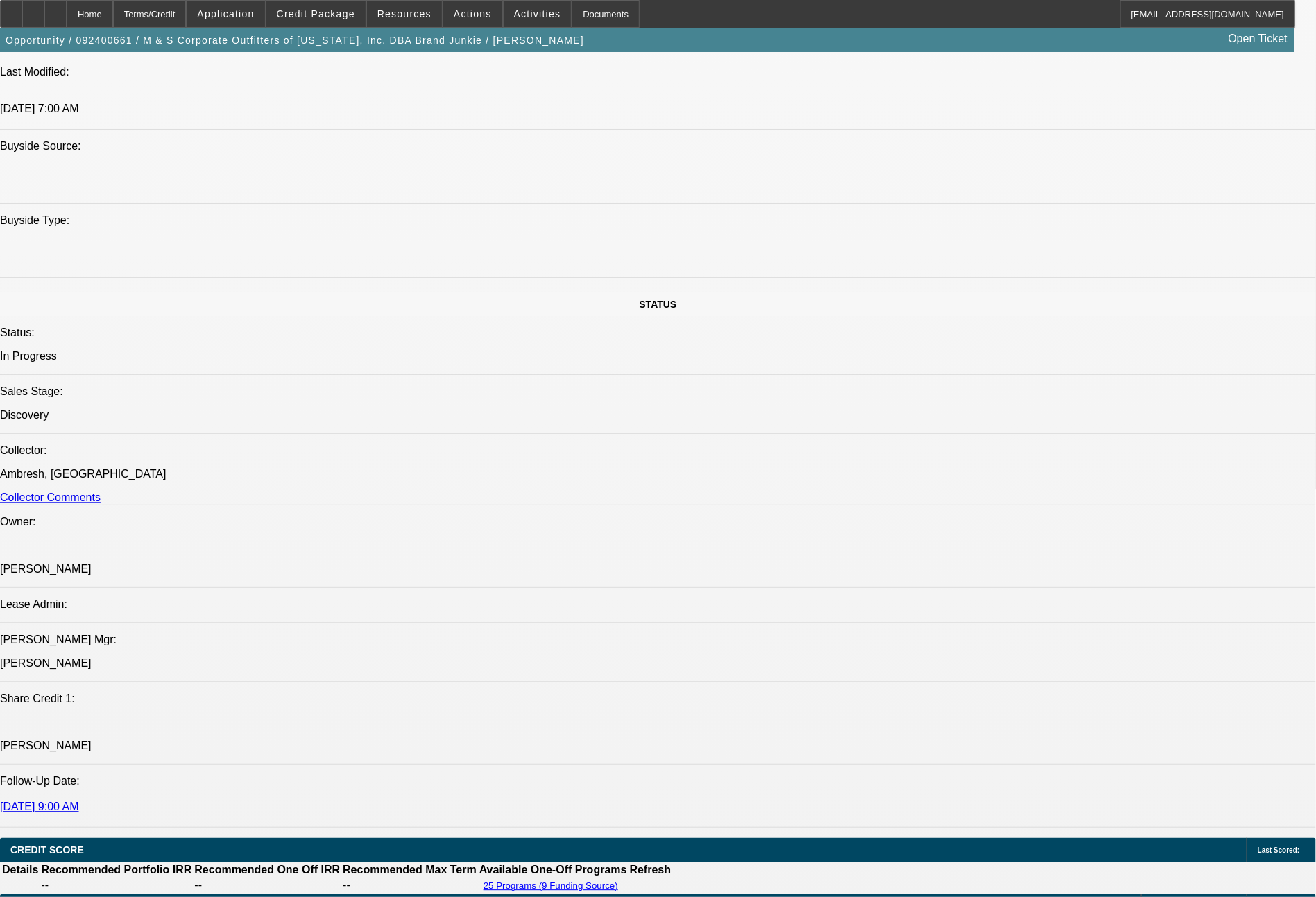
select select "0"
select select "6"
select select "0"
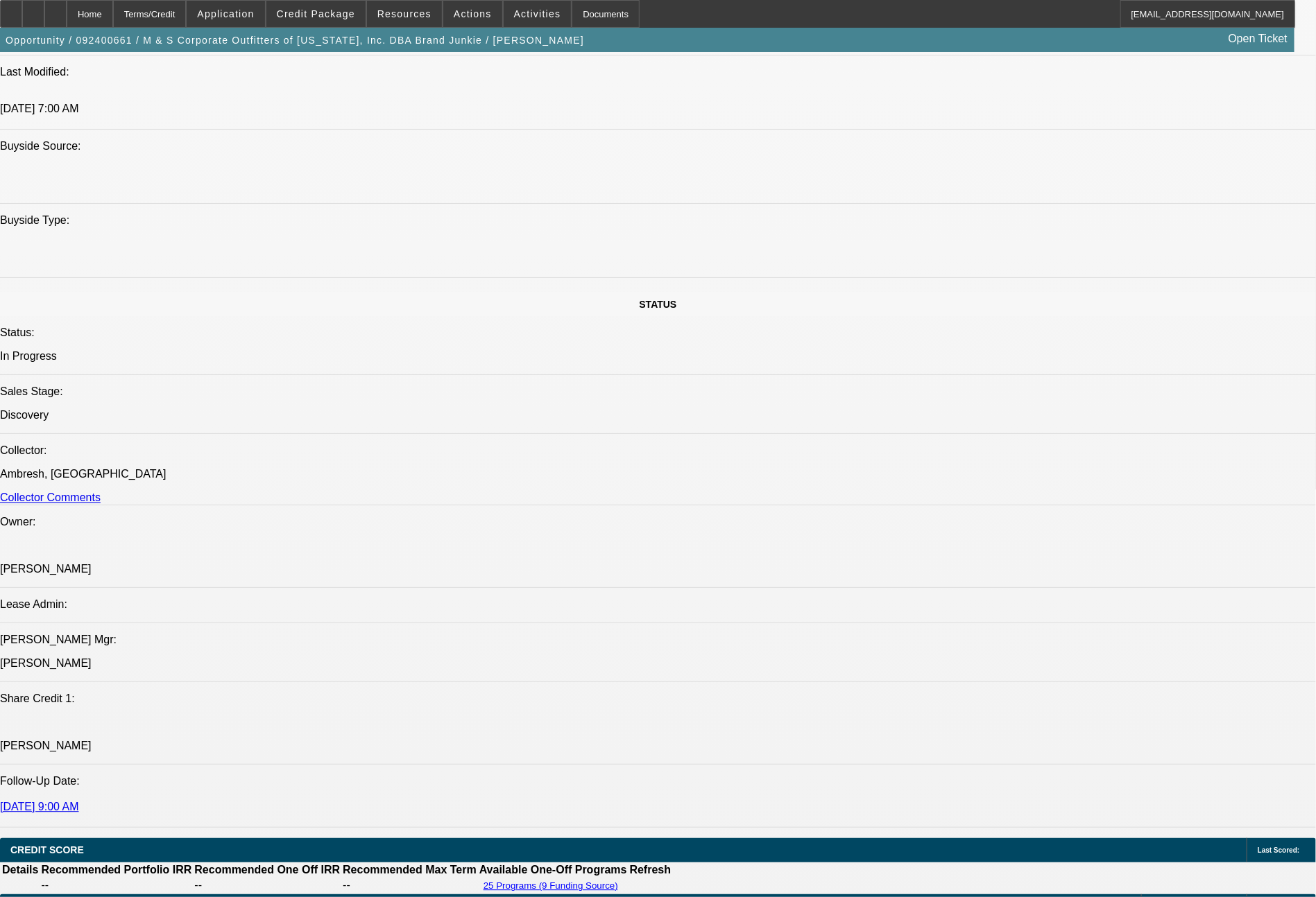
select select "6"
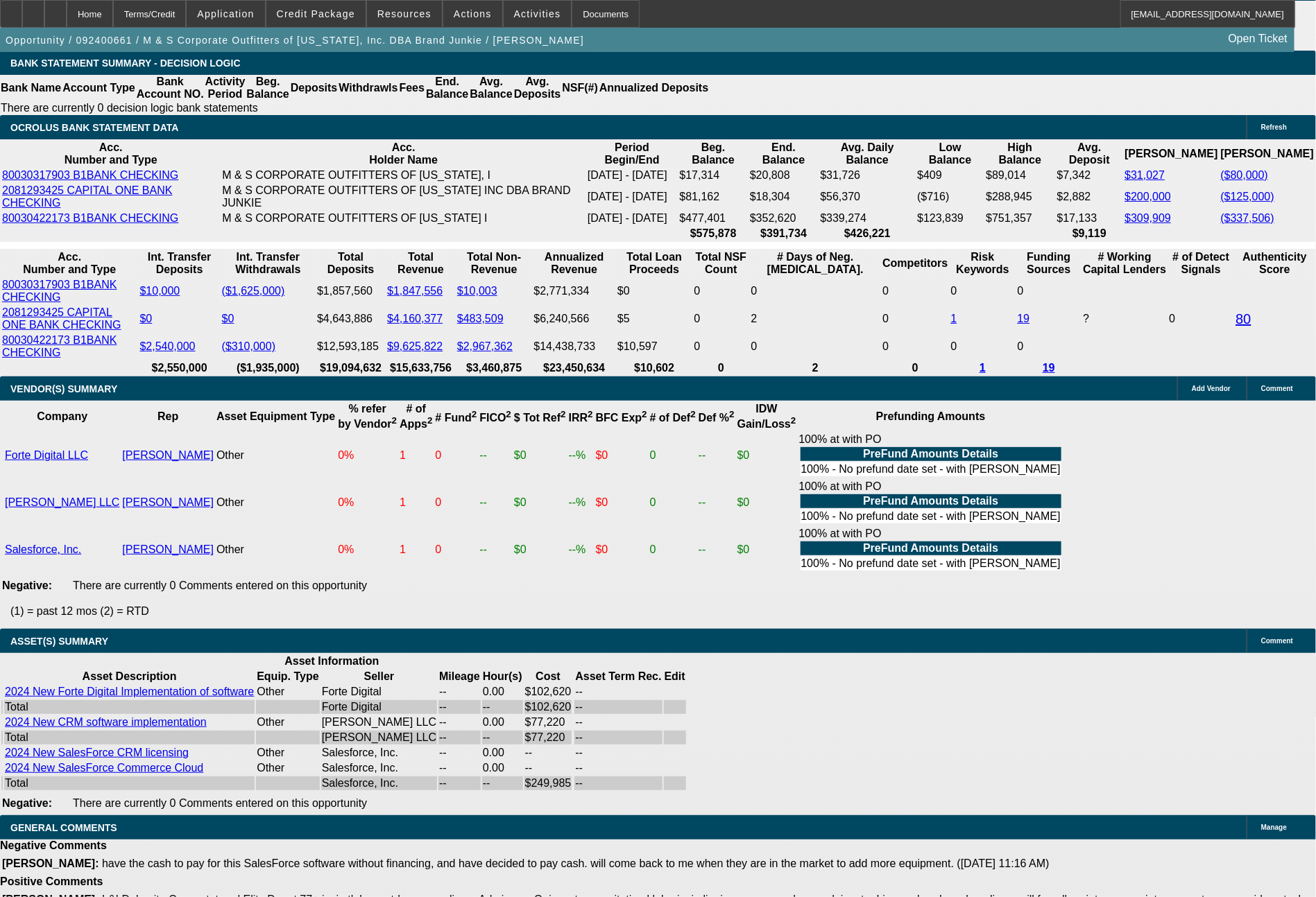
scroll to position [2972, 0]
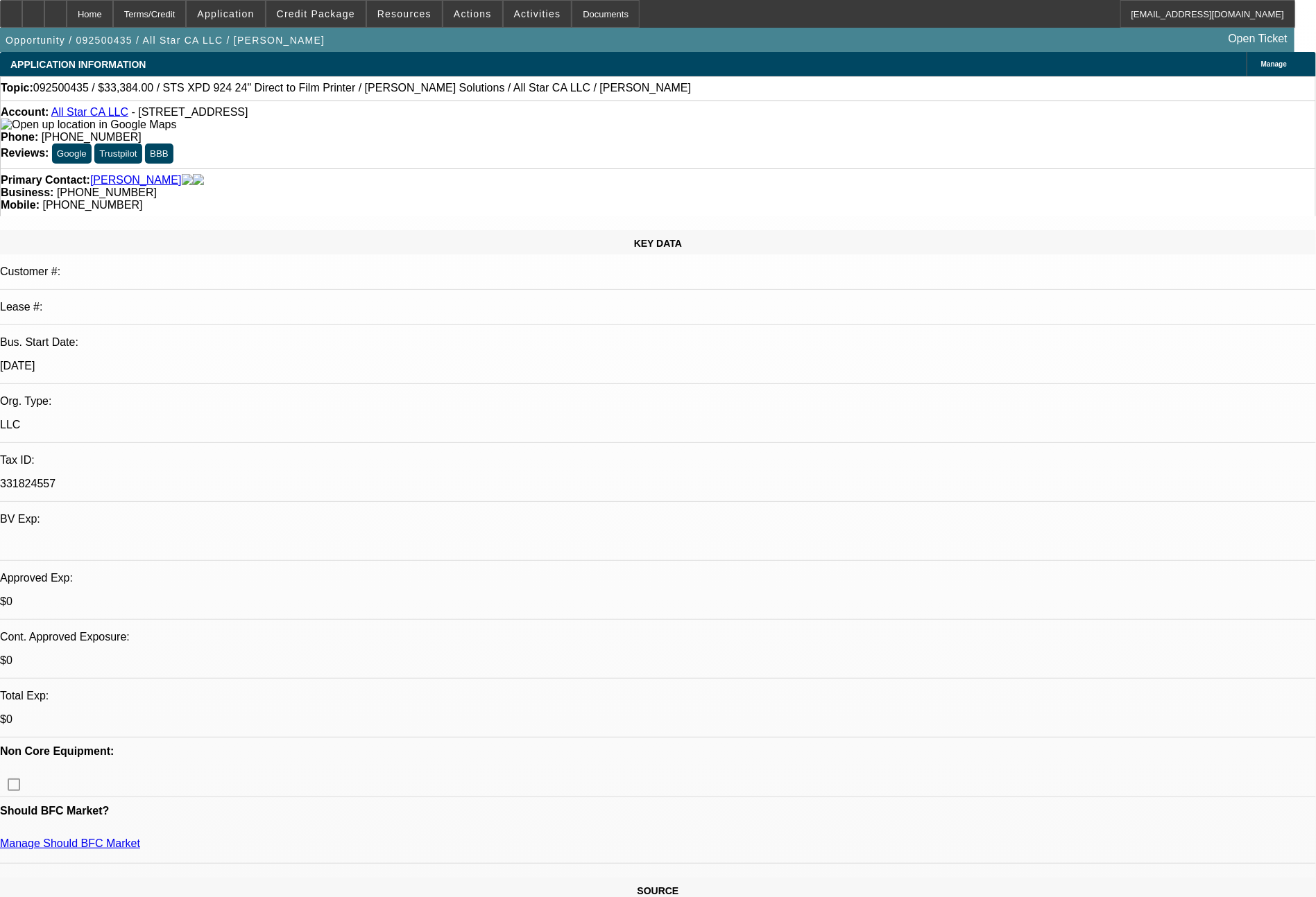
select select "0"
select select "0.1"
select select "5"
select select "0"
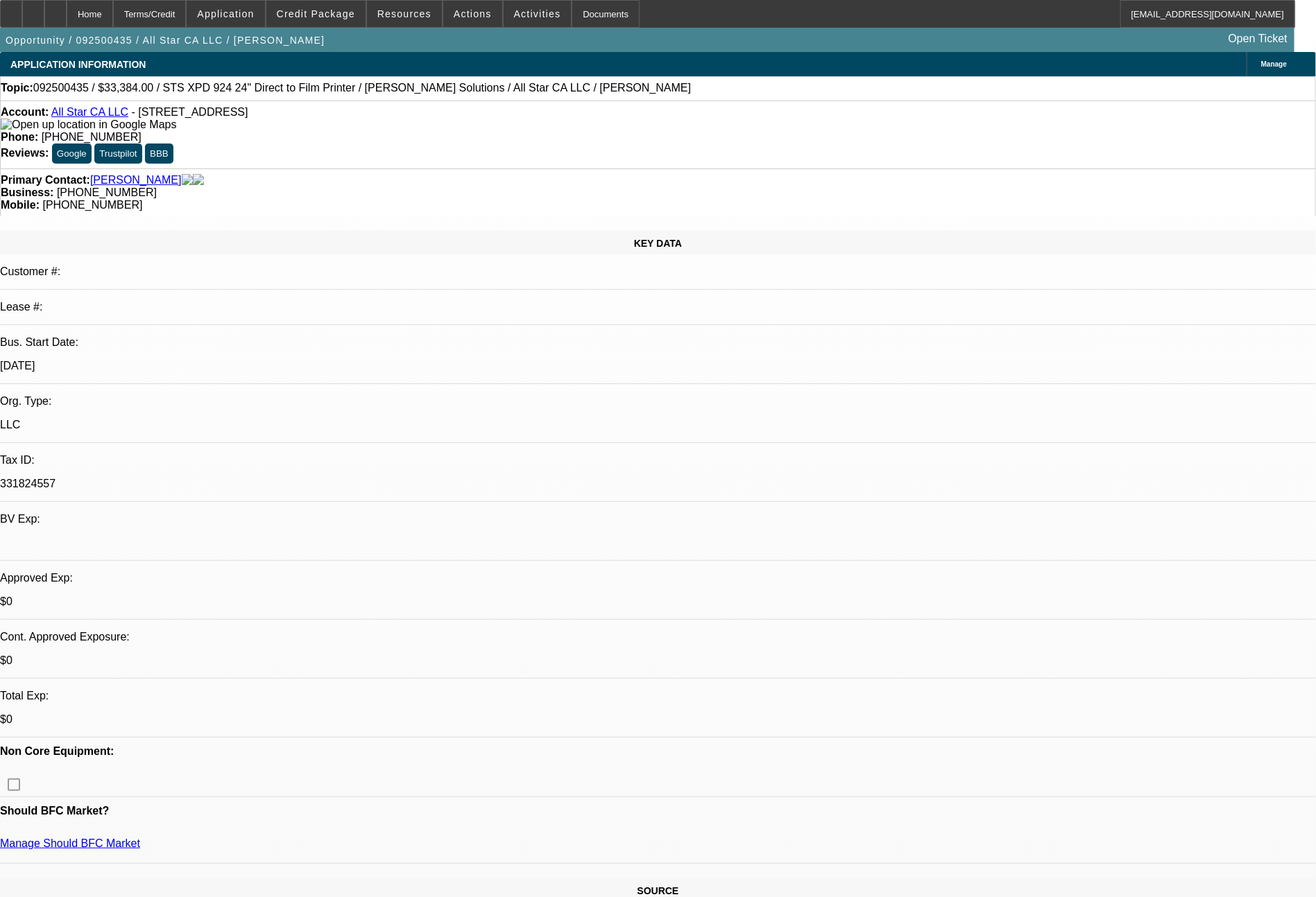
select select "2"
select select "0.1"
select select "4"
select select "0"
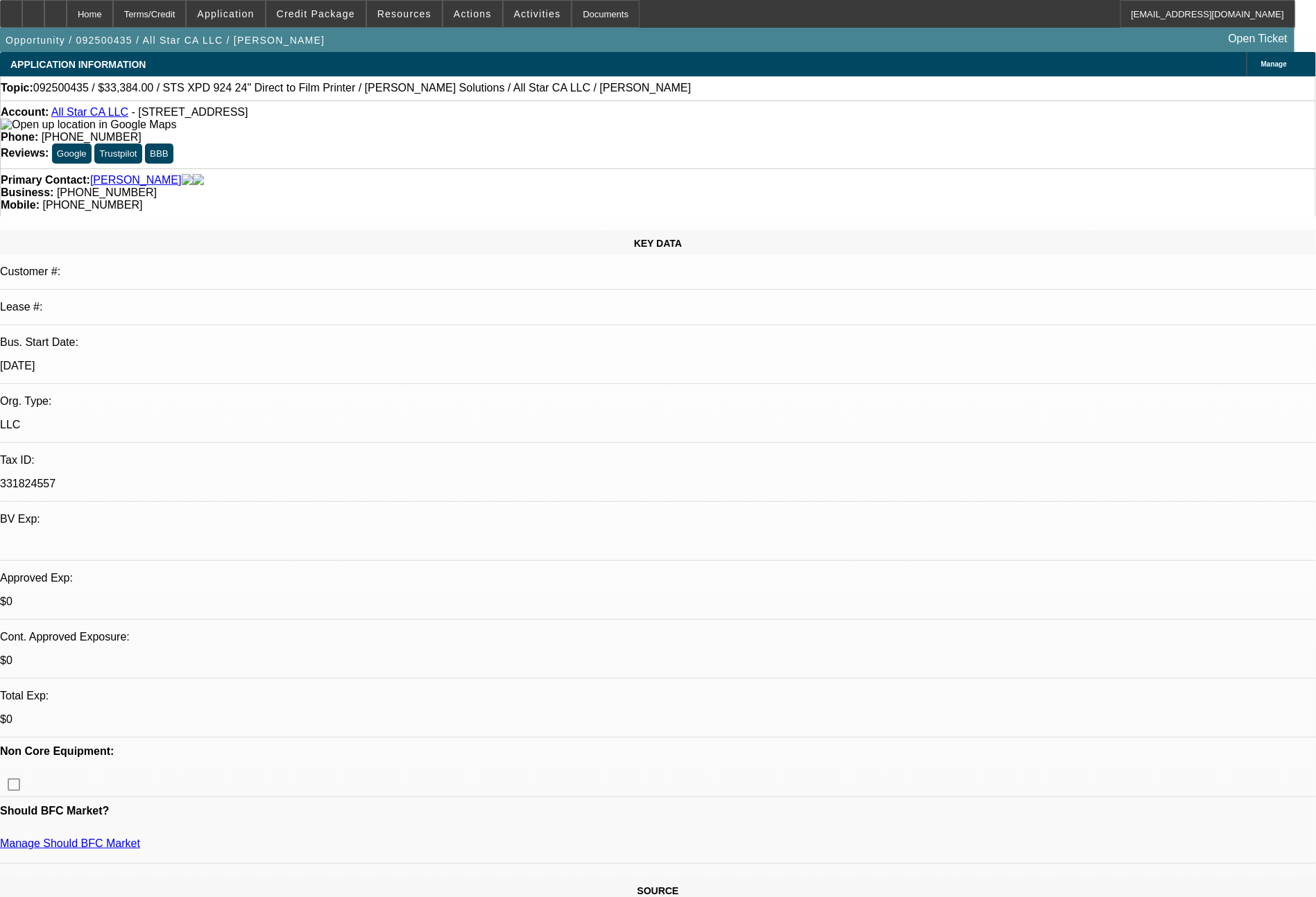
select select "2"
select select "0.1"
select select "4"
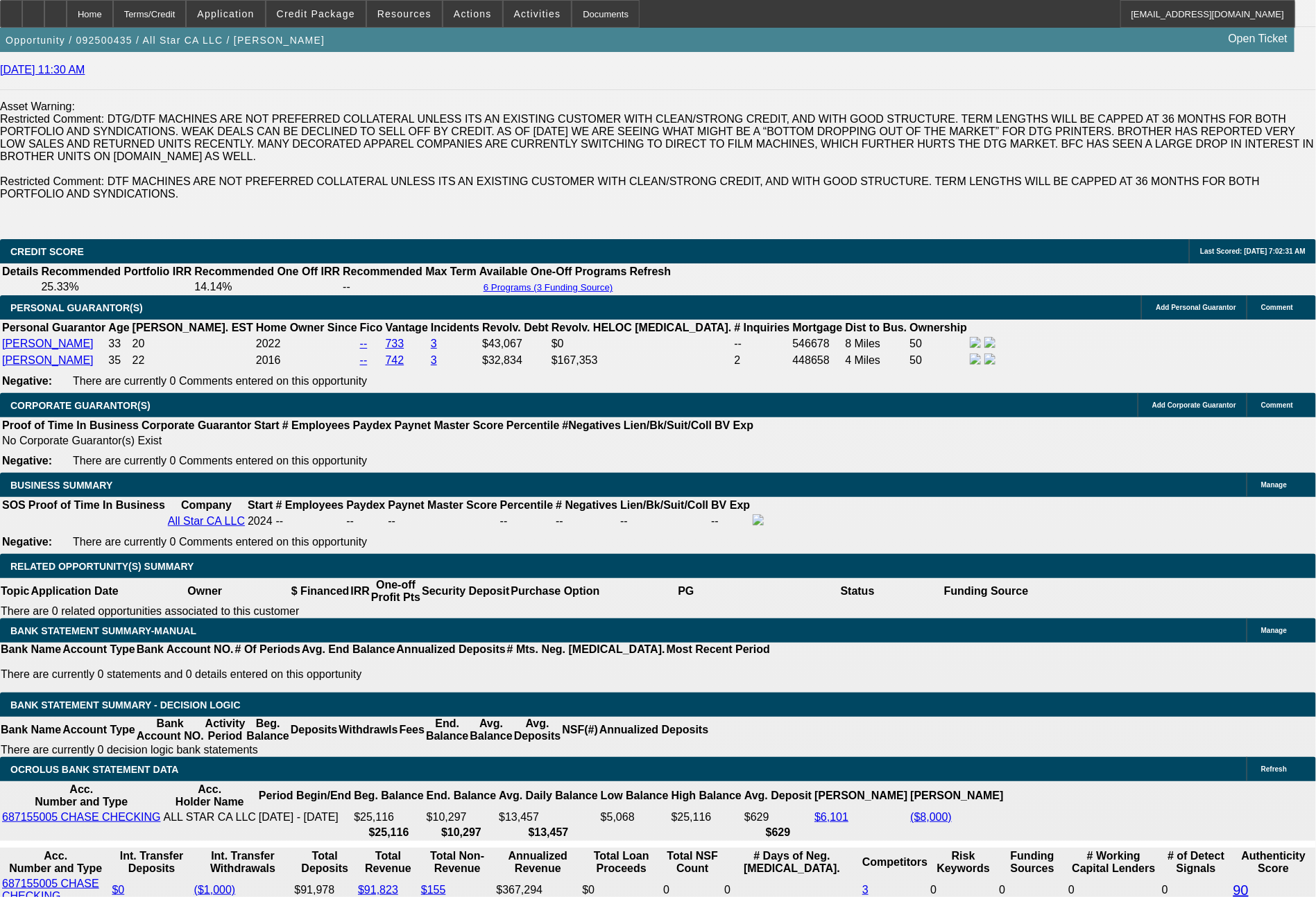
scroll to position [2055, 0]
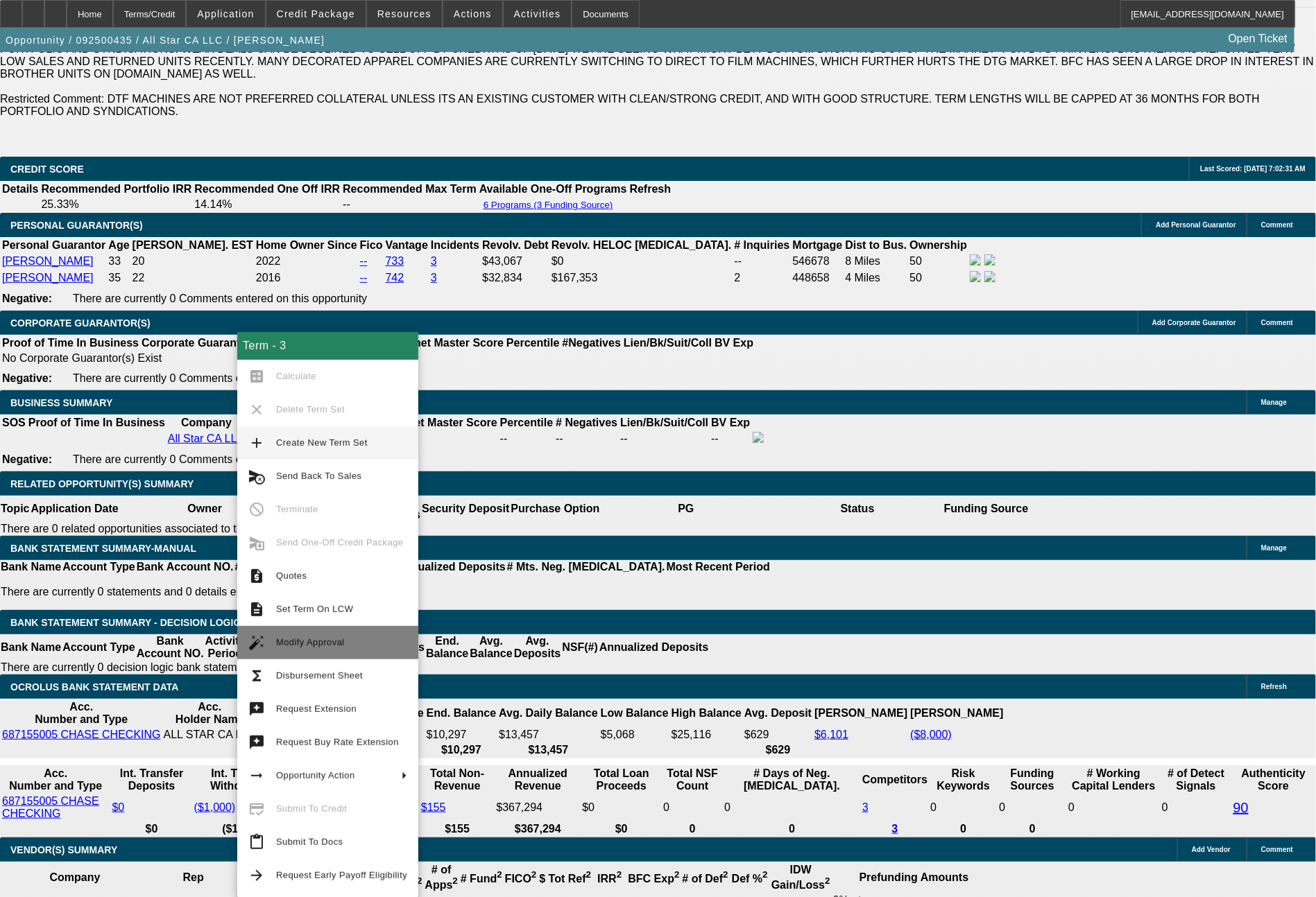
click at [319, 640] on span "Modify Approval" at bounding box center [311, 642] width 69 height 10
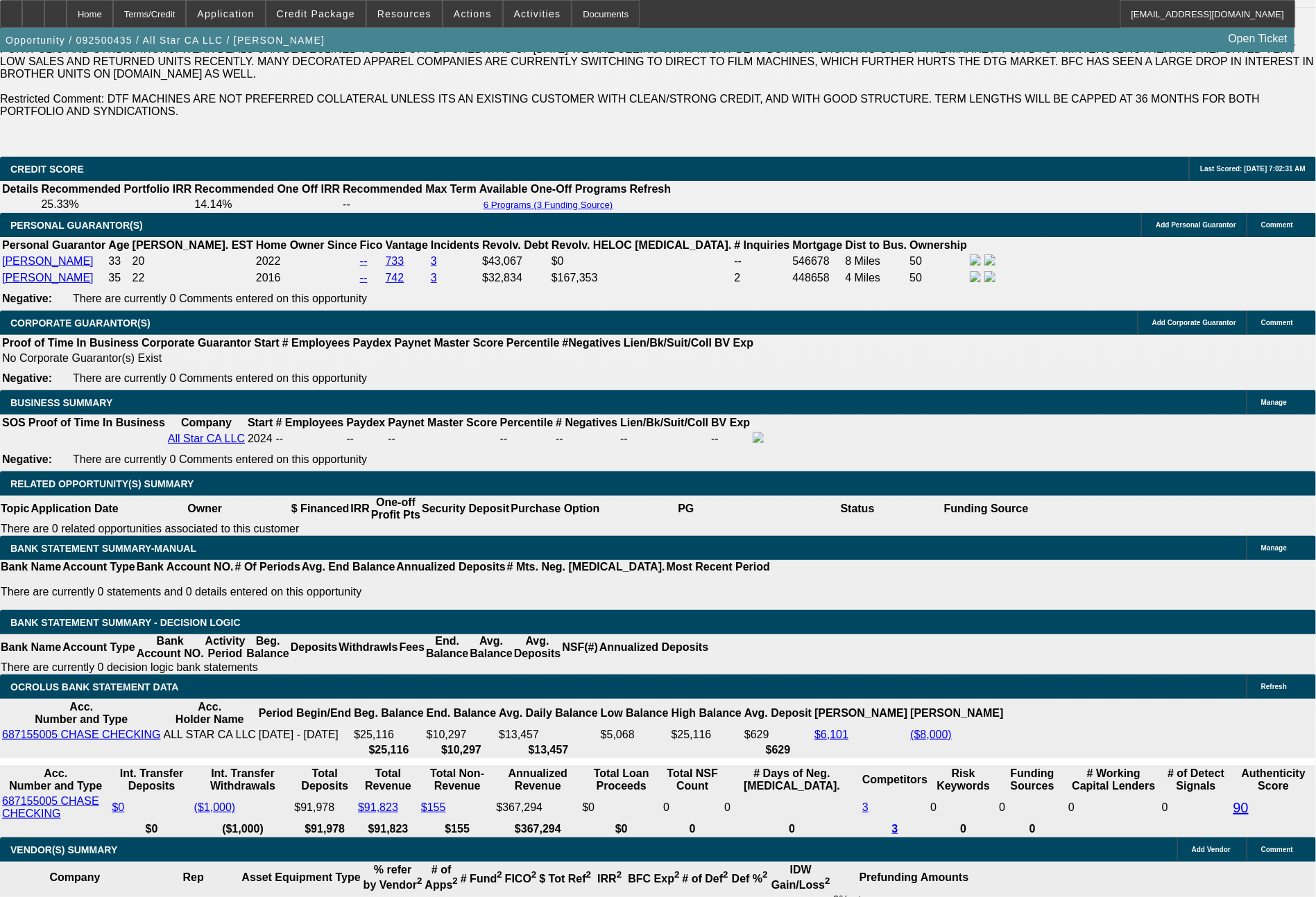
select select "0"
select select "0.1"
select select "5"
select select "0"
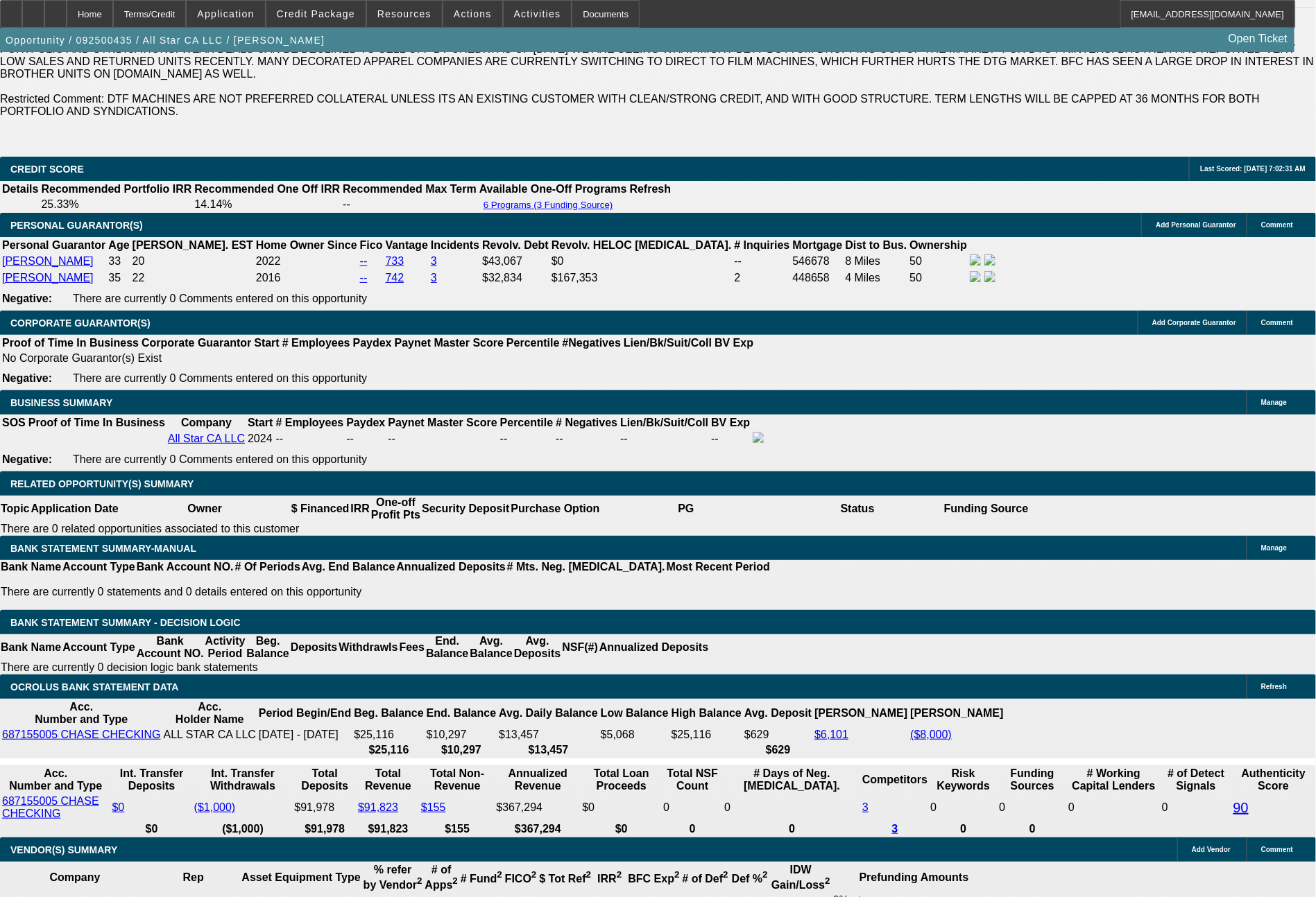
select select "0"
select select "0.1"
select select "5"
select select "0"
select select "2"
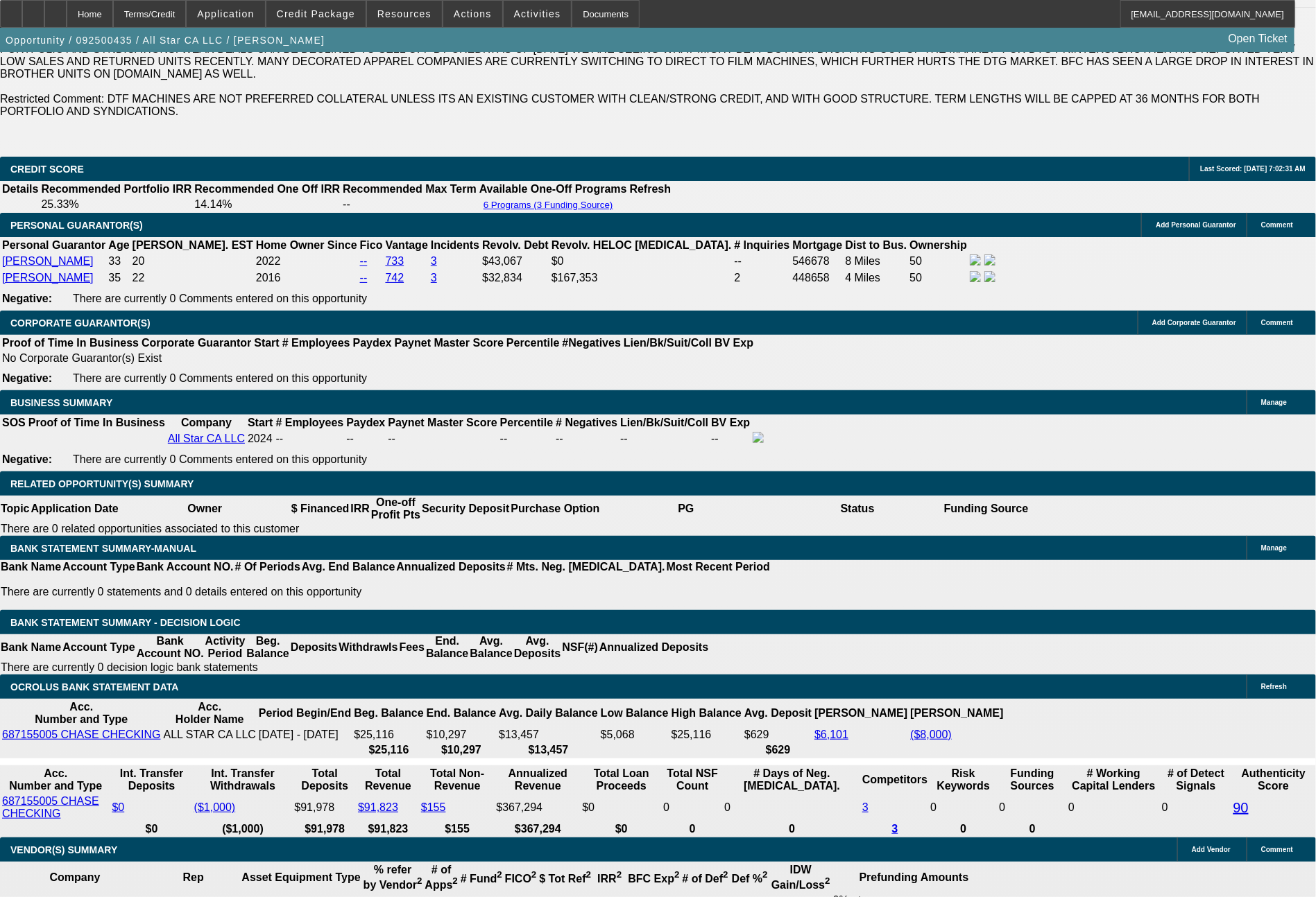
select select "2"
select select "0.1"
select select "4"
select select "0"
select select "2"
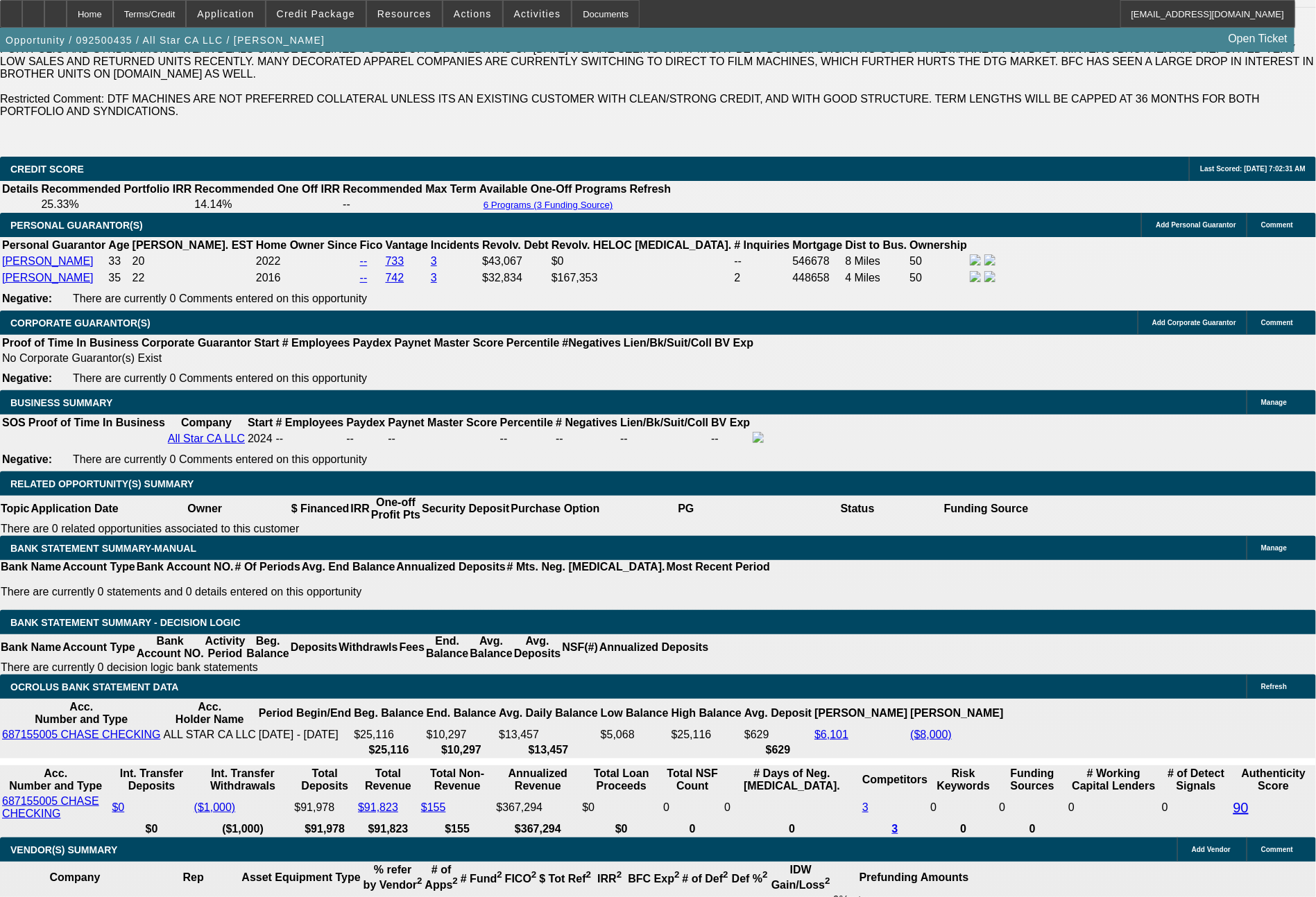
select select "2"
select select "0.1"
select select "4"
drag, startPoint x: 205, startPoint y: 562, endPoint x: 281, endPoint y: 564, distance: 76.0
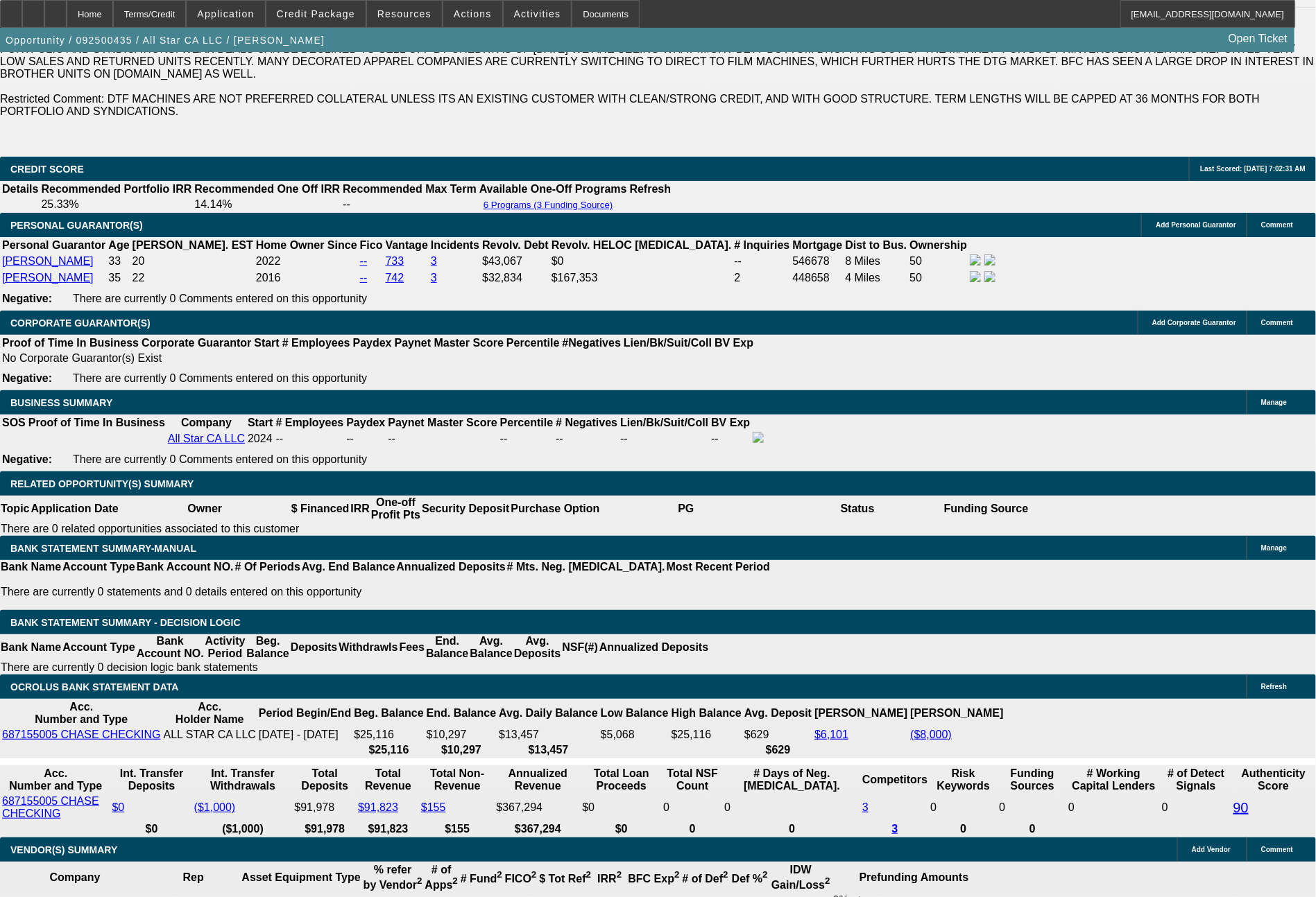
type input "1"
type input "UNKNOWN"
type input "1360"
type input "26.8"
type input "1360.97"
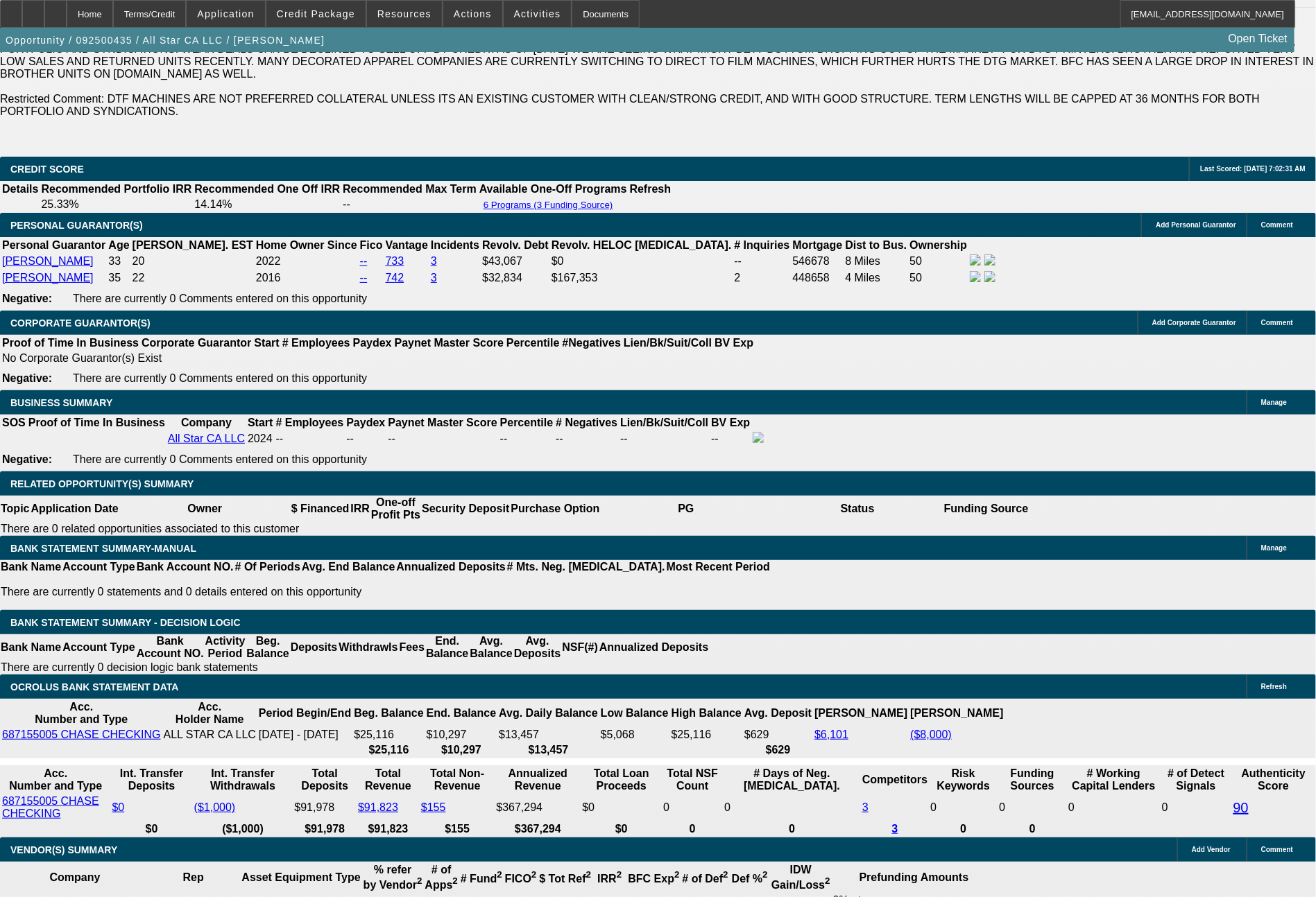
type input "26.9"
type input "$1,360.97"
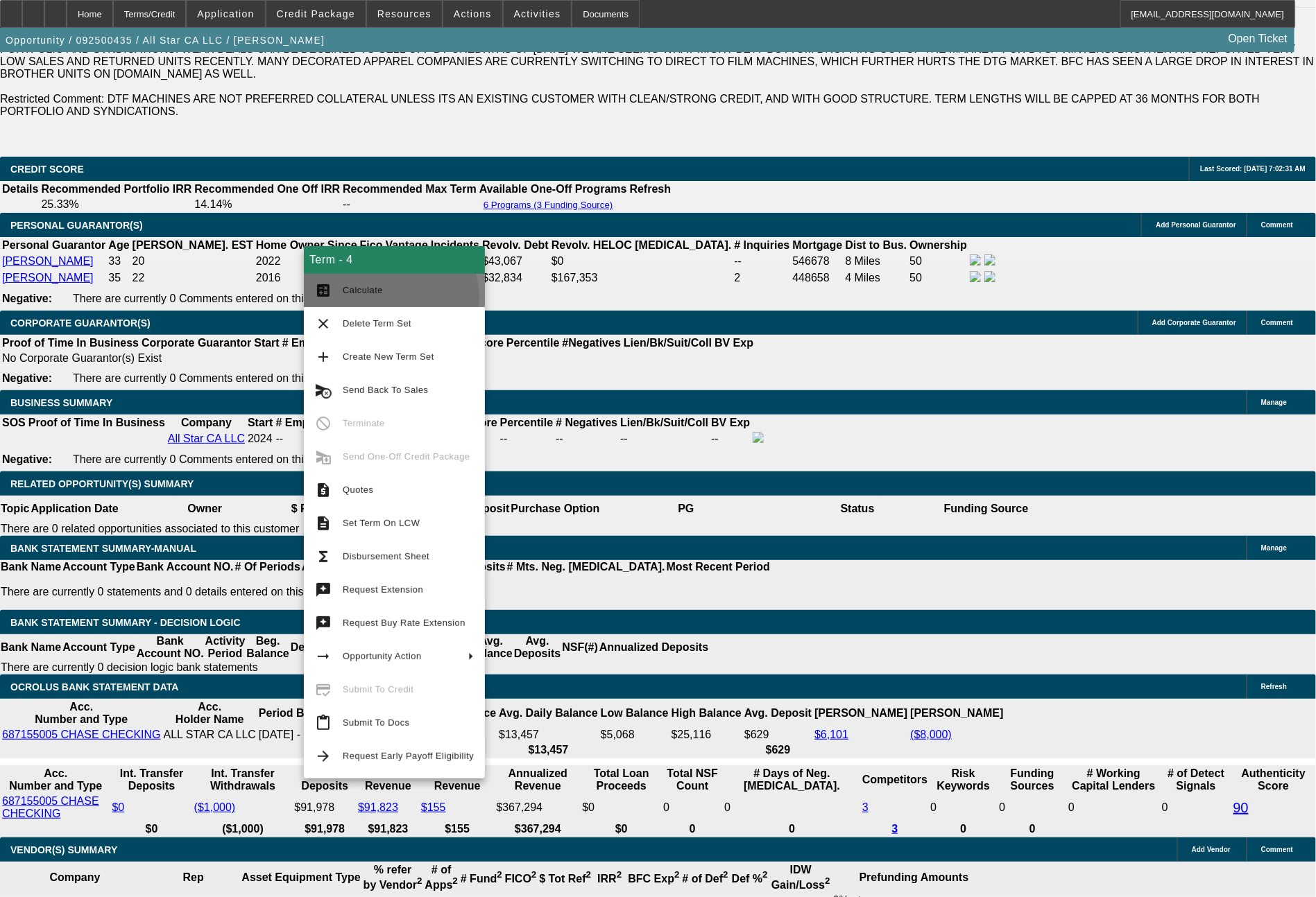
click at [388, 298] on span "Calculate" at bounding box center [408, 290] width 131 height 16
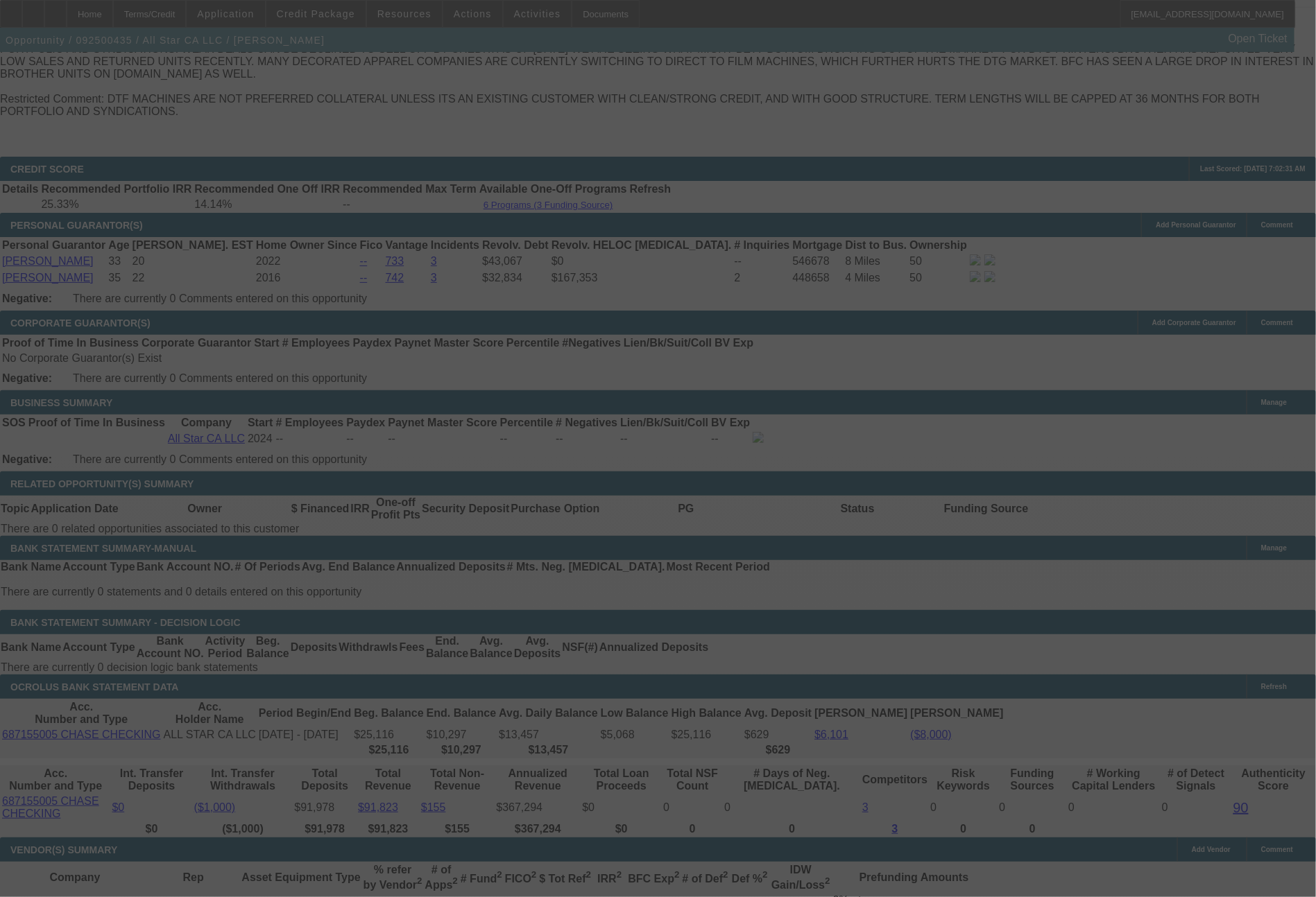
select select "0"
select select "0.1"
select select "5"
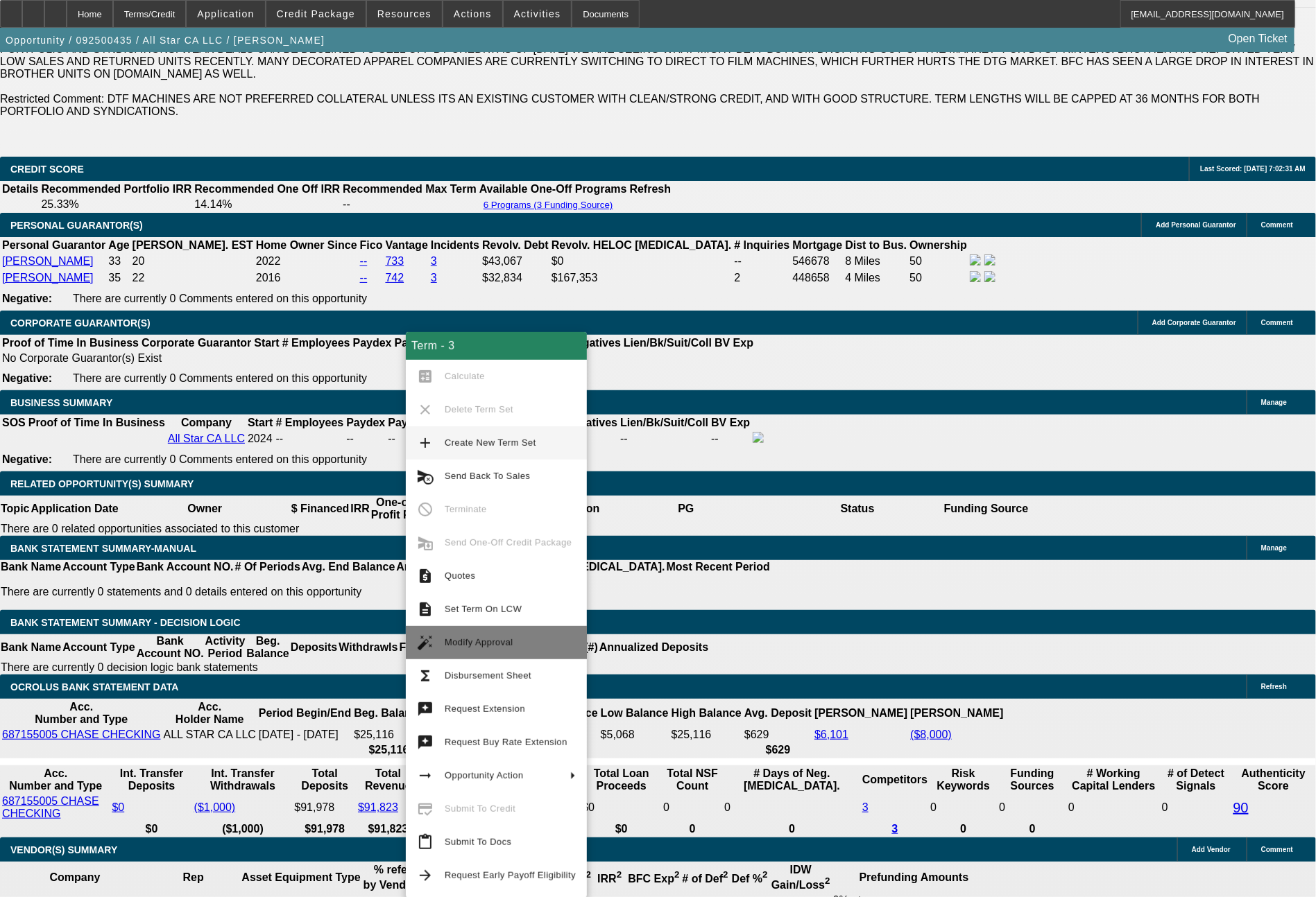
click at [473, 643] on span "Modify Approval" at bounding box center [479, 642] width 69 height 10
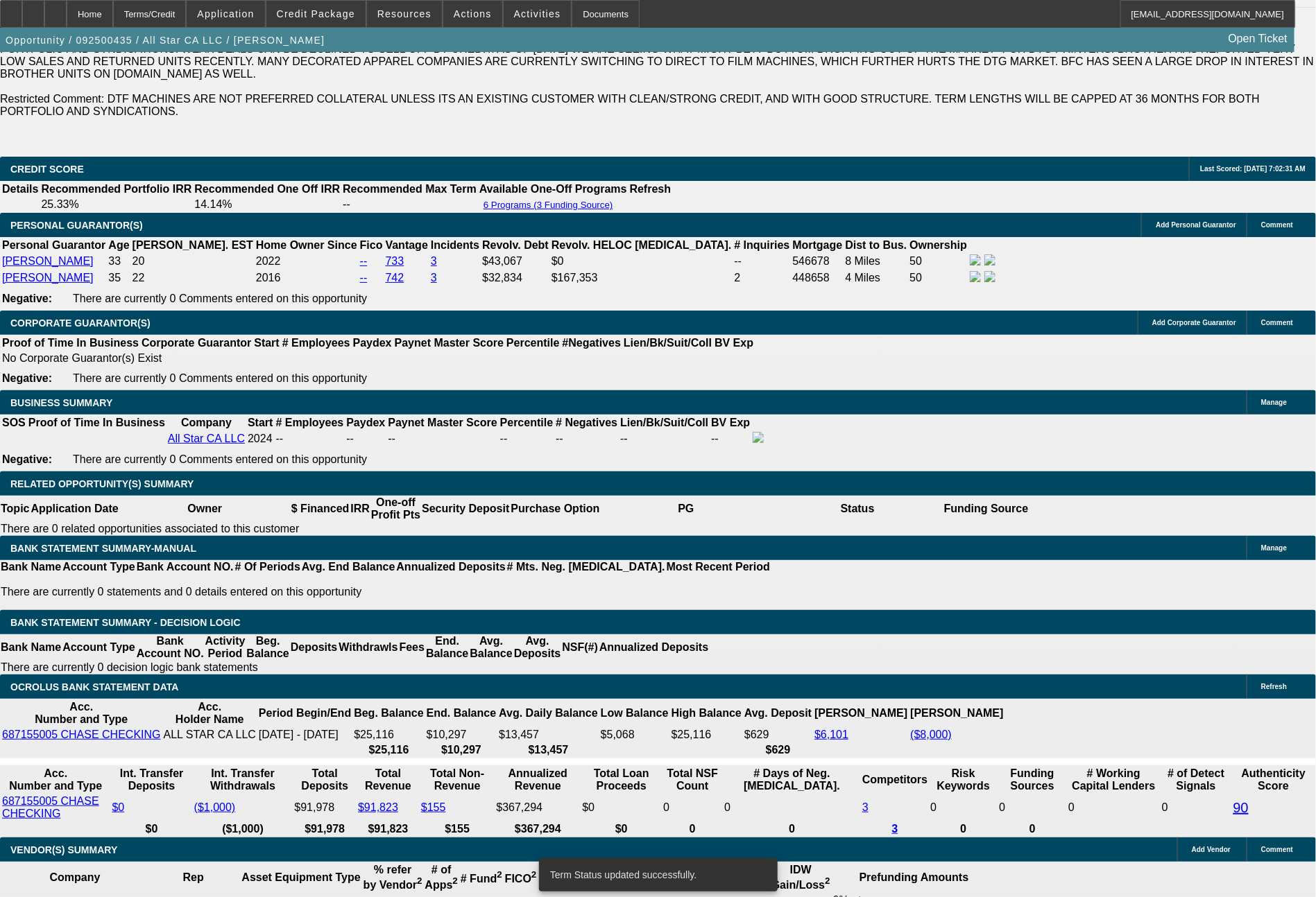
select select "0"
select select "0.1"
select select "5"
select select "0"
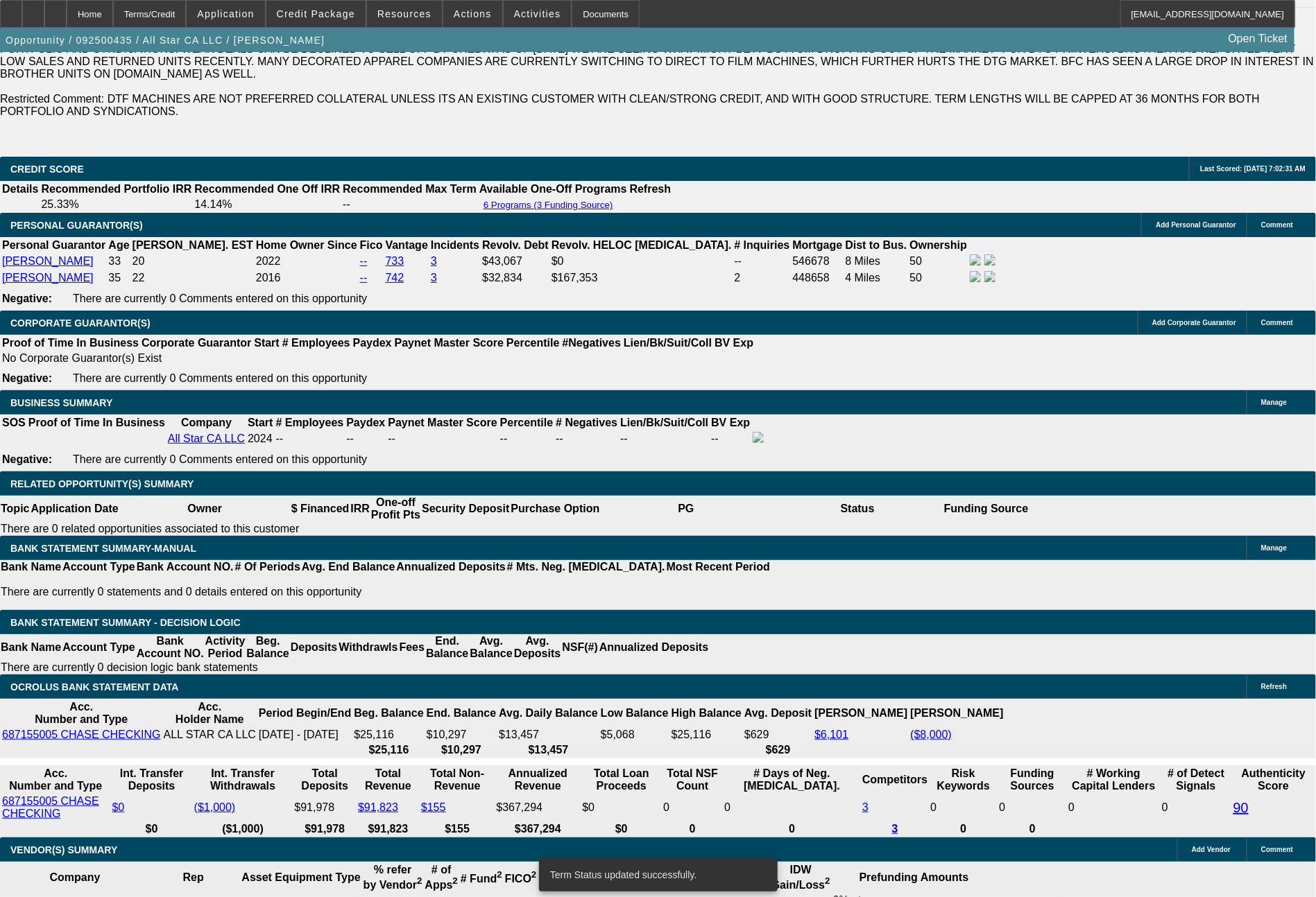
select select "0"
select select "0.1"
select select "5"
select select "0"
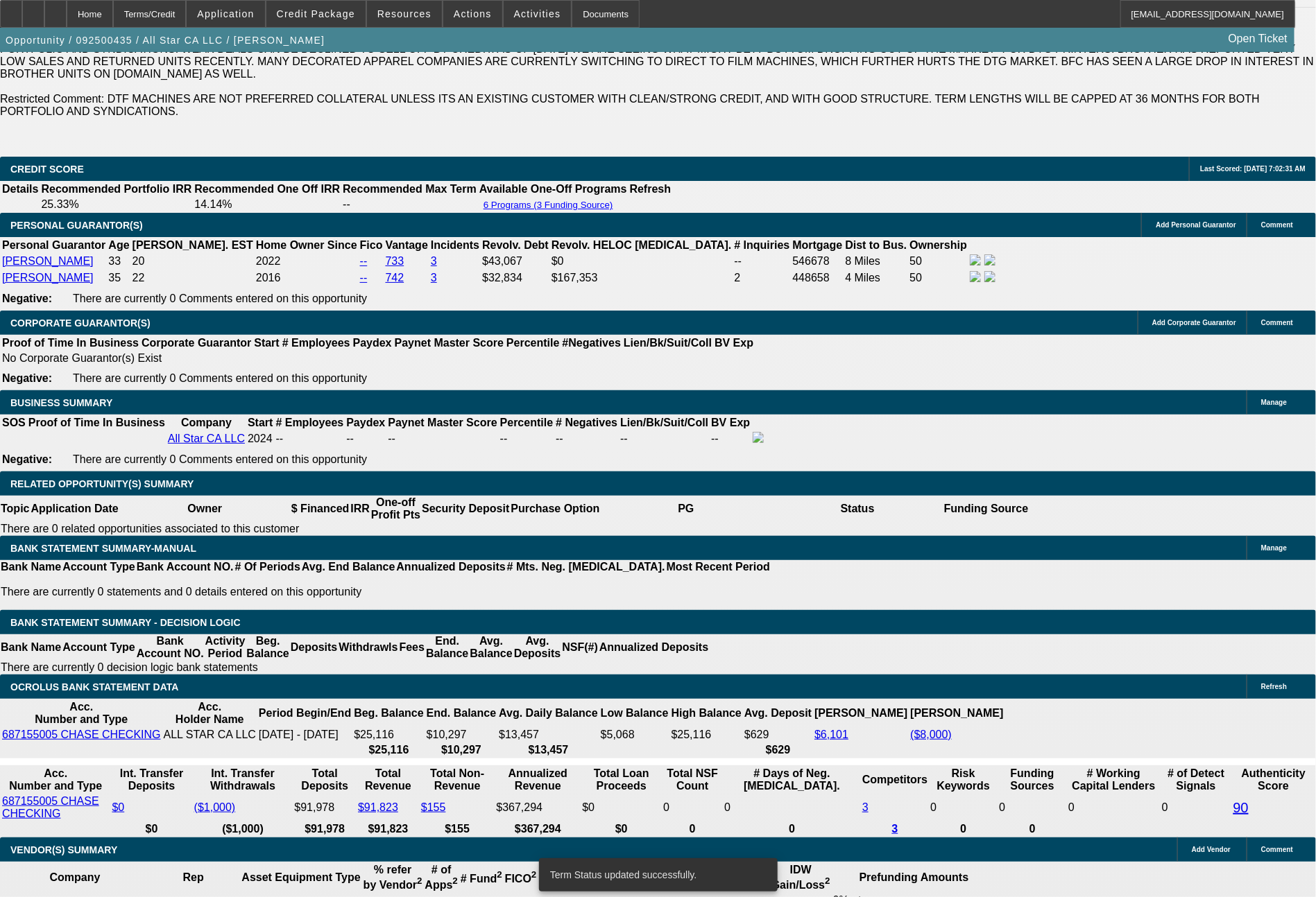
select select "0.1"
select select "5"
select select "0"
select select "2"
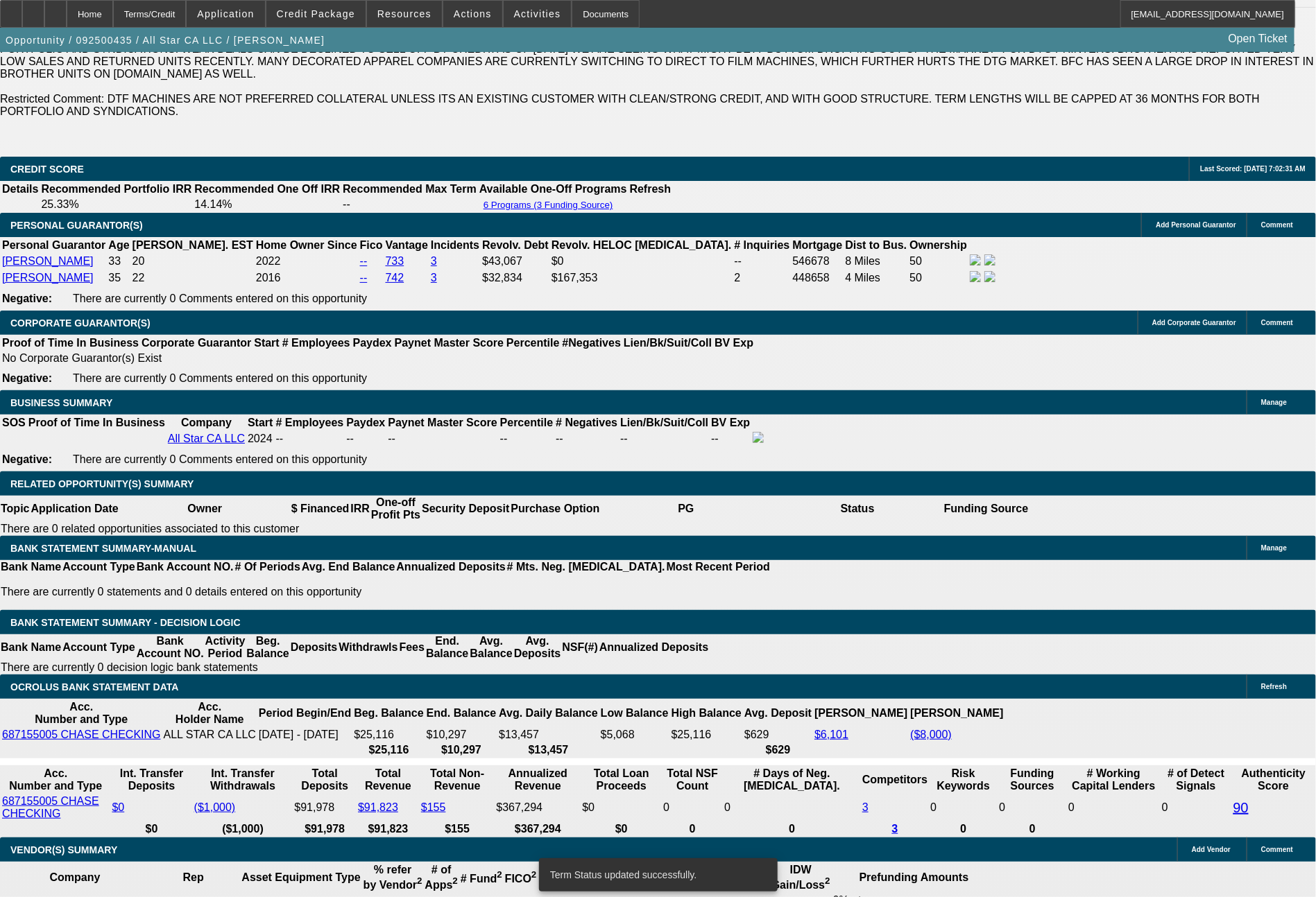
select select "0.1"
select select "4"
drag, startPoint x: 271, startPoint y: 575, endPoint x: 300, endPoint y: 576, distance: 29.0
type input "3"
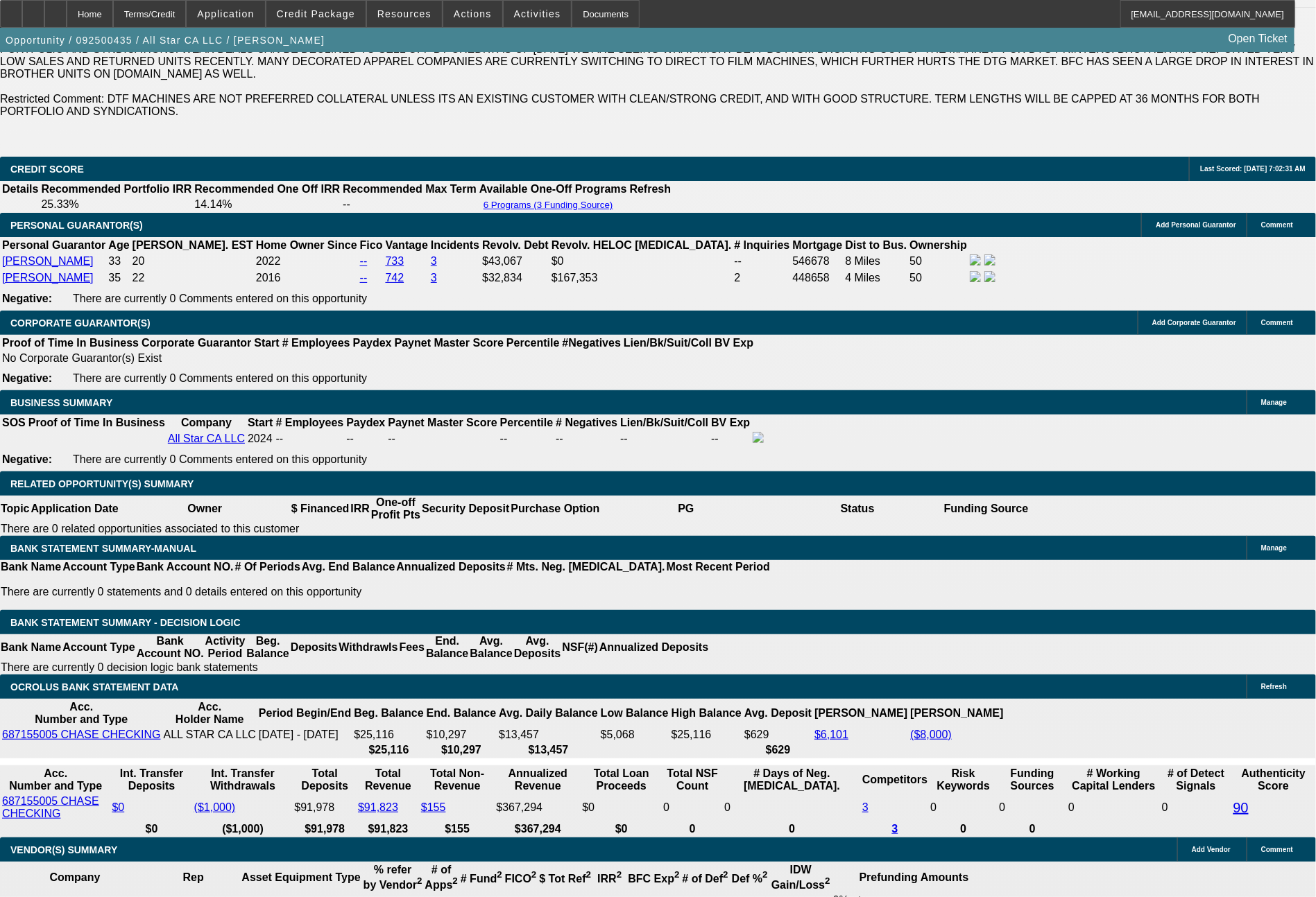
type input "UNKNOWN"
type input "$11,630.46"
type input "30"
type input "$1,540.46"
type input "30"
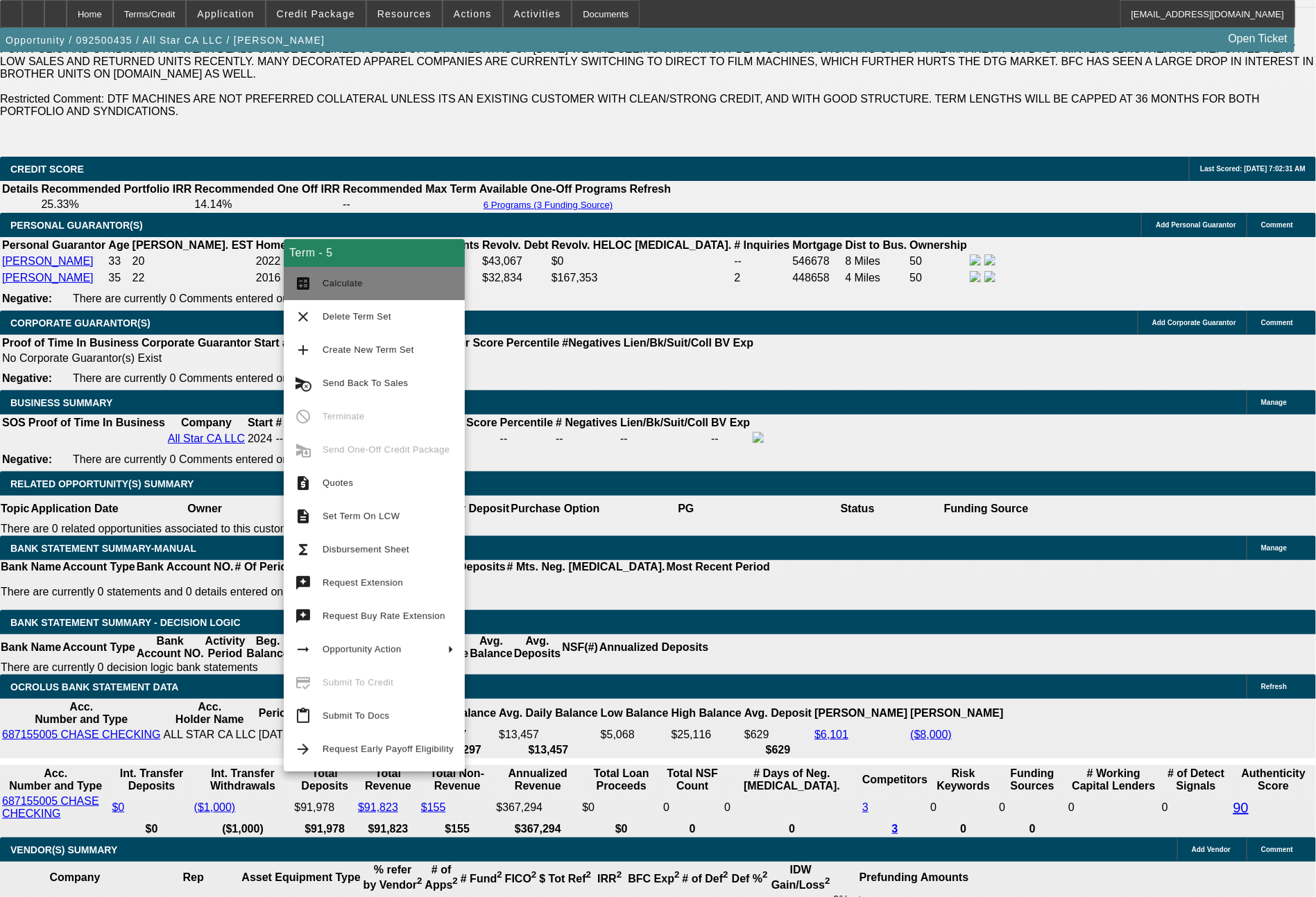
click at [340, 283] on span "Calculate" at bounding box center [342, 282] width 40 height 10
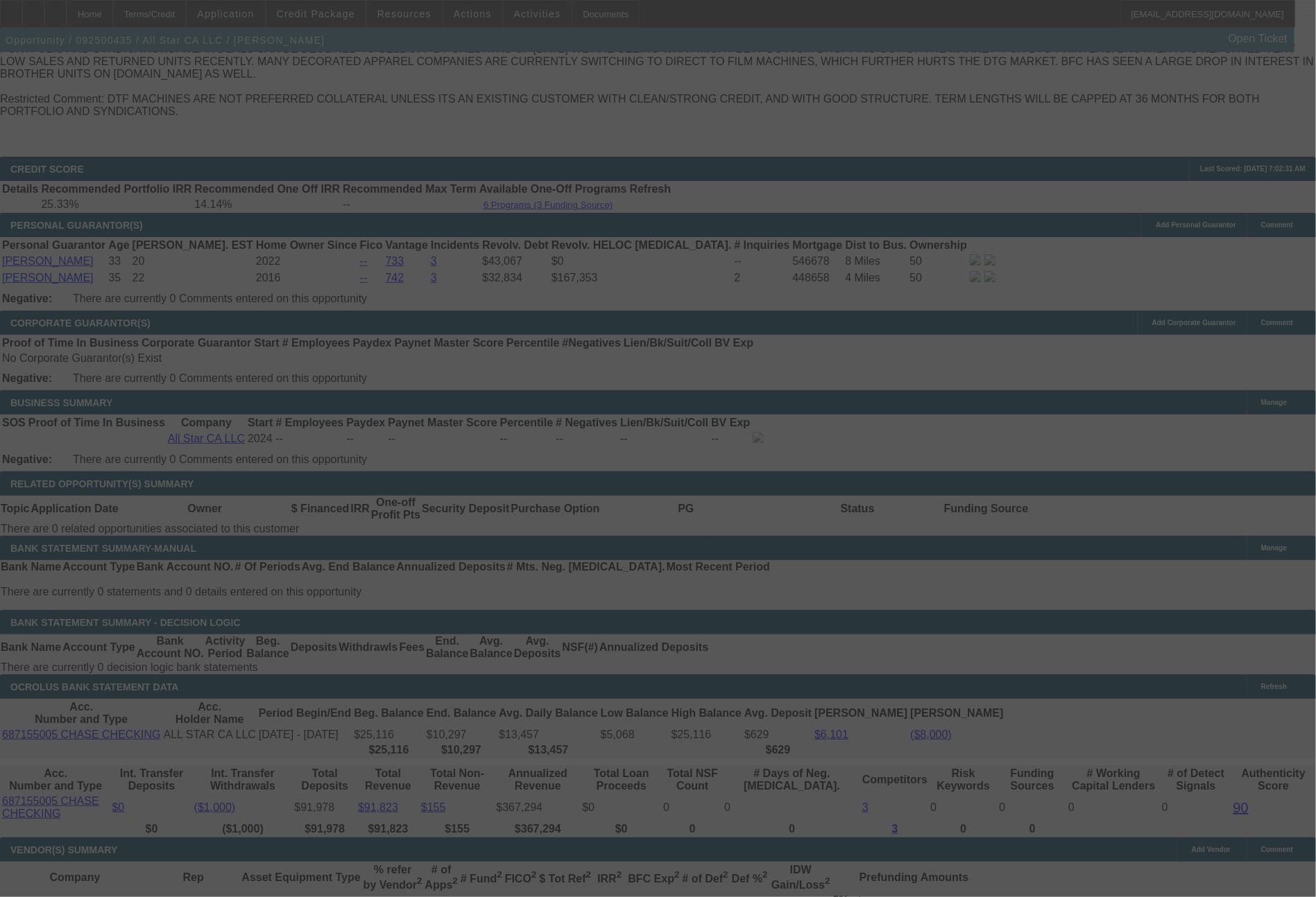
select select "0"
select select "0.1"
select select "5"
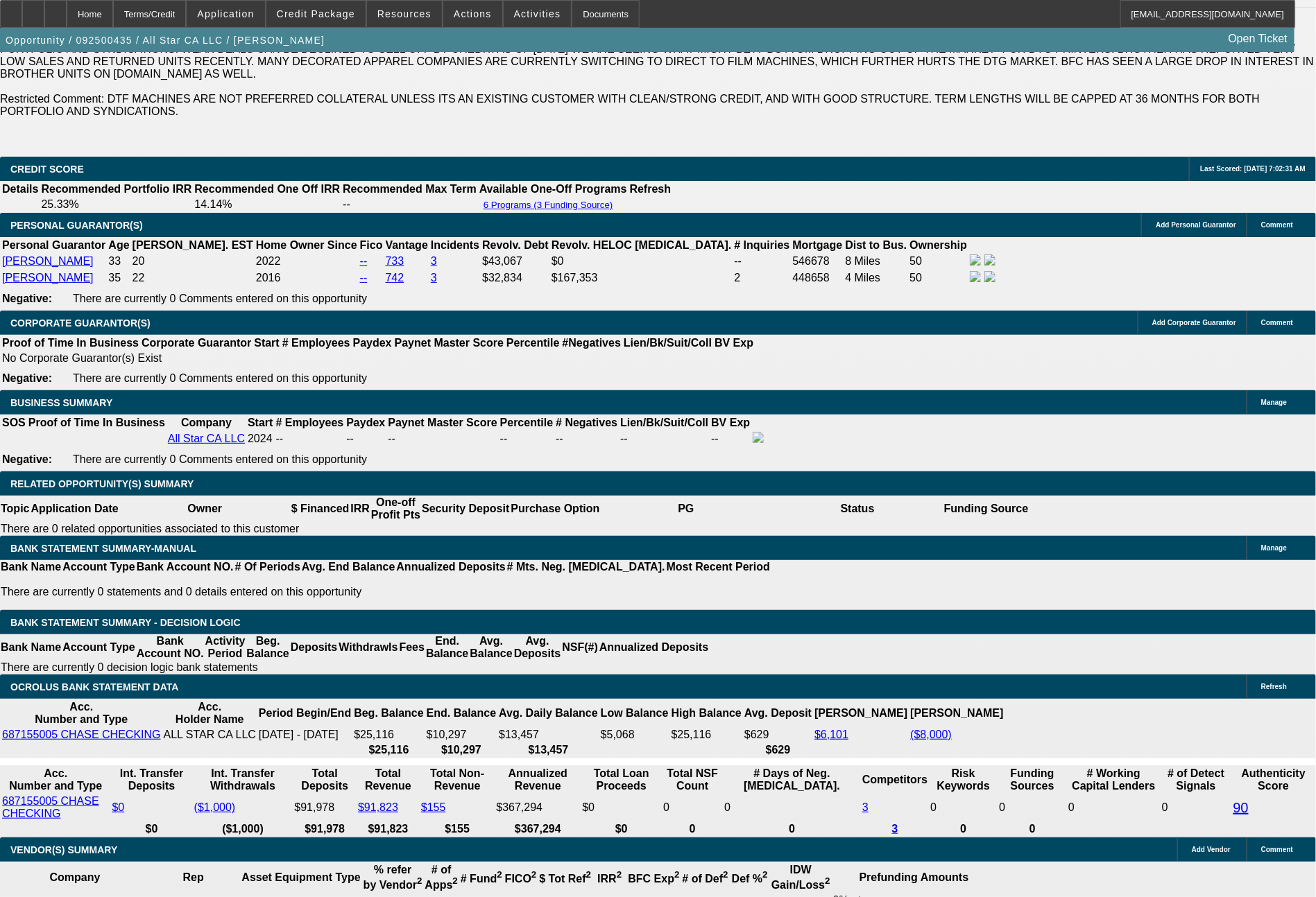
drag, startPoint x: 210, startPoint y: 568, endPoint x: 275, endPoint y: 565, distance: 65.1
type input "1"
type input "UNKNOWN"
type input "1534"
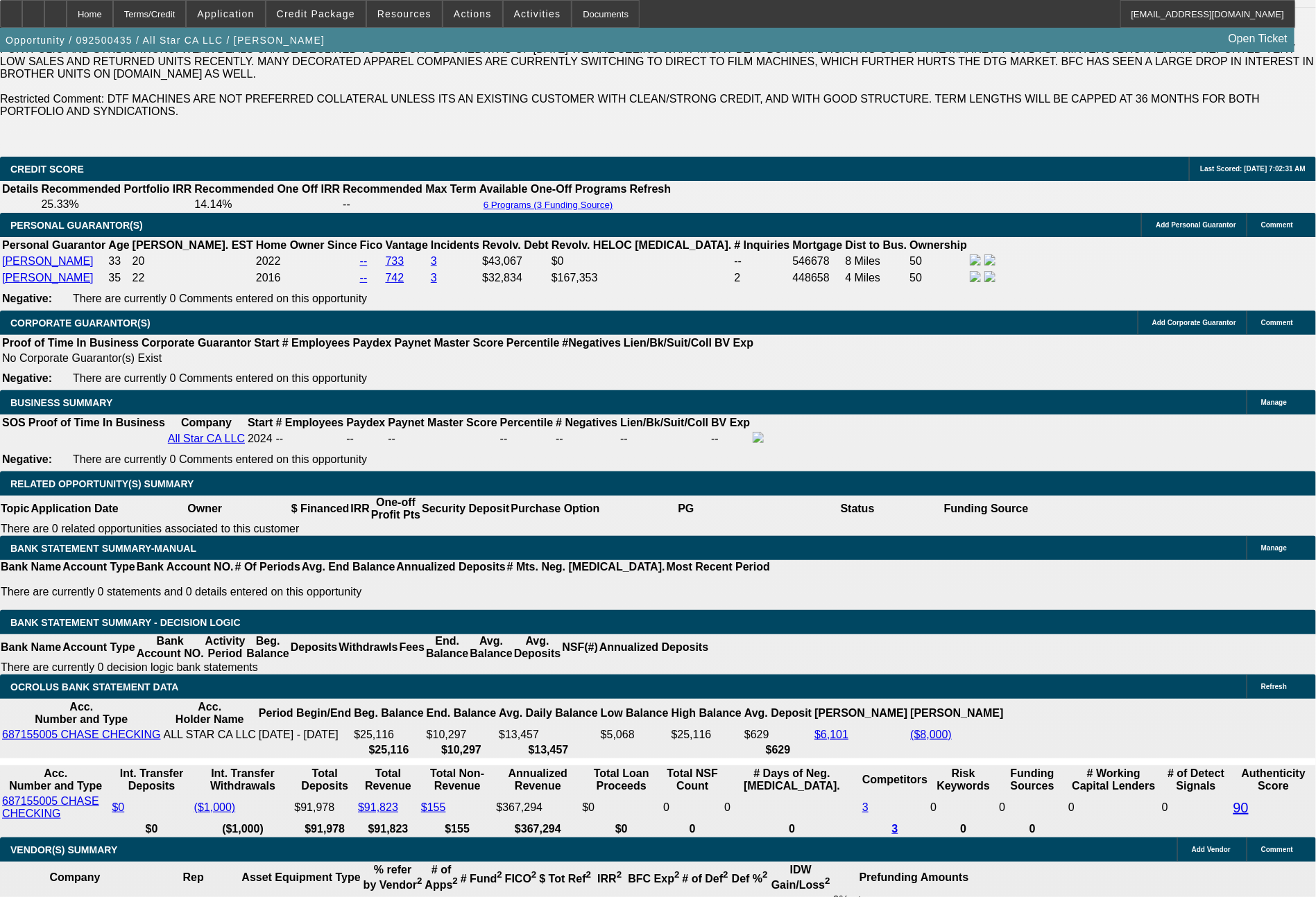
type input "26.5"
type input "$1,534.31"
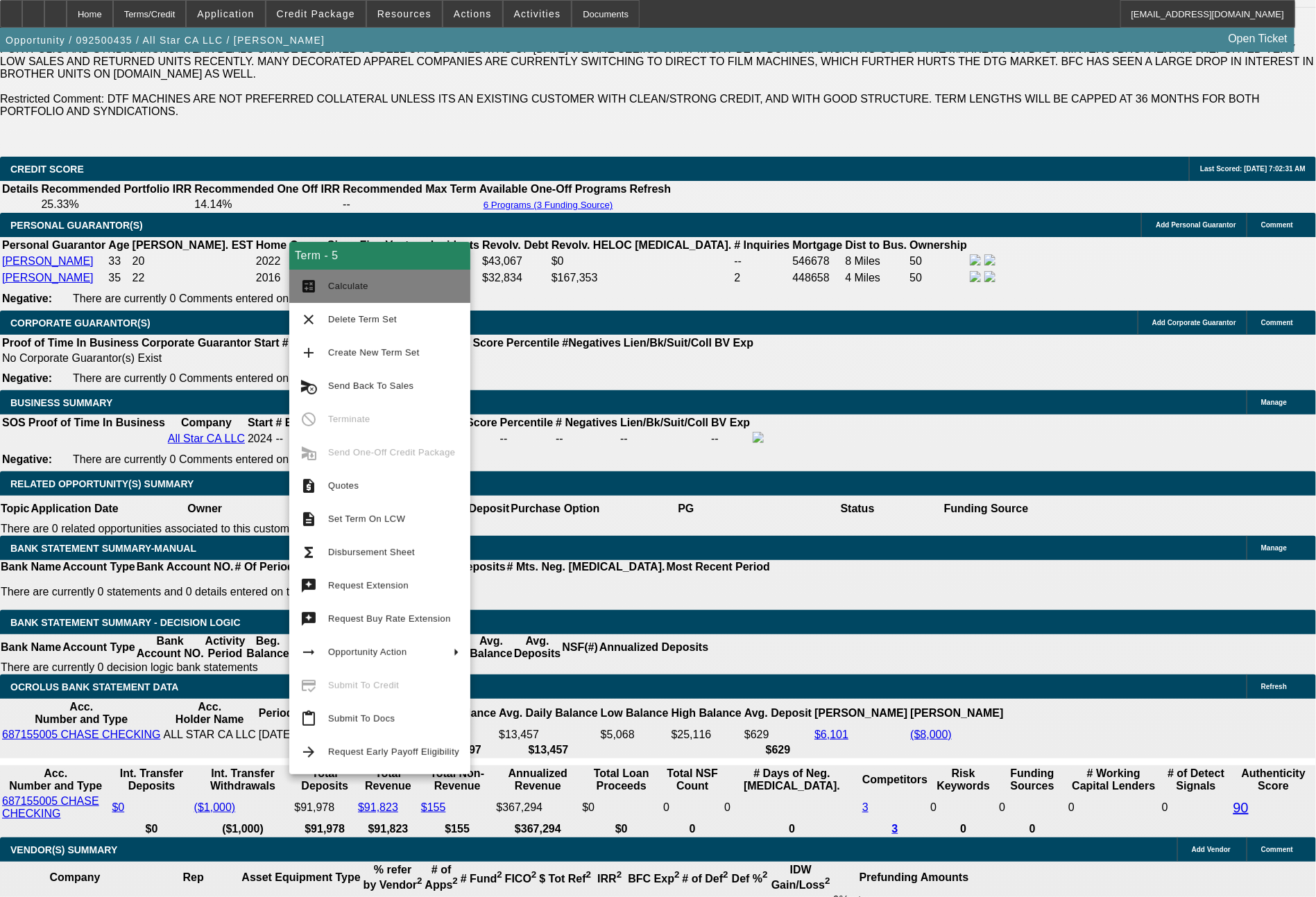
click at [375, 285] on span "Calculate" at bounding box center [394, 285] width 131 height 16
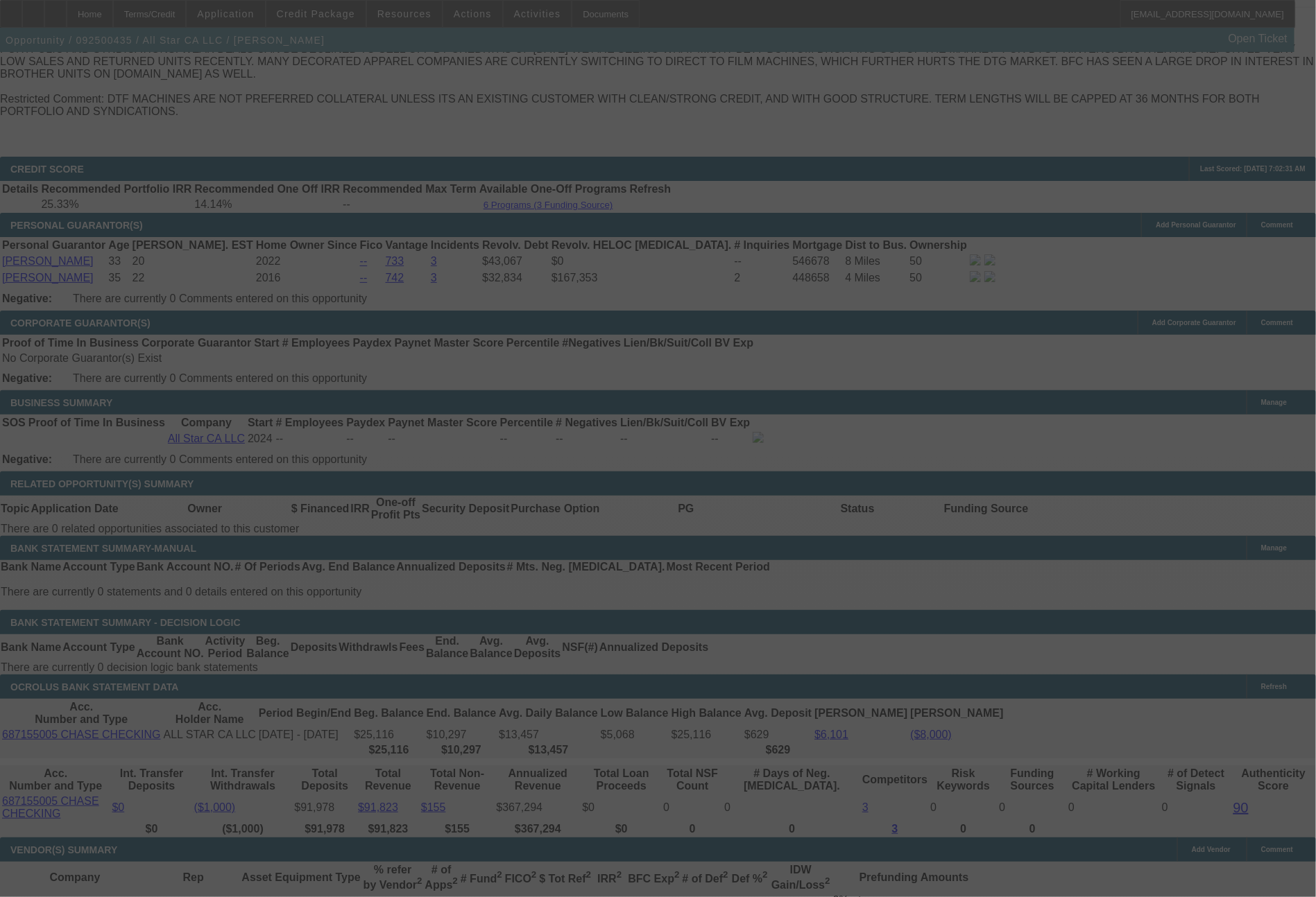
select select "0"
select select "0.1"
select select "5"
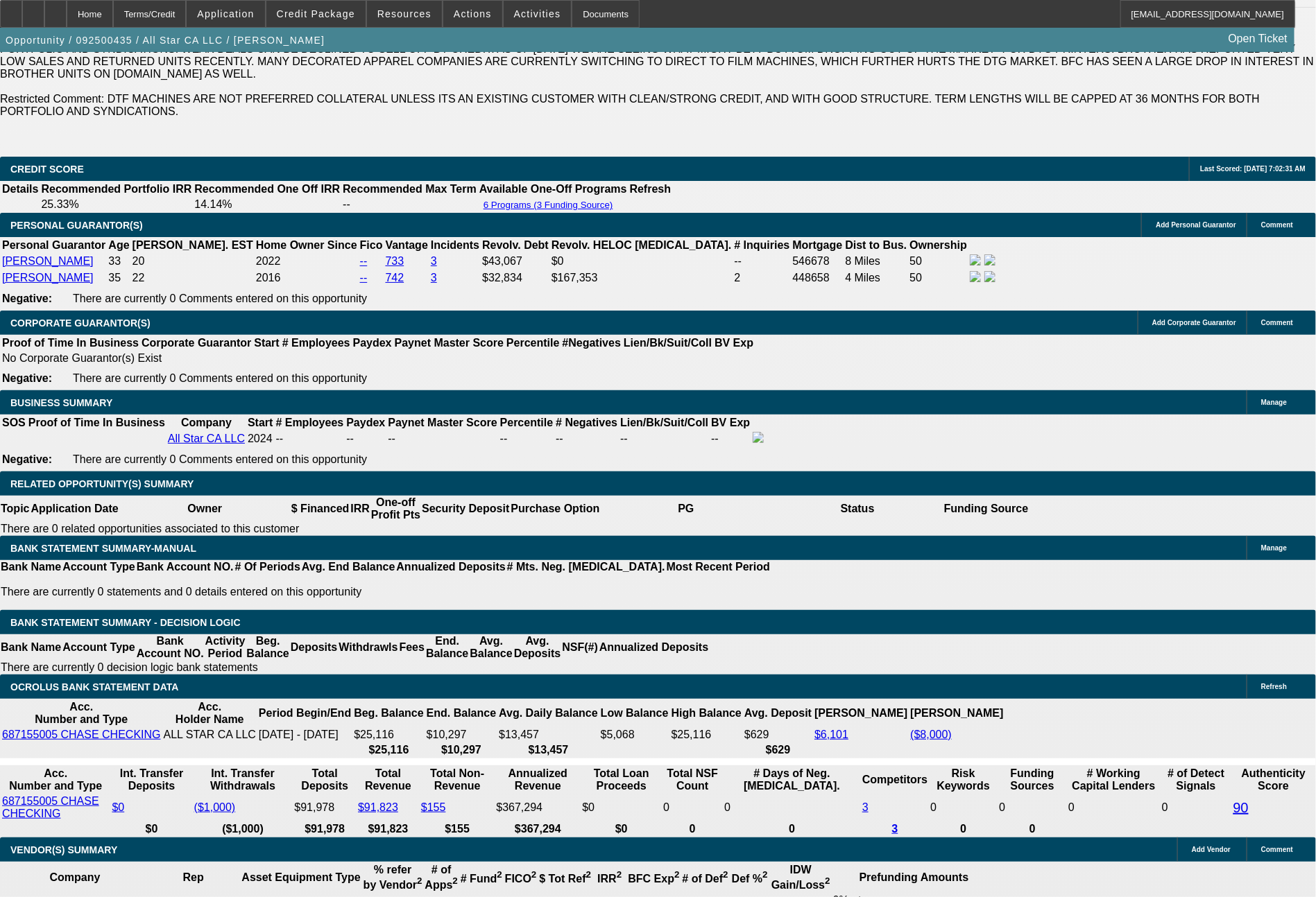
drag, startPoint x: 204, startPoint y: 565, endPoint x: 289, endPoint y: 565, distance: 85.0
type input "1"
type input "UNKNOWN"
type input "1534"
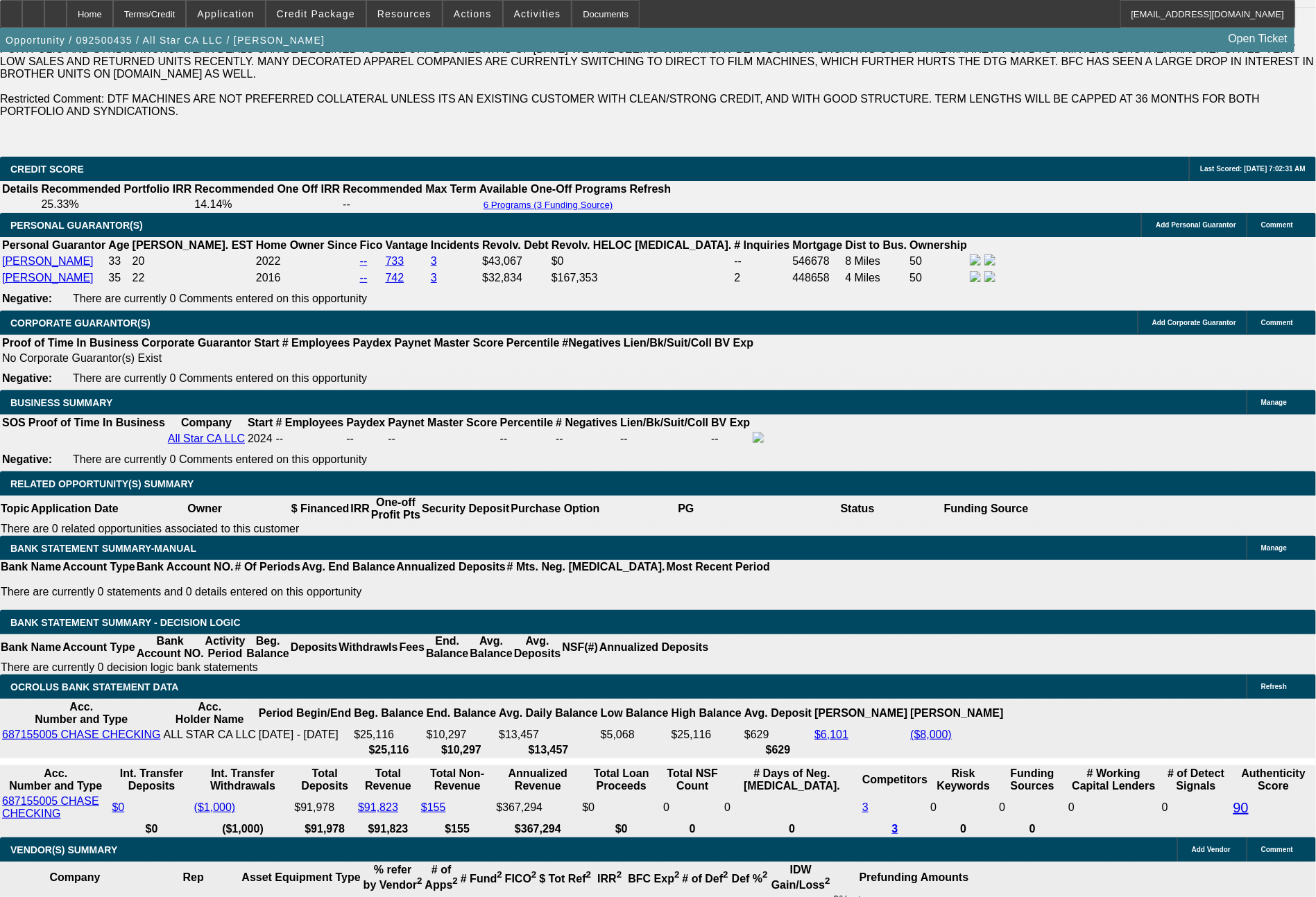
type input "26.5"
type input "$1,534.41"
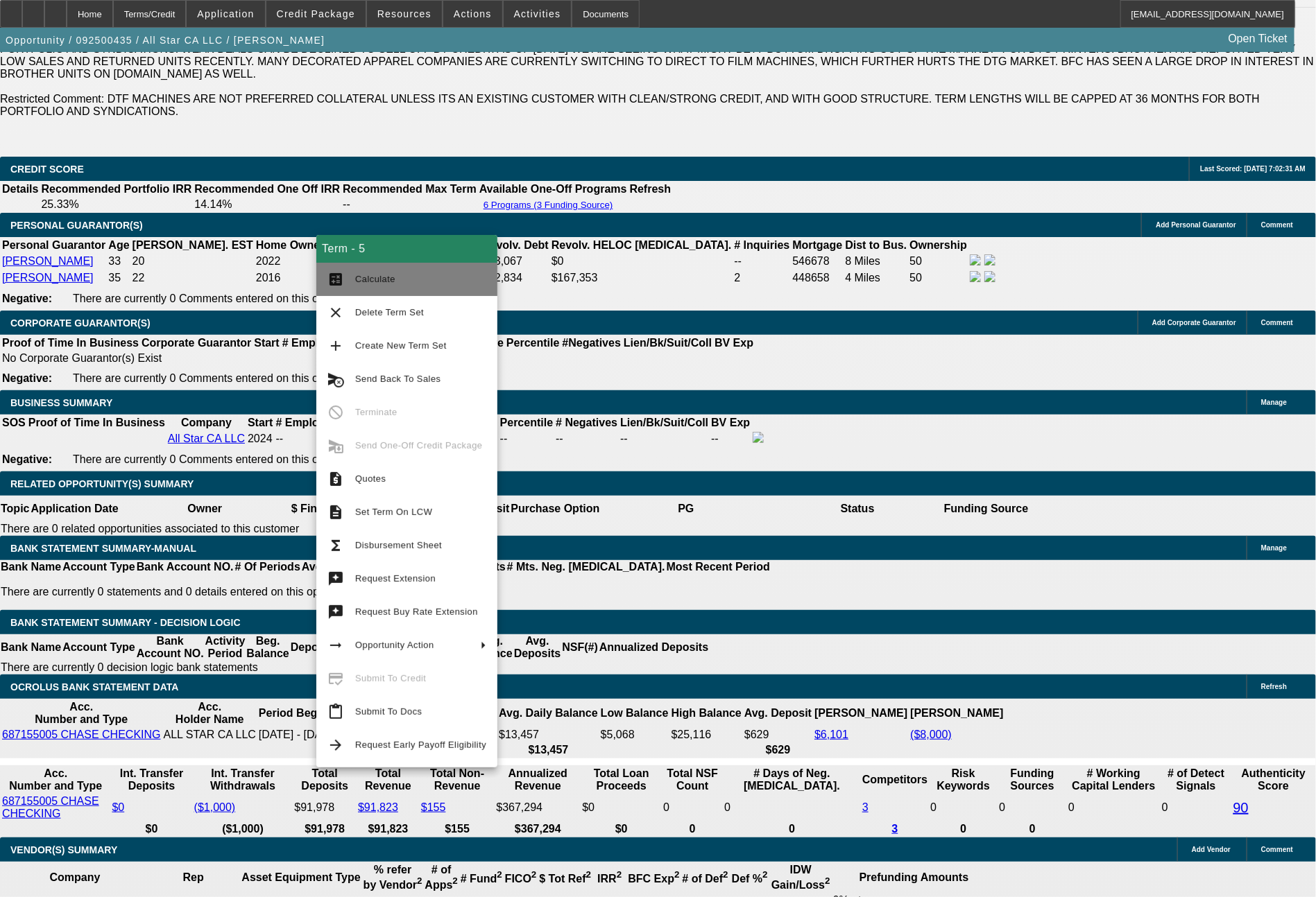
click at [396, 283] on span "Calculate" at bounding box center [421, 279] width 131 height 16
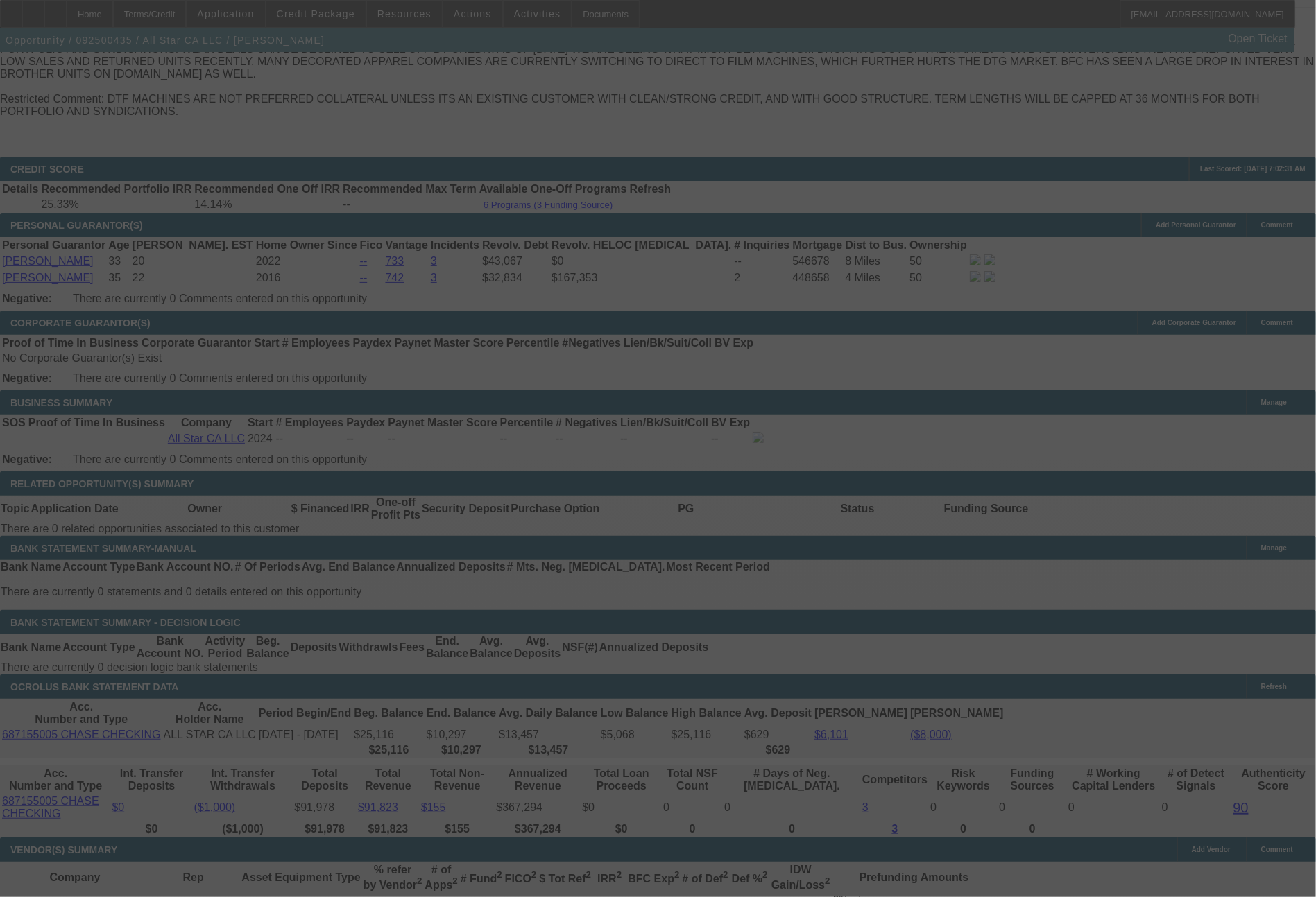
select select "0"
select select "0.1"
select select "5"
